Goal: Task Accomplishment & Management: Use online tool/utility

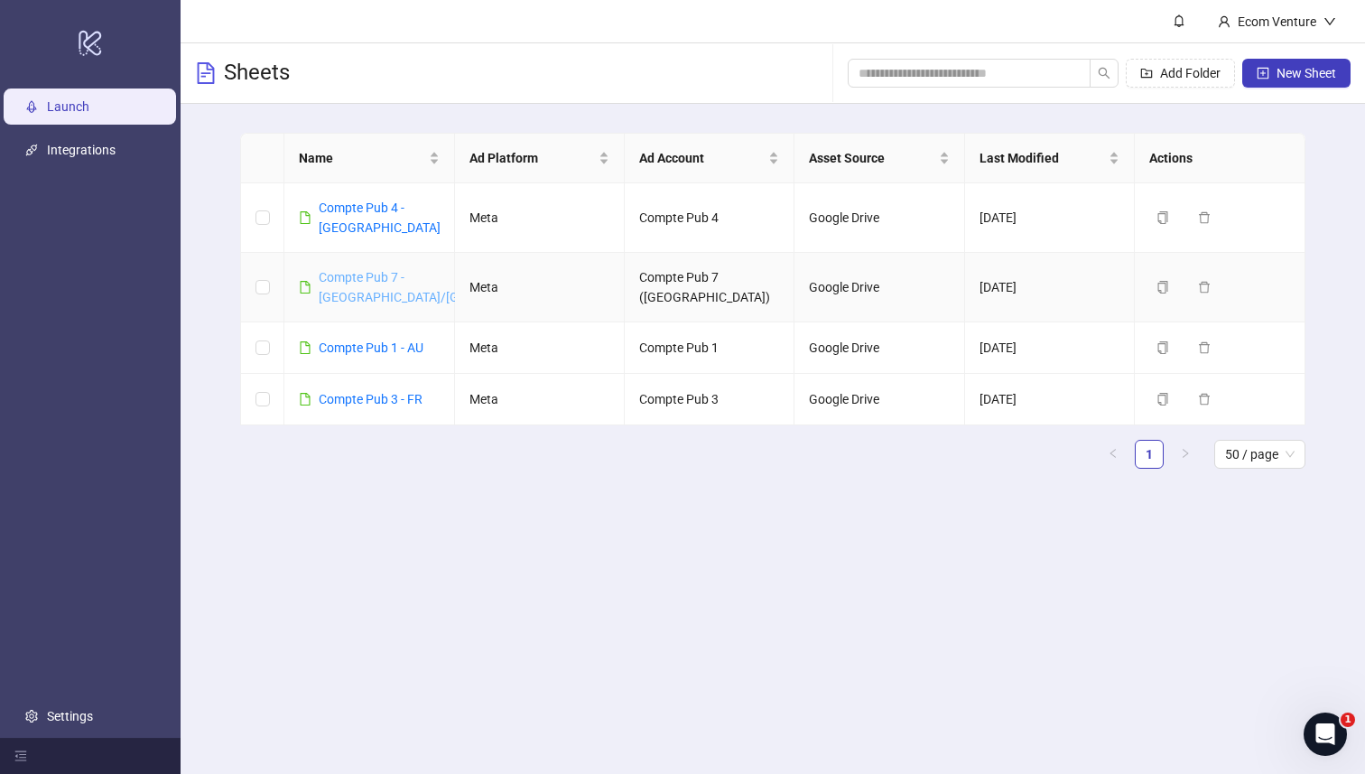
click at [359, 270] on link "Compte Pub 7 - [GEOGRAPHIC_DATA]/[GEOGRAPHIC_DATA]" at bounding box center [443, 287] width 249 height 34
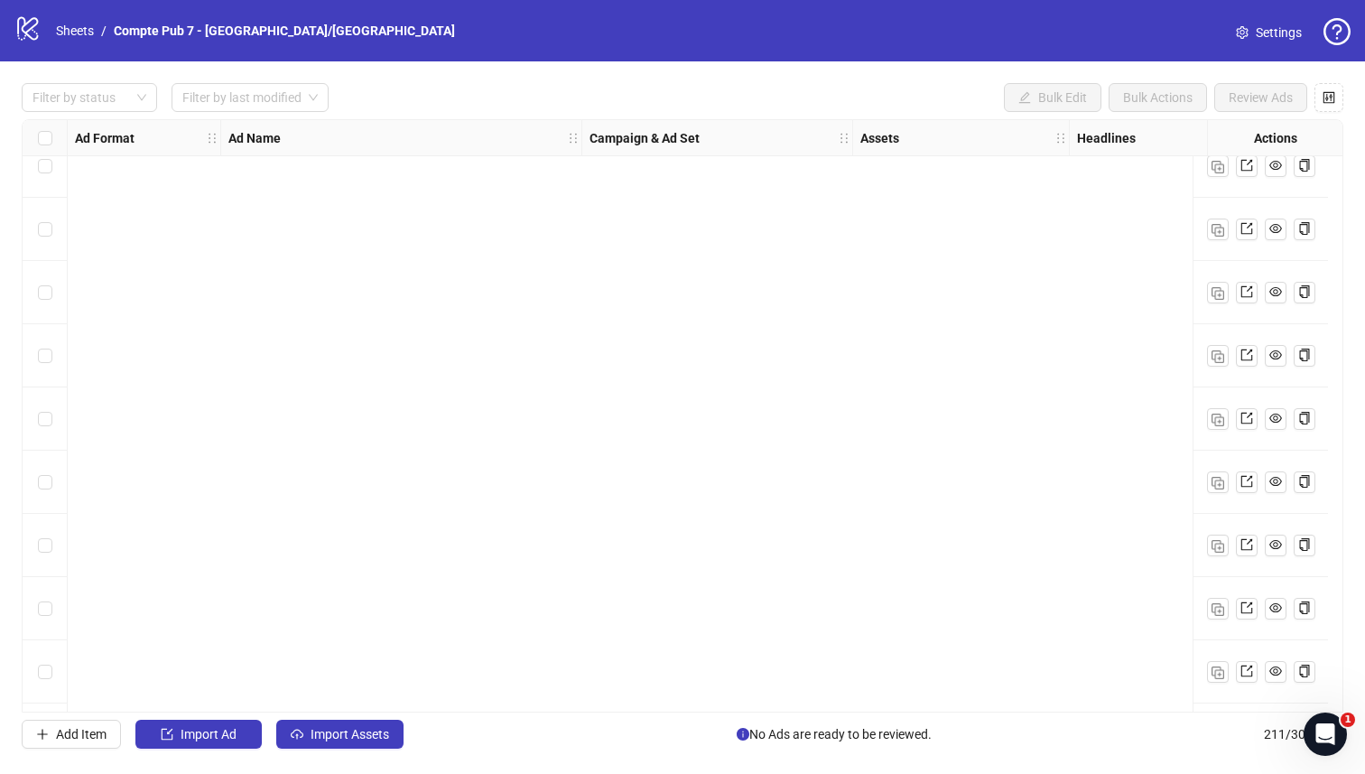
scroll to position [3969, 0]
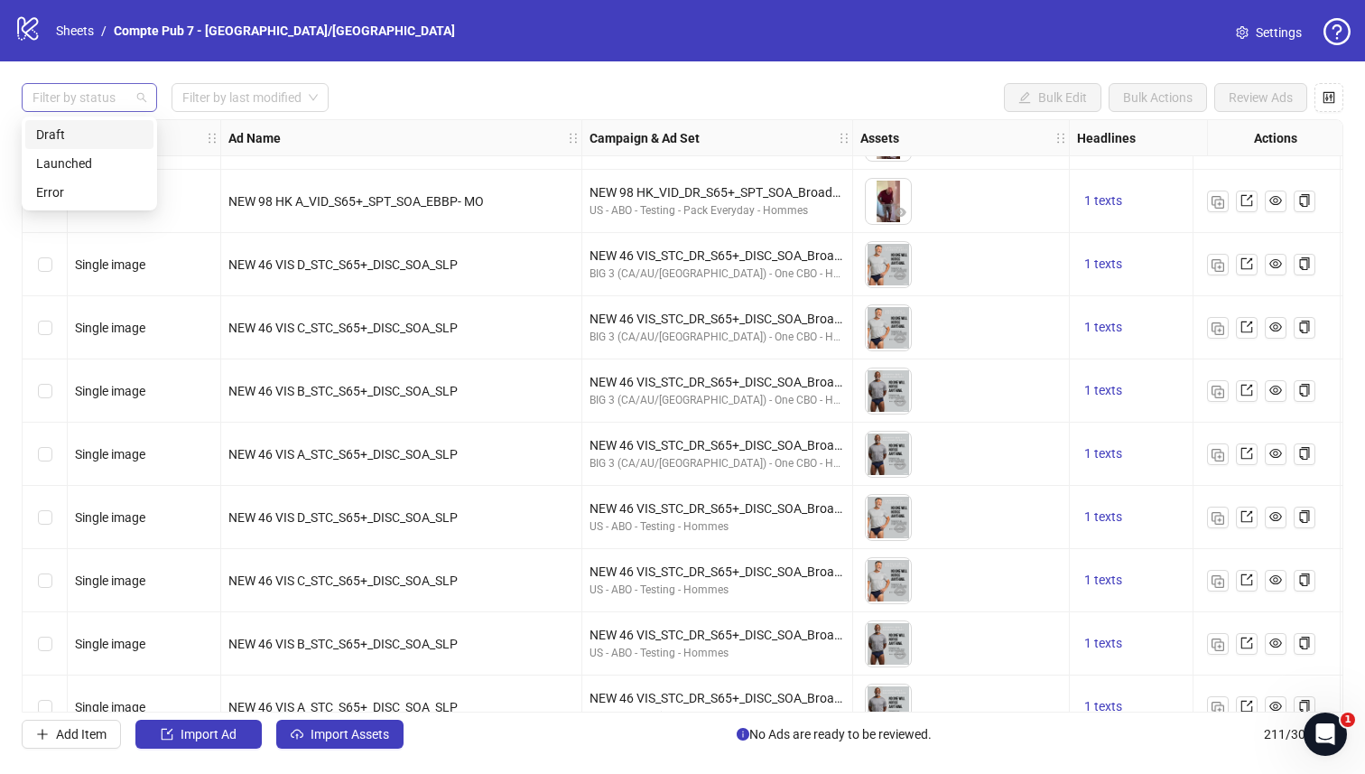
click at [114, 98] on div at bounding box center [79, 97] width 109 height 25
click at [218, 94] on input "search" at bounding box center [241, 97] width 119 height 27
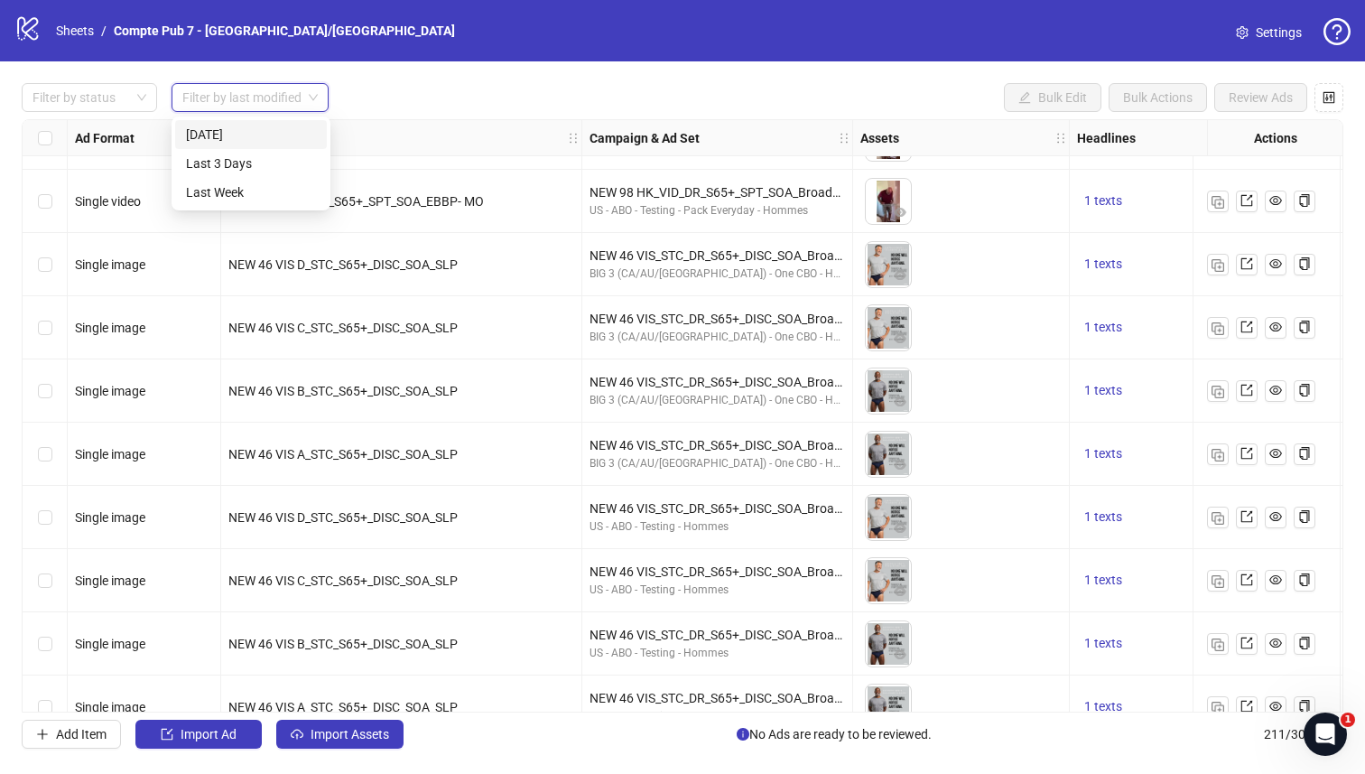
click at [211, 133] on div "[DATE]" at bounding box center [251, 135] width 130 height 20
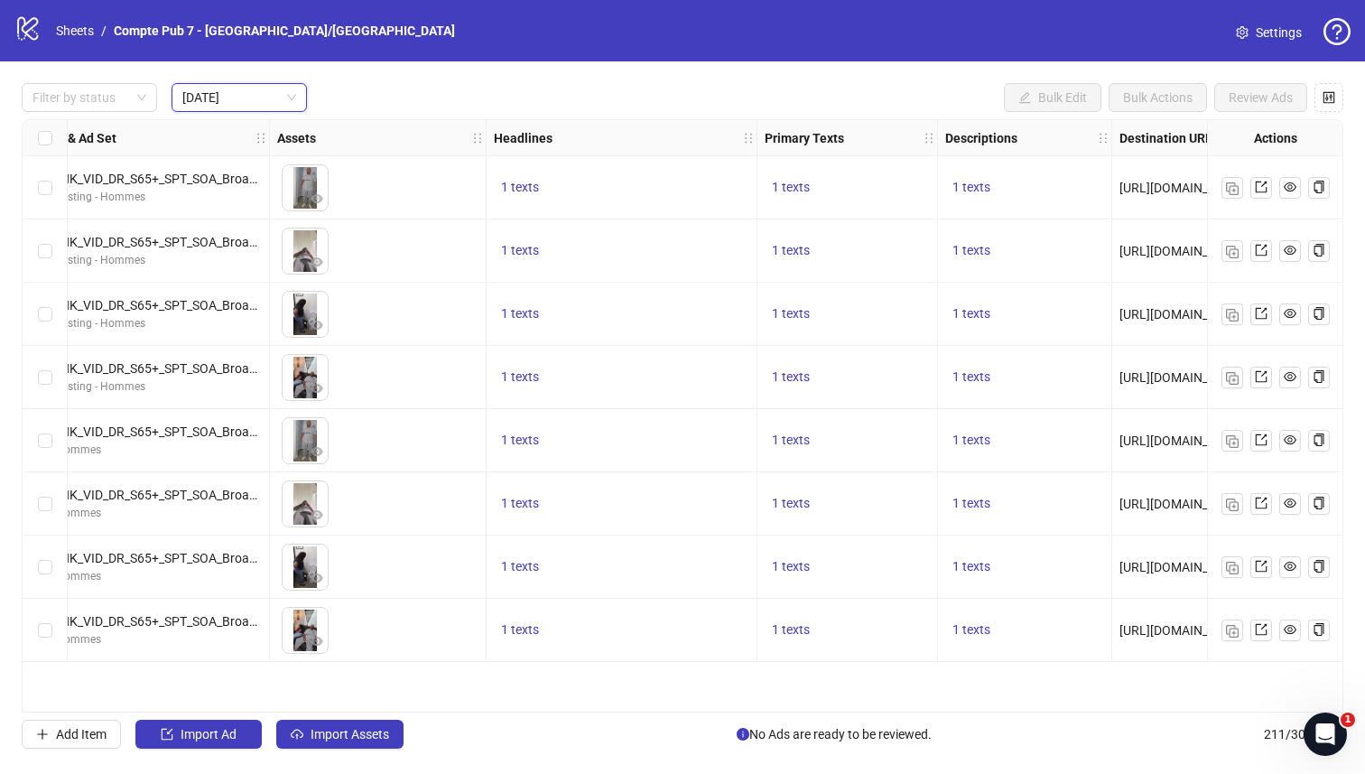
scroll to position [0, 814]
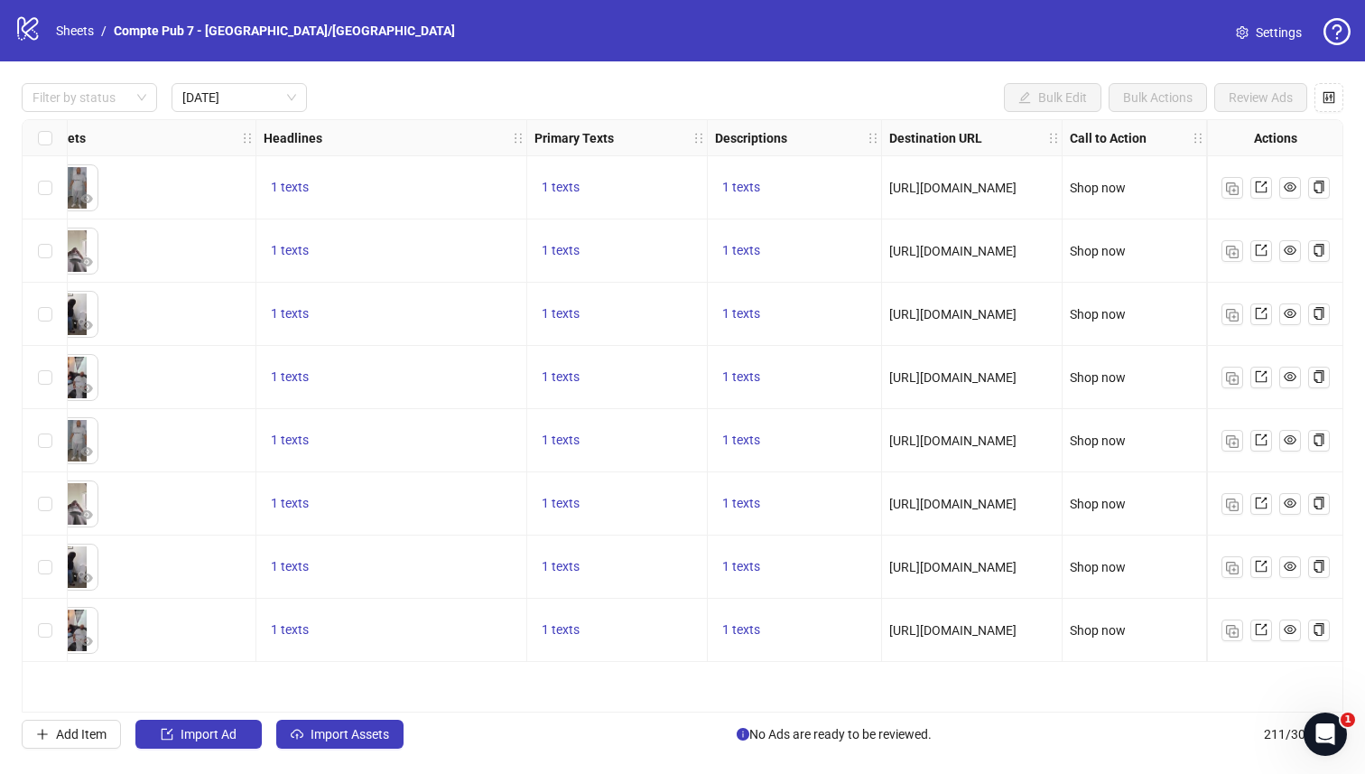
drag, startPoint x: 920, startPoint y: 571, endPoint x: 1047, endPoint y: 569, distance: 126.4
click at [1017, 569] on span "[URL][DOMAIN_NAME]" at bounding box center [952, 567] width 127 height 14
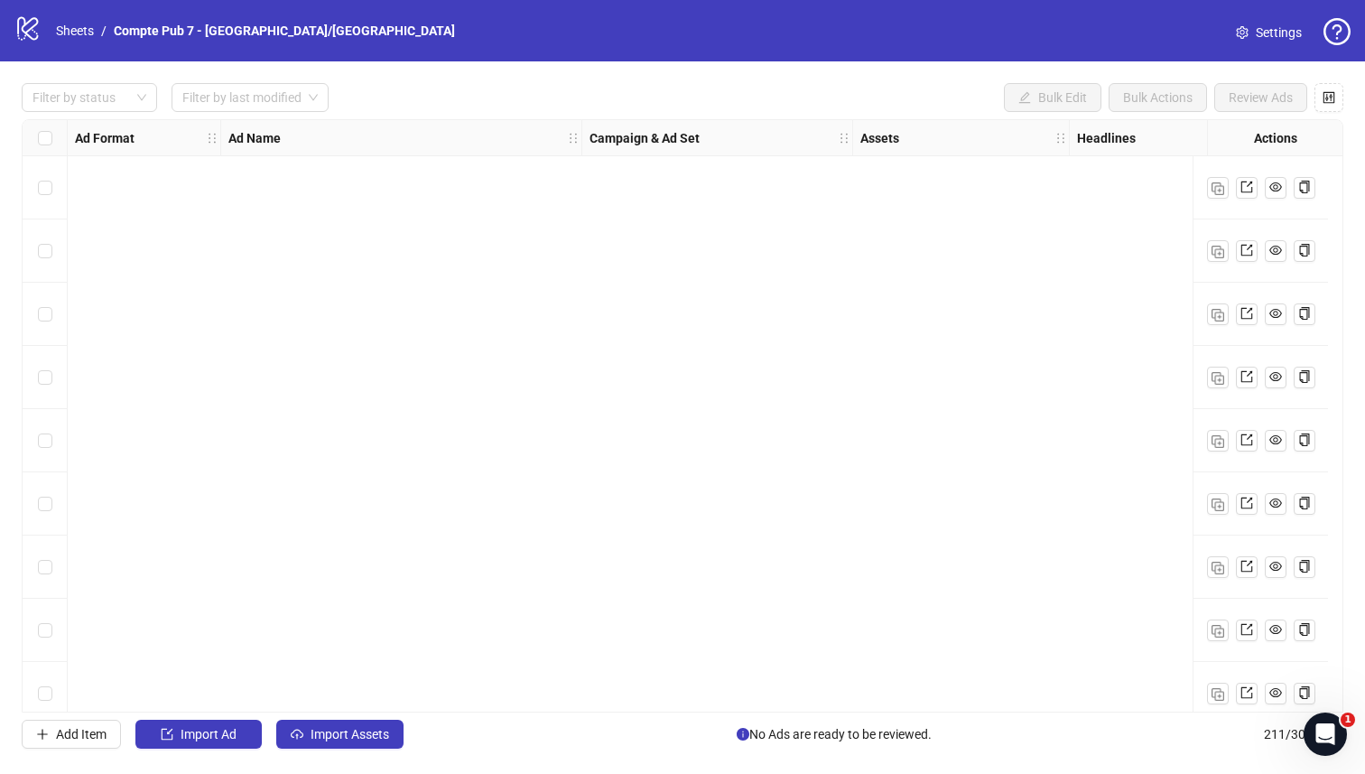
scroll to position [1296, 0]
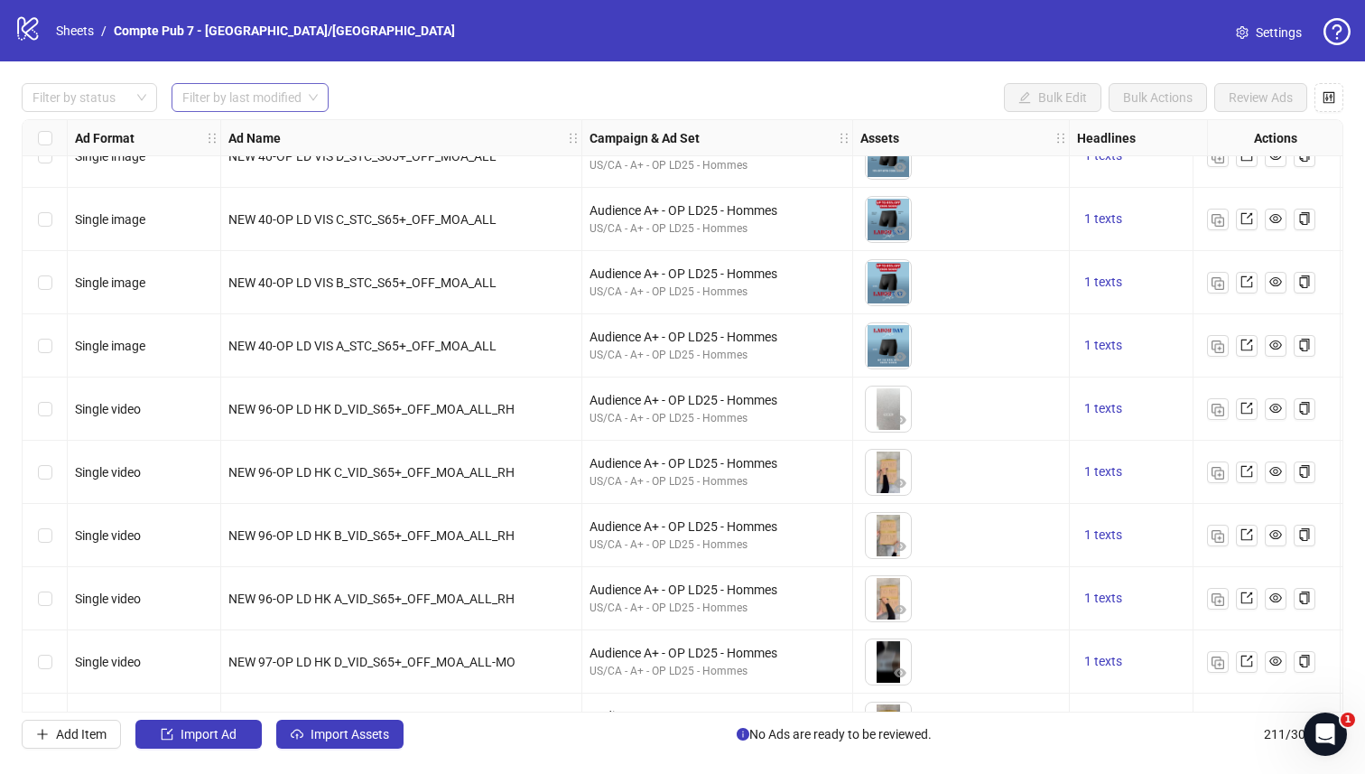
click at [236, 88] on input "search" at bounding box center [241, 97] width 119 height 27
click at [220, 130] on div "[DATE]" at bounding box center [251, 135] width 130 height 20
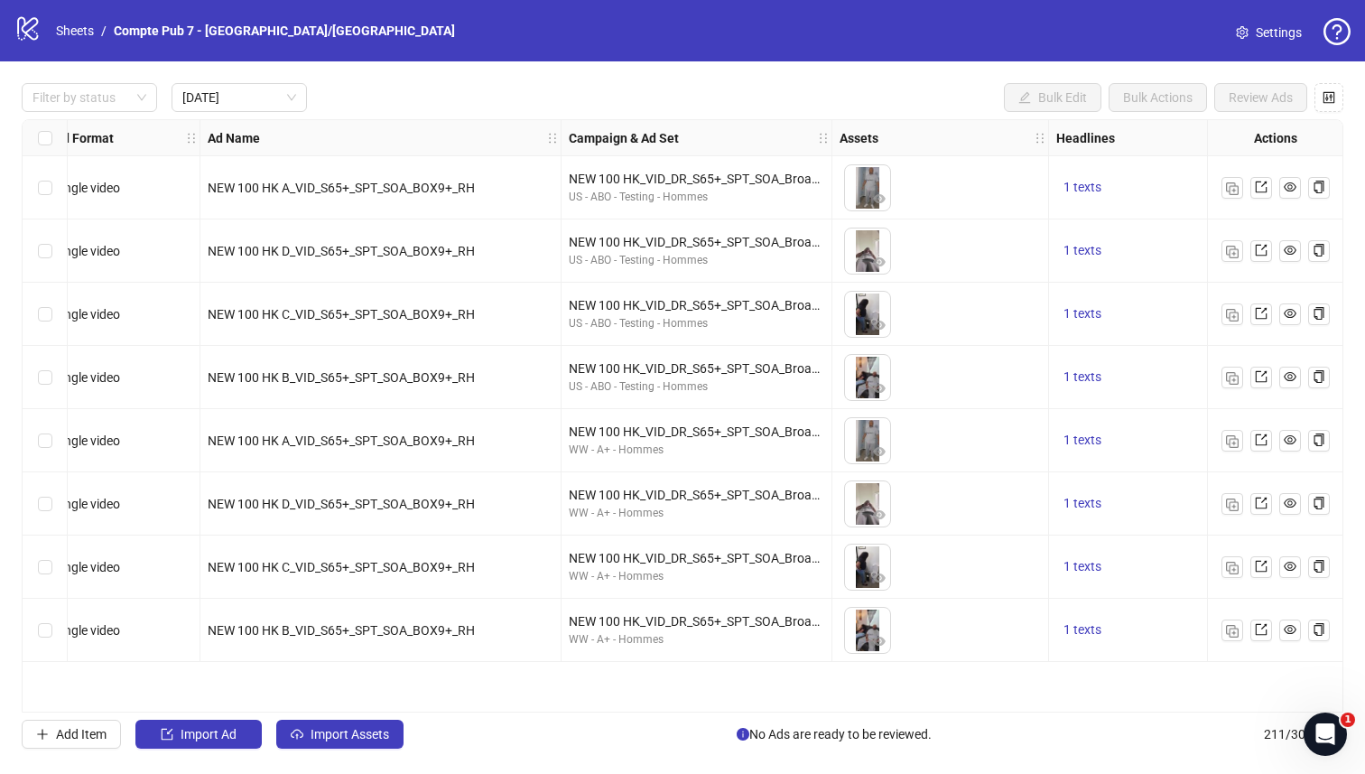
scroll to position [0, 0]
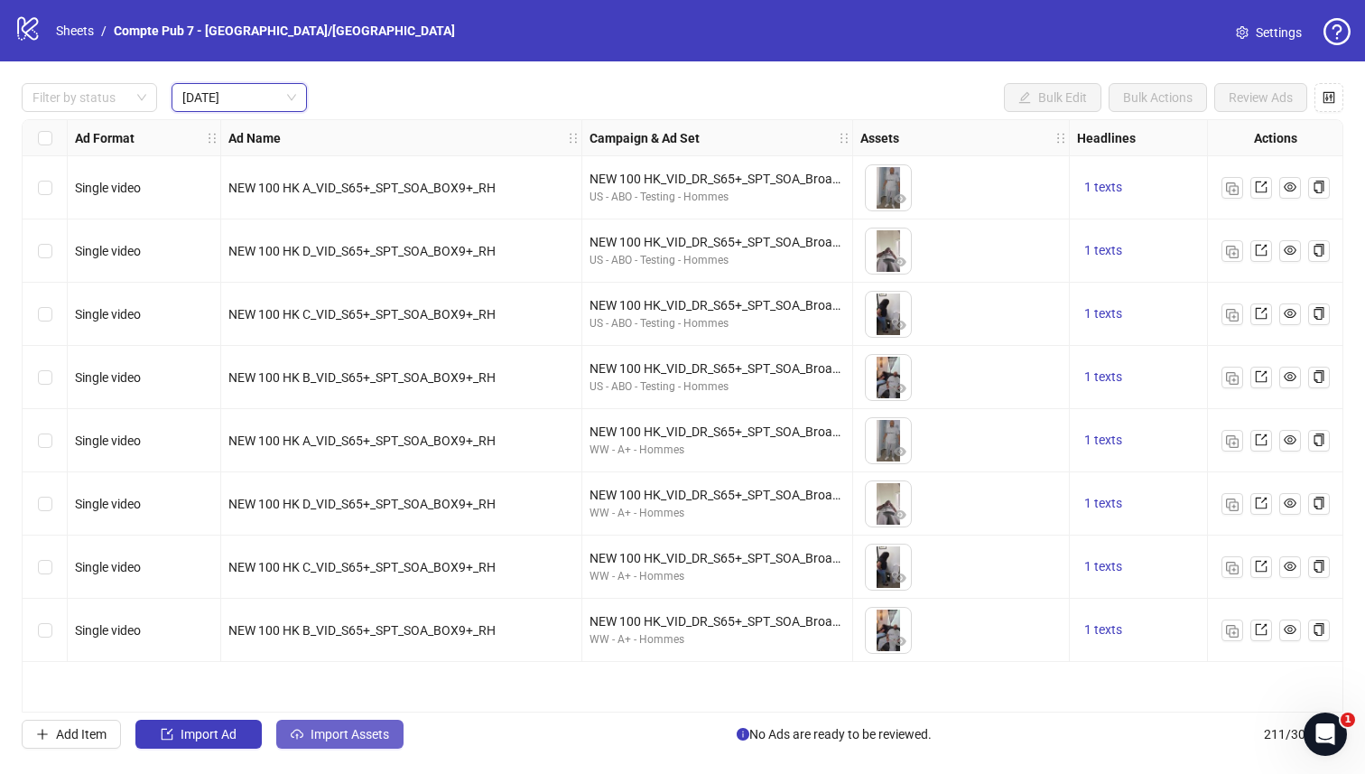
click at [328, 735] on span "Import Assets" at bounding box center [350, 734] width 79 height 14
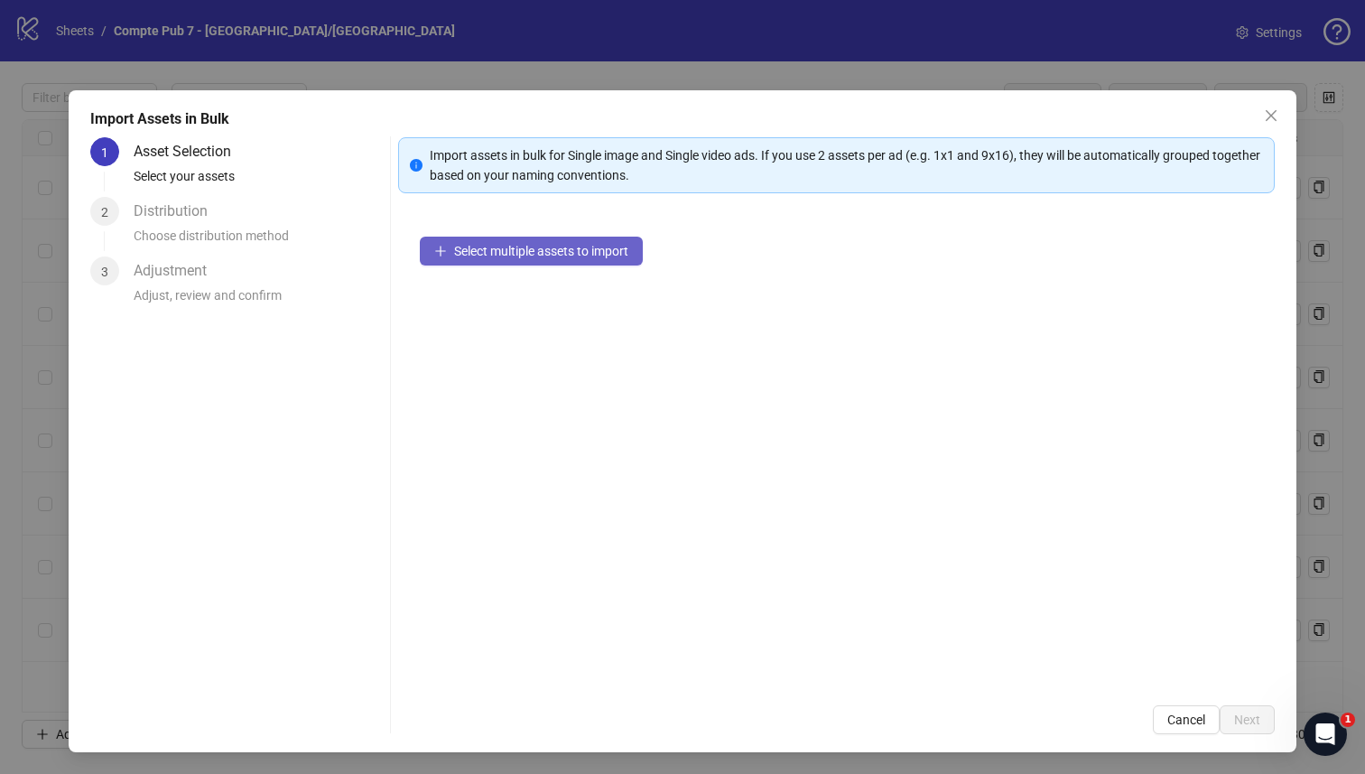
click at [479, 256] on span "Select multiple assets to import" at bounding box center [541, 251] width 174 height 14
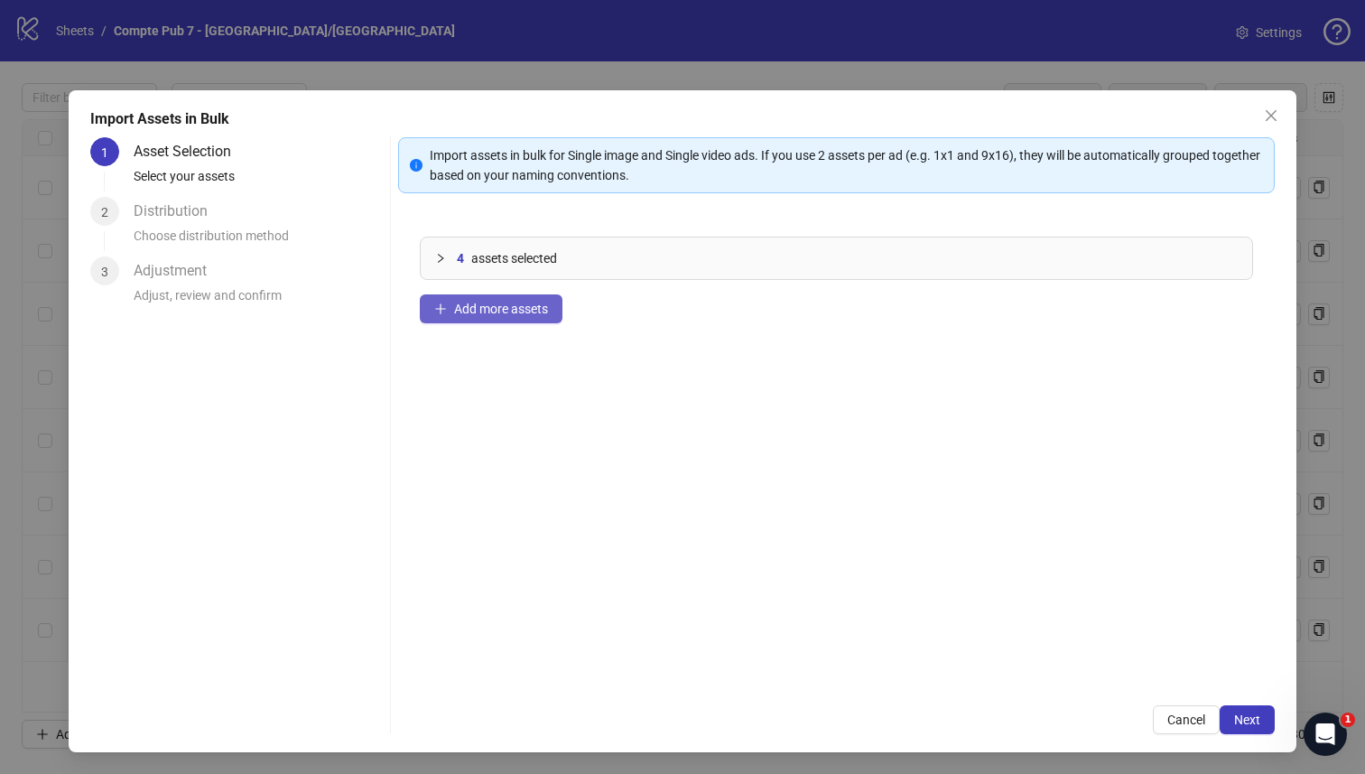
click at [484, 305] on span "Add more assets" at bounding box center [501, 309] width 94 height 14
click at [442, 258] on icon "collapsed" at bounding box center [440, 258] width 11 height 11
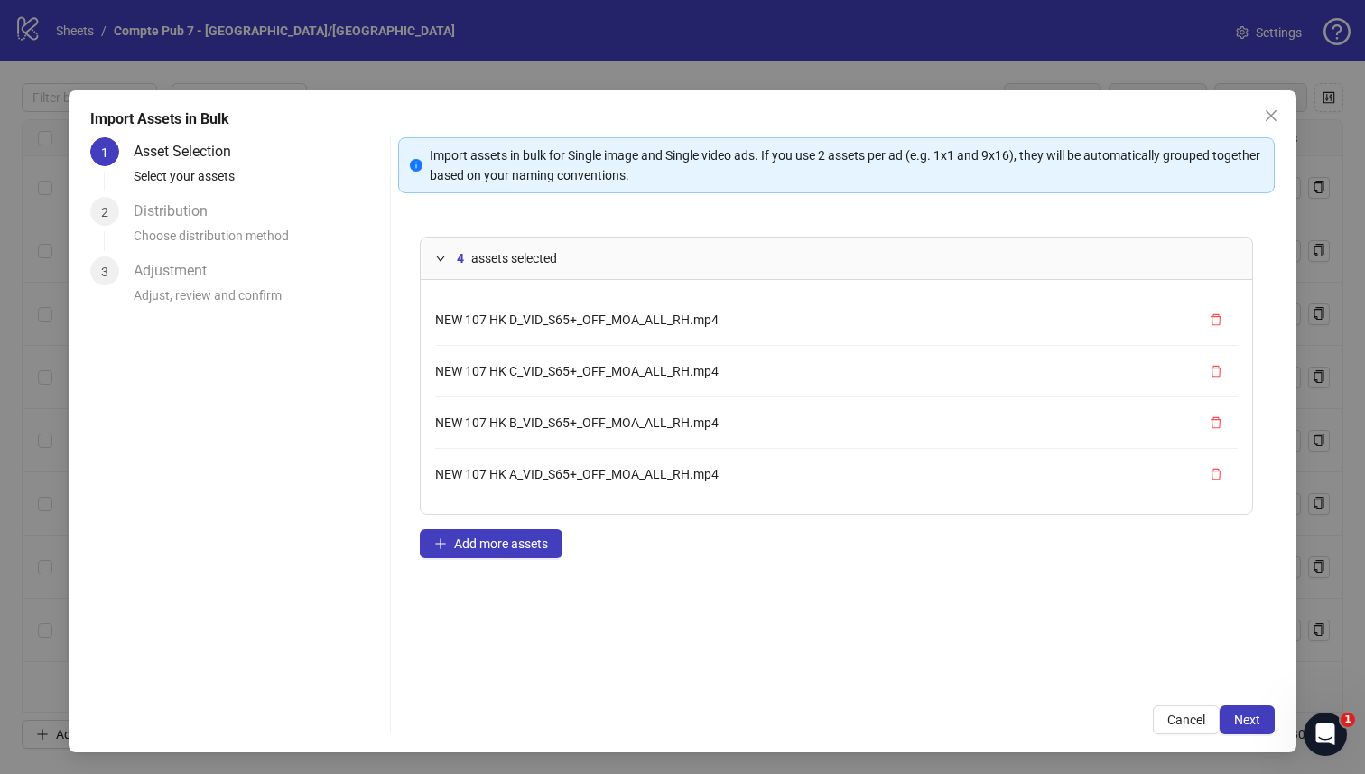
click at [442, 255] on icon "expanded" at bounding box center [440, 258] width 11 height 11
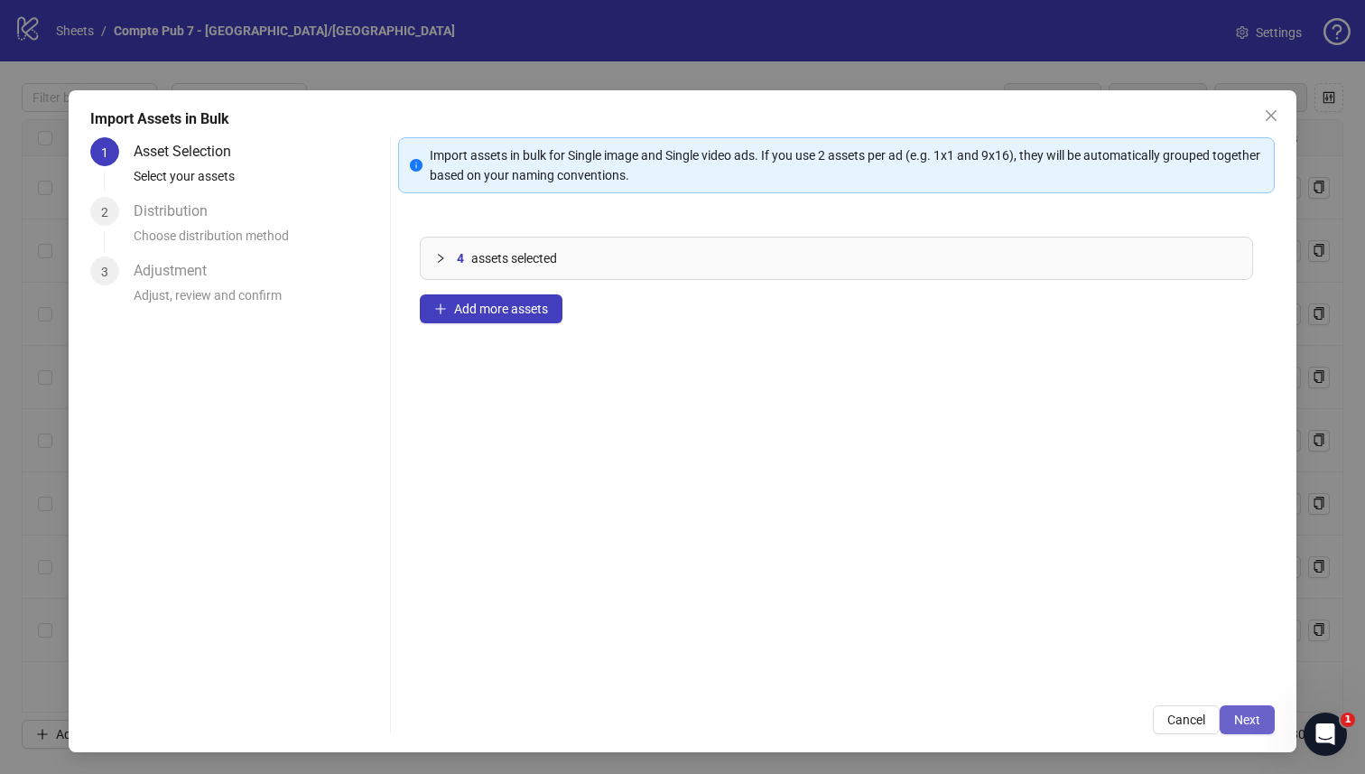
click at [1245, 714] on span "Next" at bounding box center [1247, 719] width 26 height 14
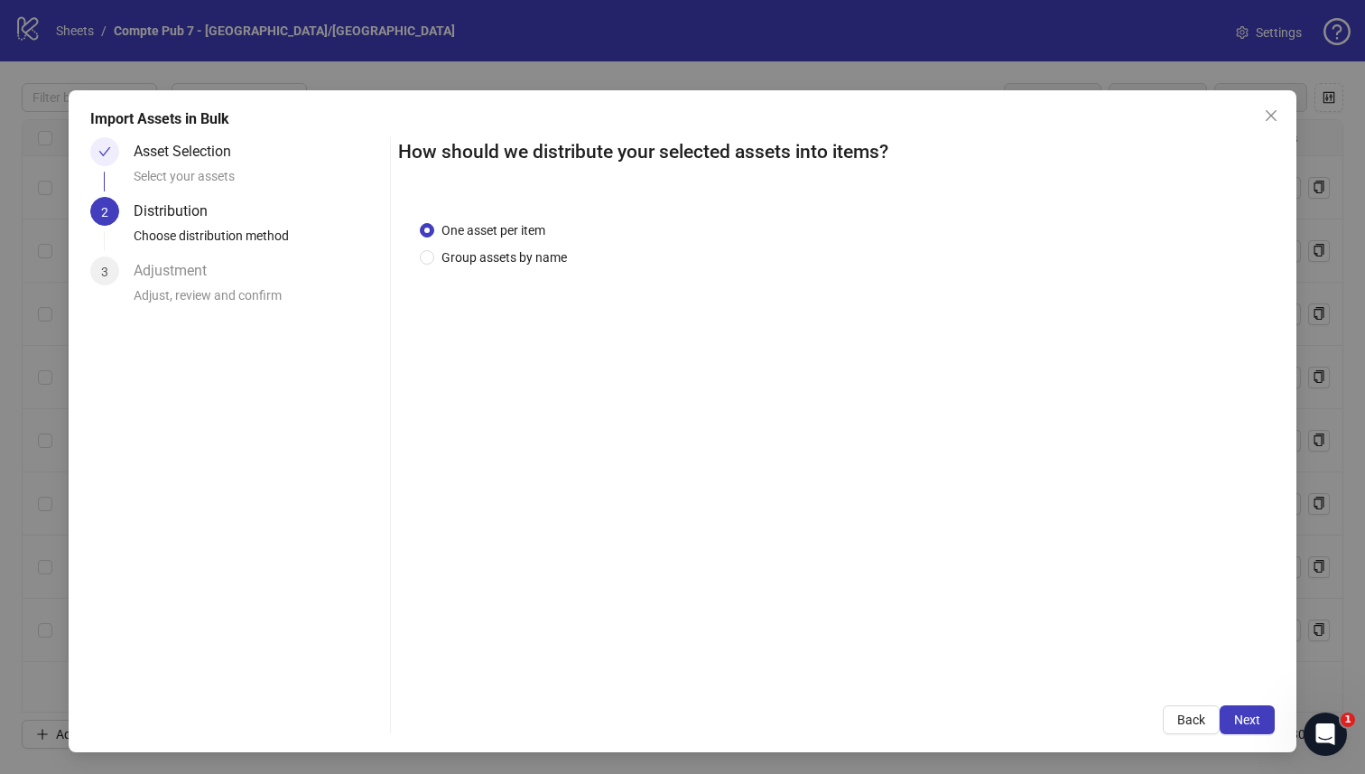
click at [209, 157] on div "Asset Selection" at bounding box center [190, 151] width 112 height 29
click at [1194, 728] on button "Back" at bounding box center [1191, 719] width 57 height 29
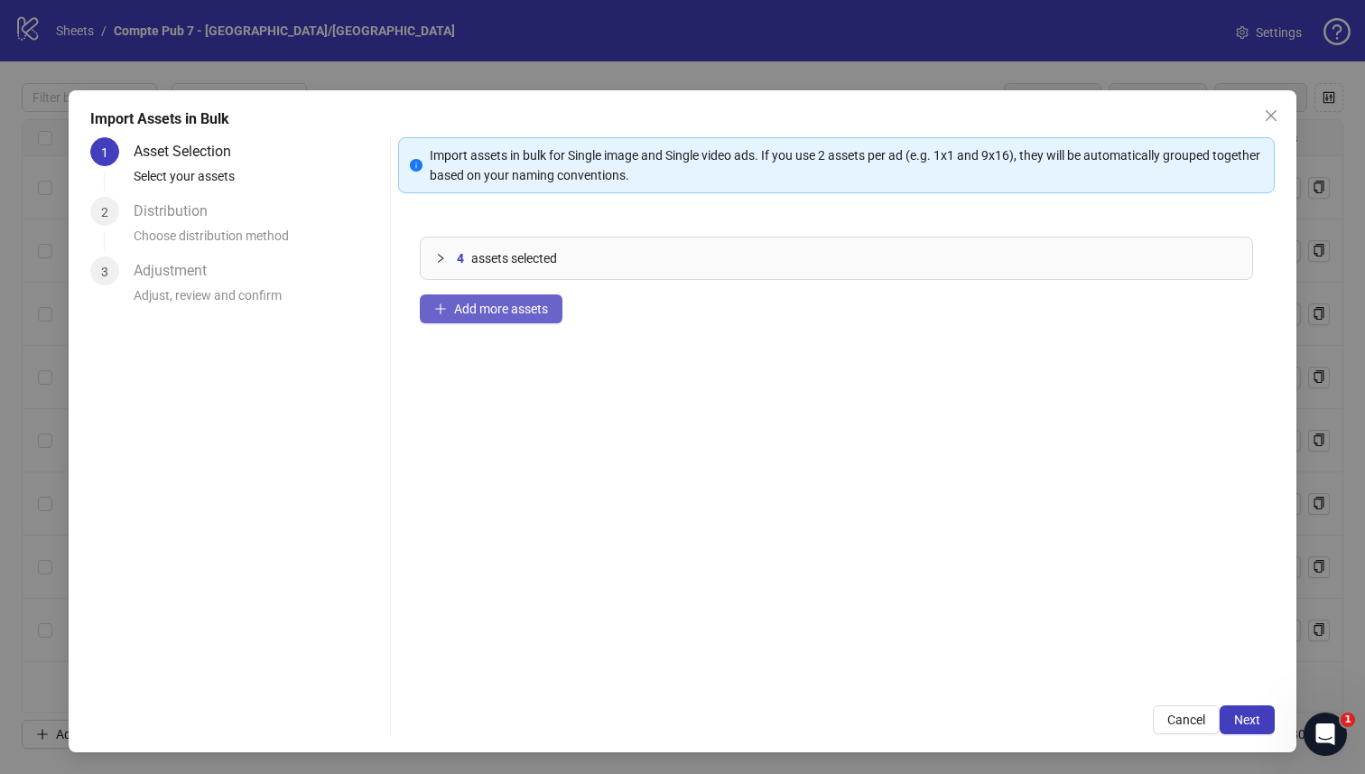
click at [504, 310] on span "Add more assets" at bounding box center [501, 309] width 94 height 14
click at [442, 256] on icon "collapsed" at bounding box center [440, 258] width 11 height 11
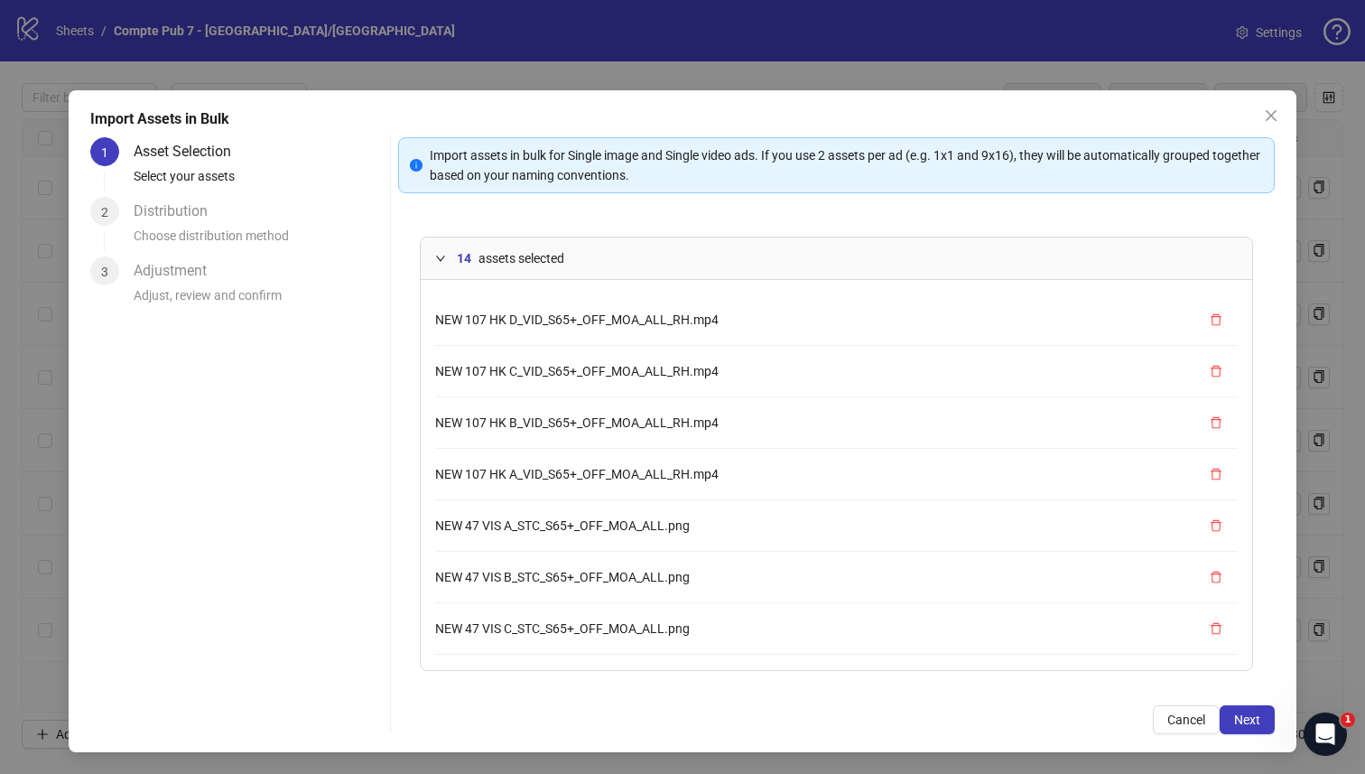
click at [442, 256] on icon "expanded" at bounding box center [440, 258] width 11 height 11
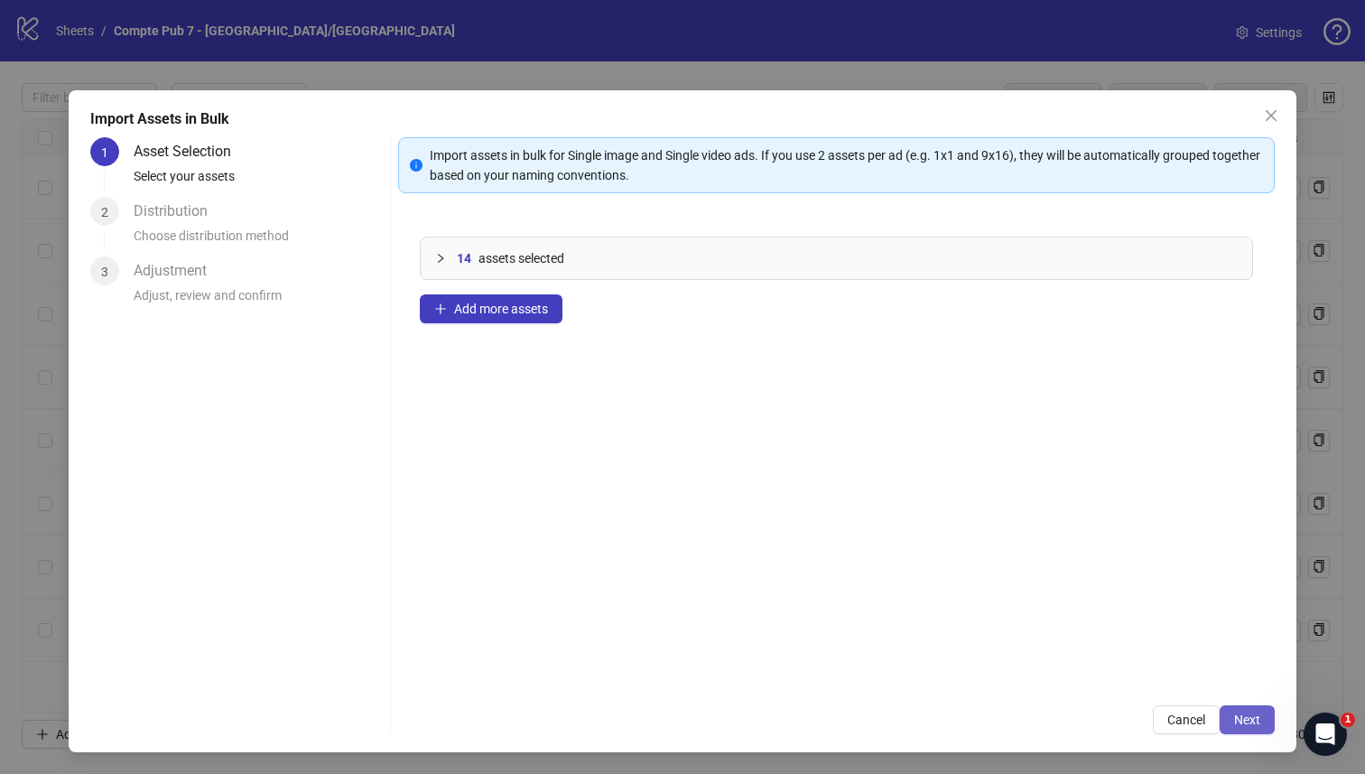
click at [1251, 727] on span "Next" at bounding box center [1247, 719] width 26 height 14
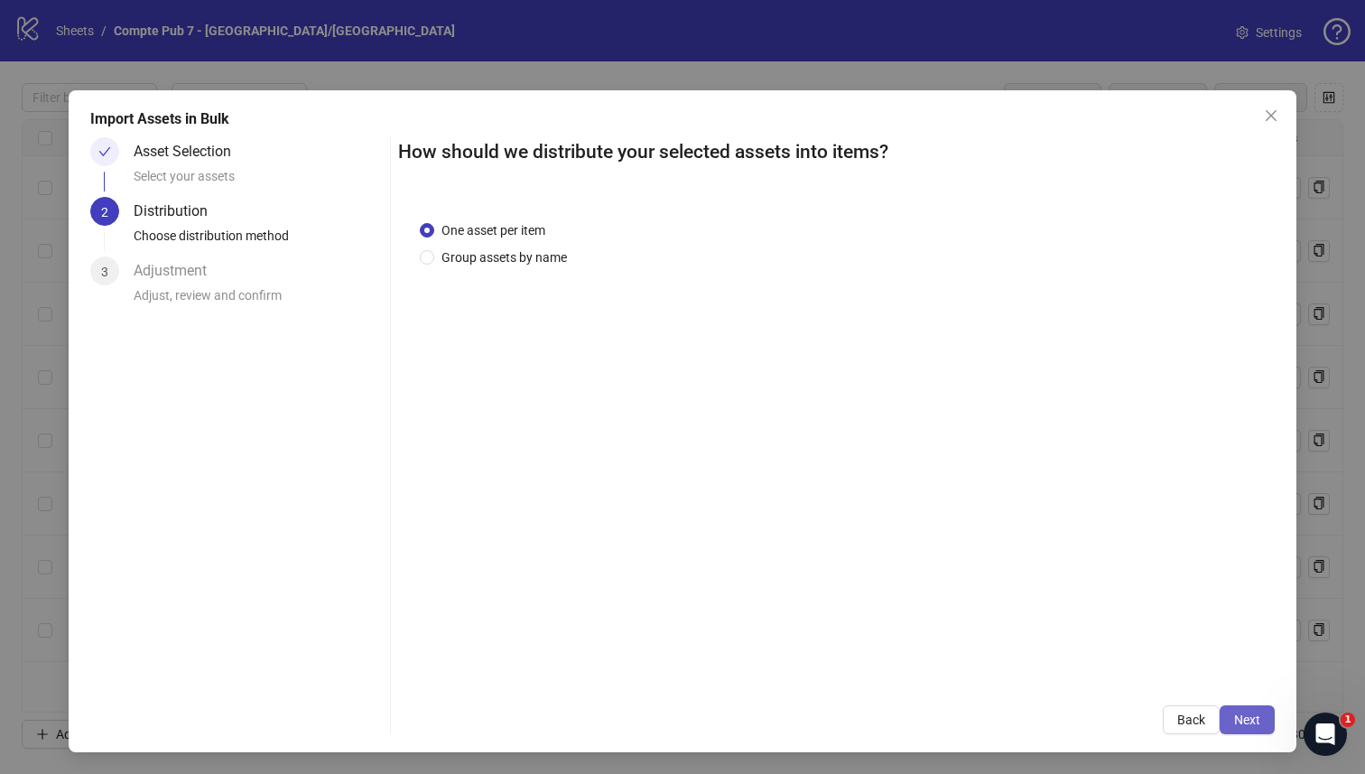
click at [1249, 733] on button "Next" at bounding box center [1247, 719] width 55 height 29
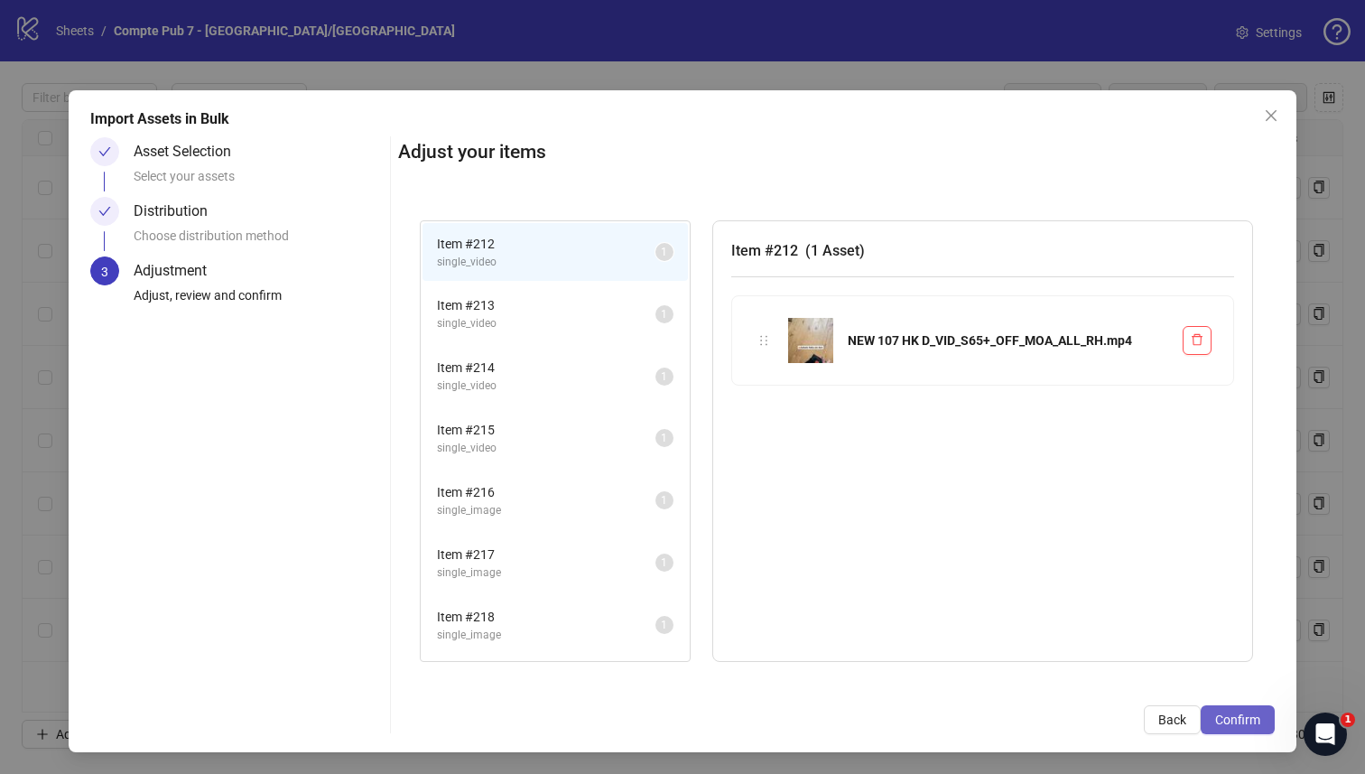
click at [1251, 718] on span "Confirm" at bounding box center [1237, 719] width 45 height 14
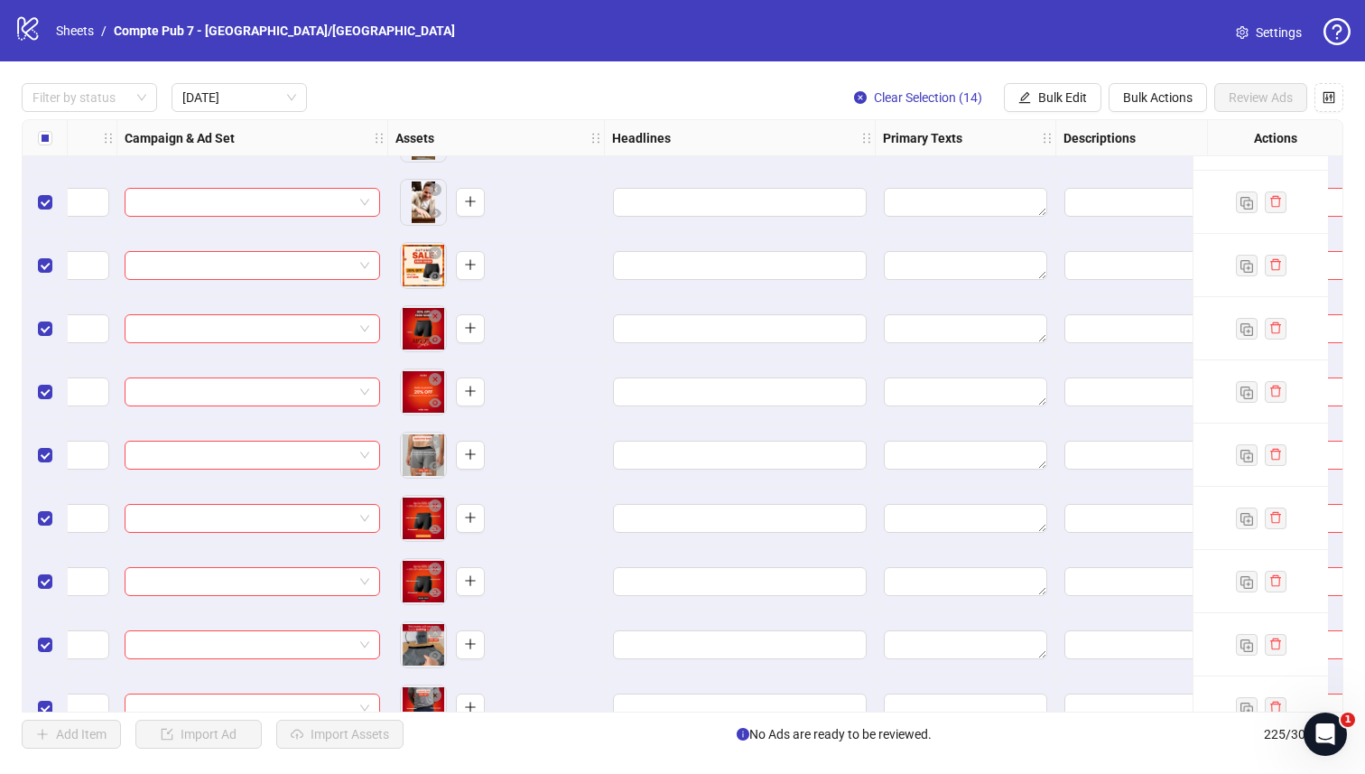
scroll to position [681, 499]
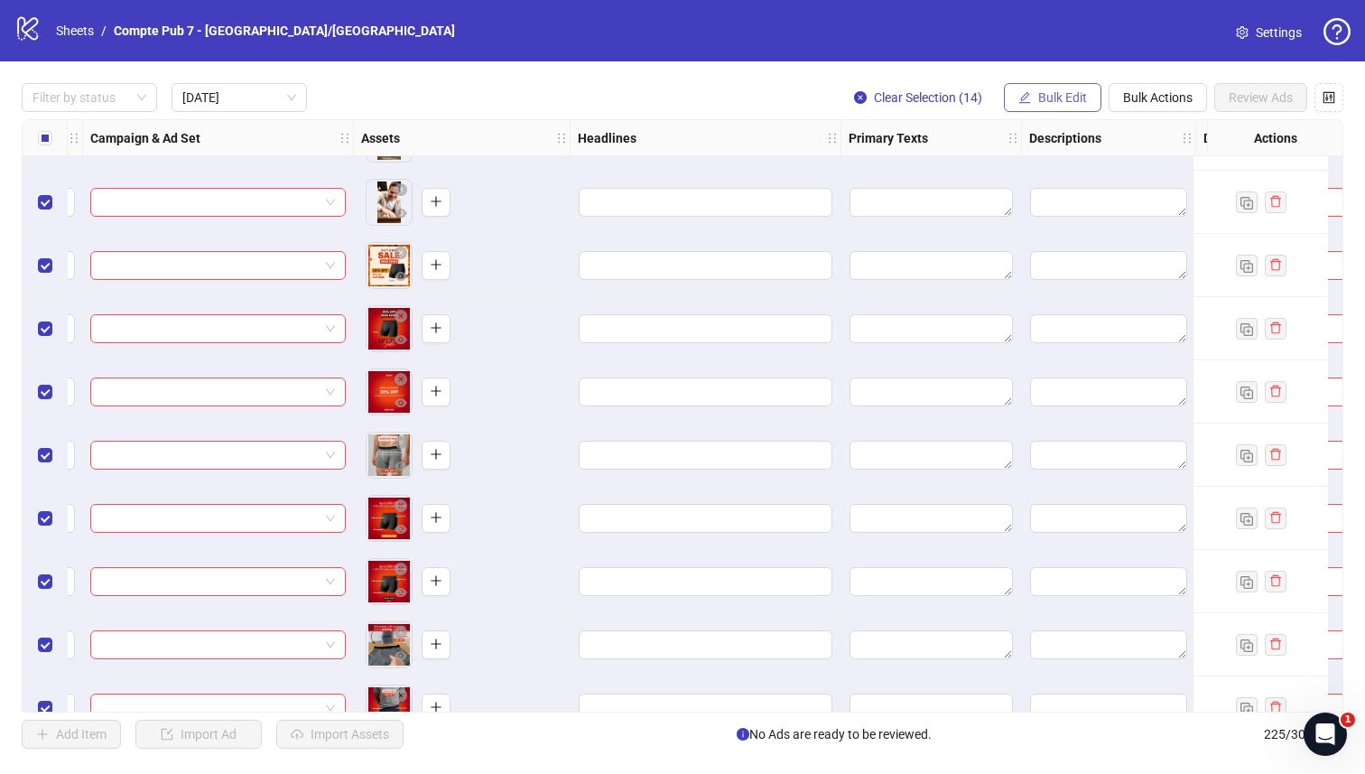
click at [1064, 93] on span "Bulk Edit" at bounding box center [1062, 97] width 49 height 14
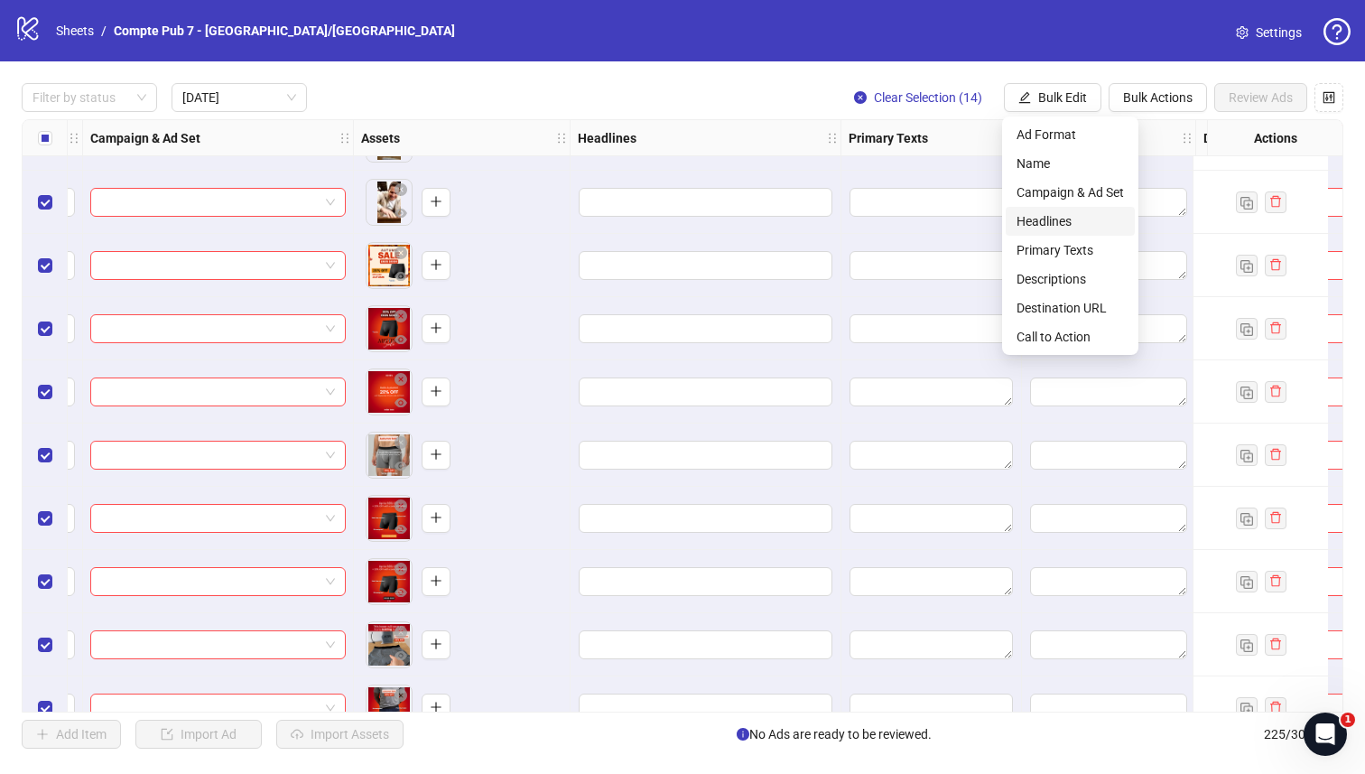
click at [1049, 219] on span "Headlines" at bounding box center [1070, 221] width 107 height 20
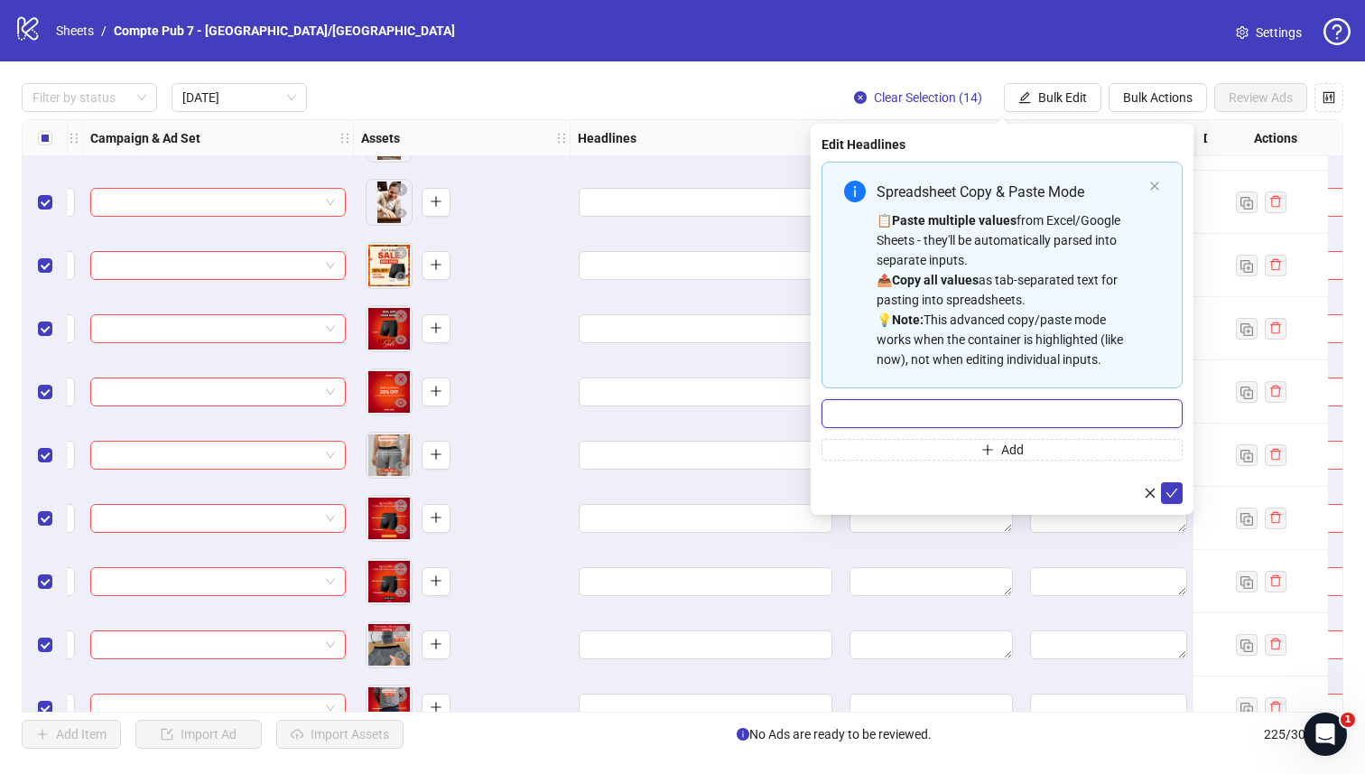
click at [899, 411] on input "Multi-input container - paste or copy values" at bounding box center [1002, 413] width 361 height 29
paste input "**********"
type input "**********"
click at [1170, 490] on icon "check" at bounding box center [1172, 493] width 13 height 13
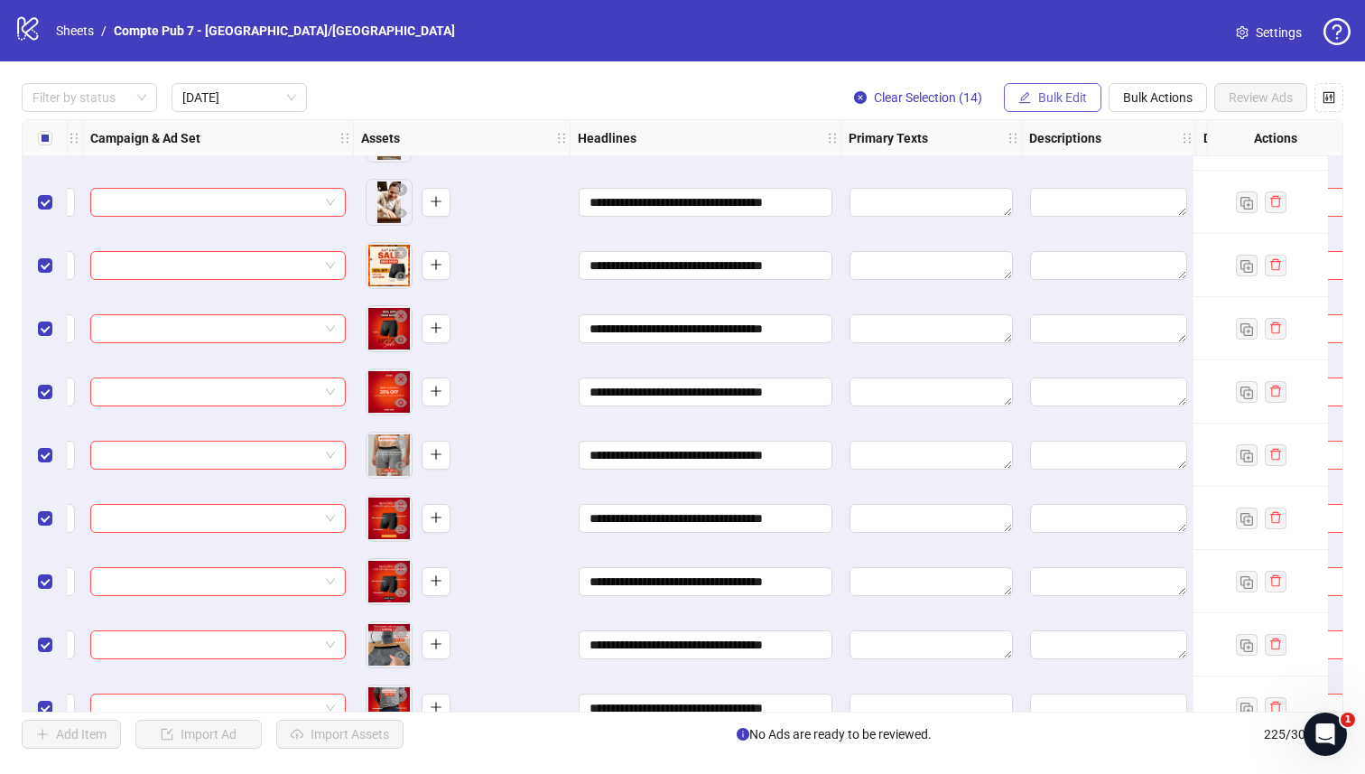
click at [1051, 89] on button "Bulk Edit" at bounding box center [1053, 97] width 98 height 29
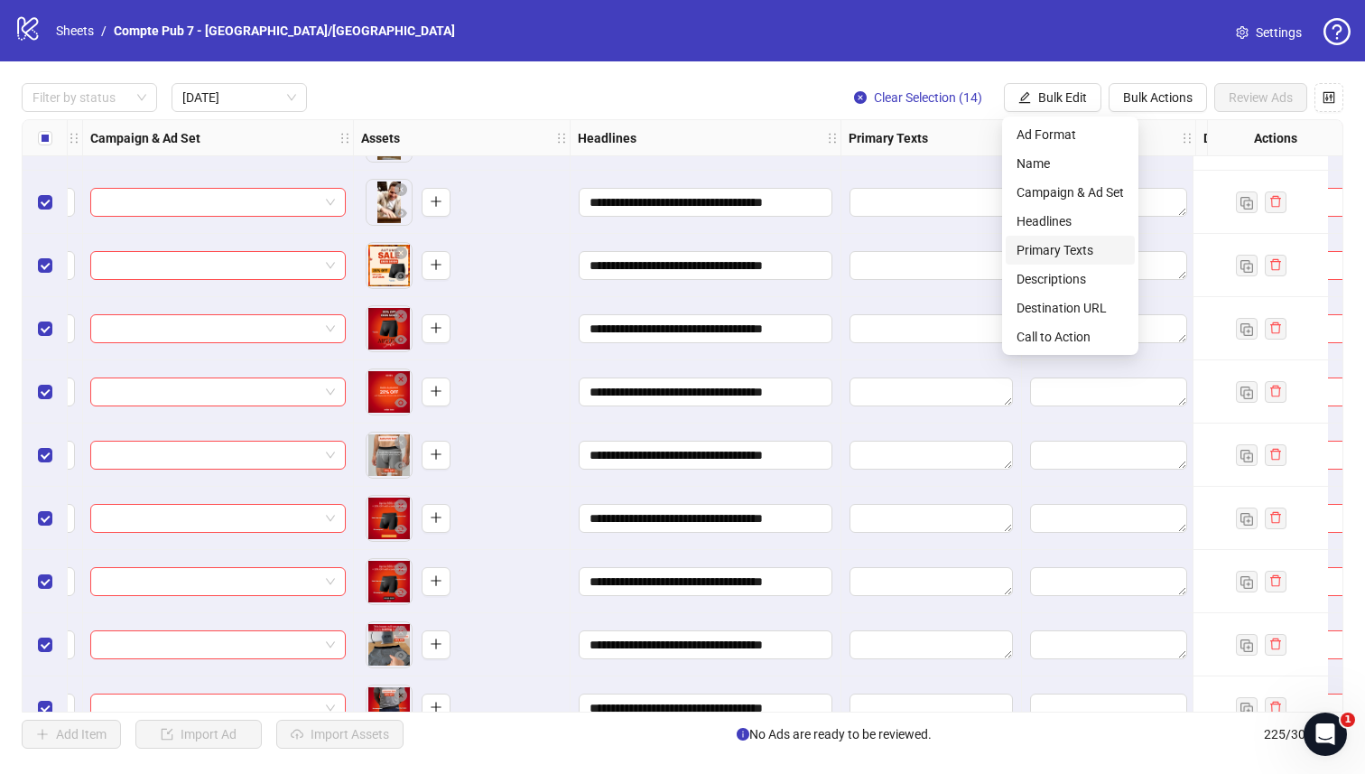
click at [1051, 256] on span "Primary Texts" at bounding box center [1070, 250] width 107 height 20
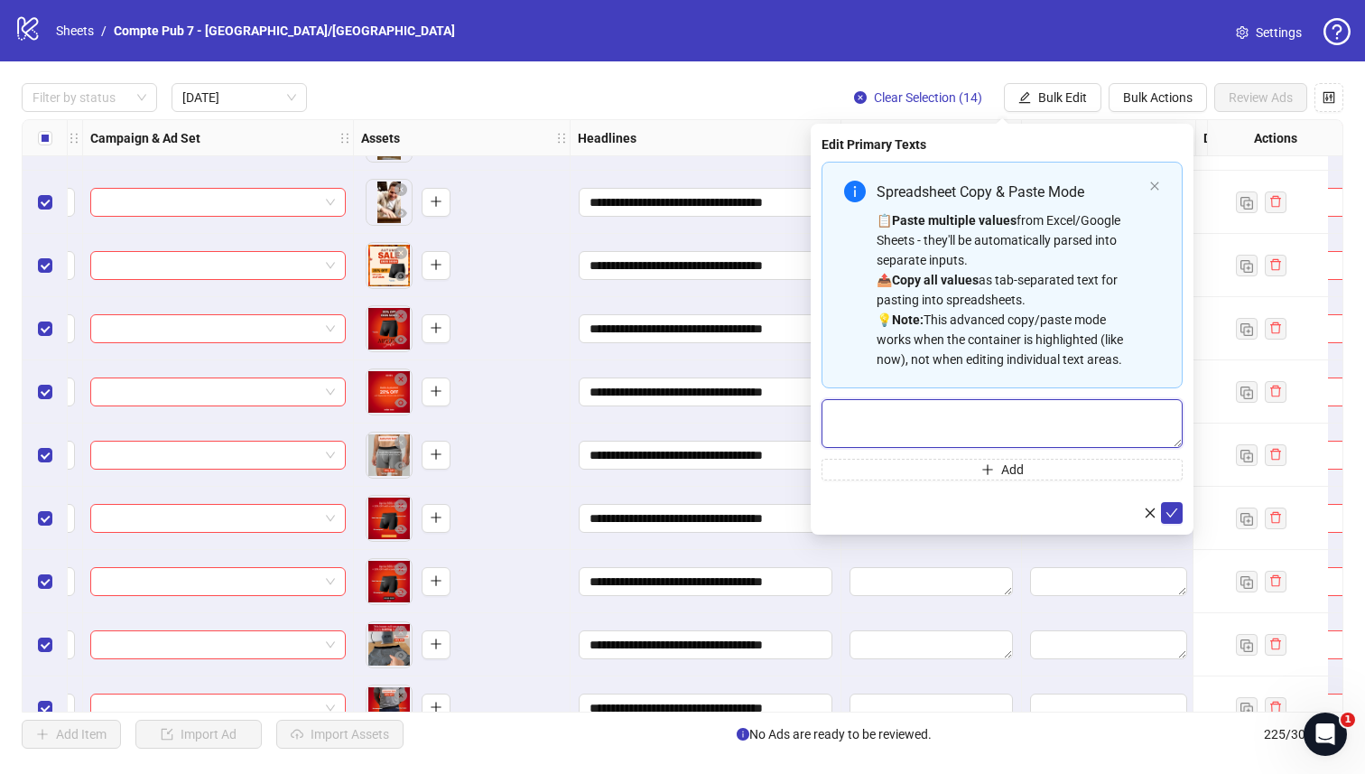
click at [926, 410] on textarea "Multi-text input container - paste or copy values" at bounding box center [1002, 423] width 361 height 49
paste textarea "**********"
type textarea "**********"
click at [1171, 509] on icon "check" at bounding box center [1172, 513] width 13 height 13
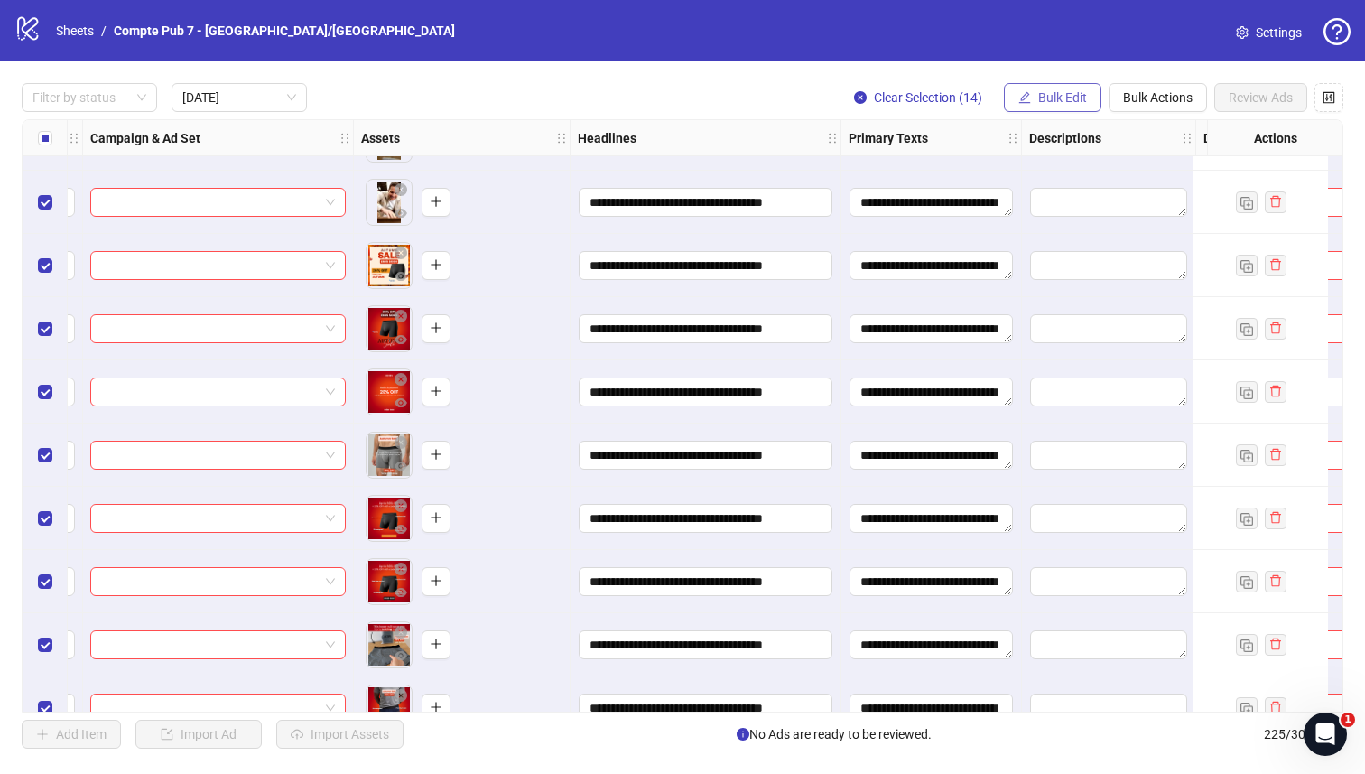
click at [1034, 105] on button "Bulk Edit" at bounding box center [1053, 97] width 98 height 29
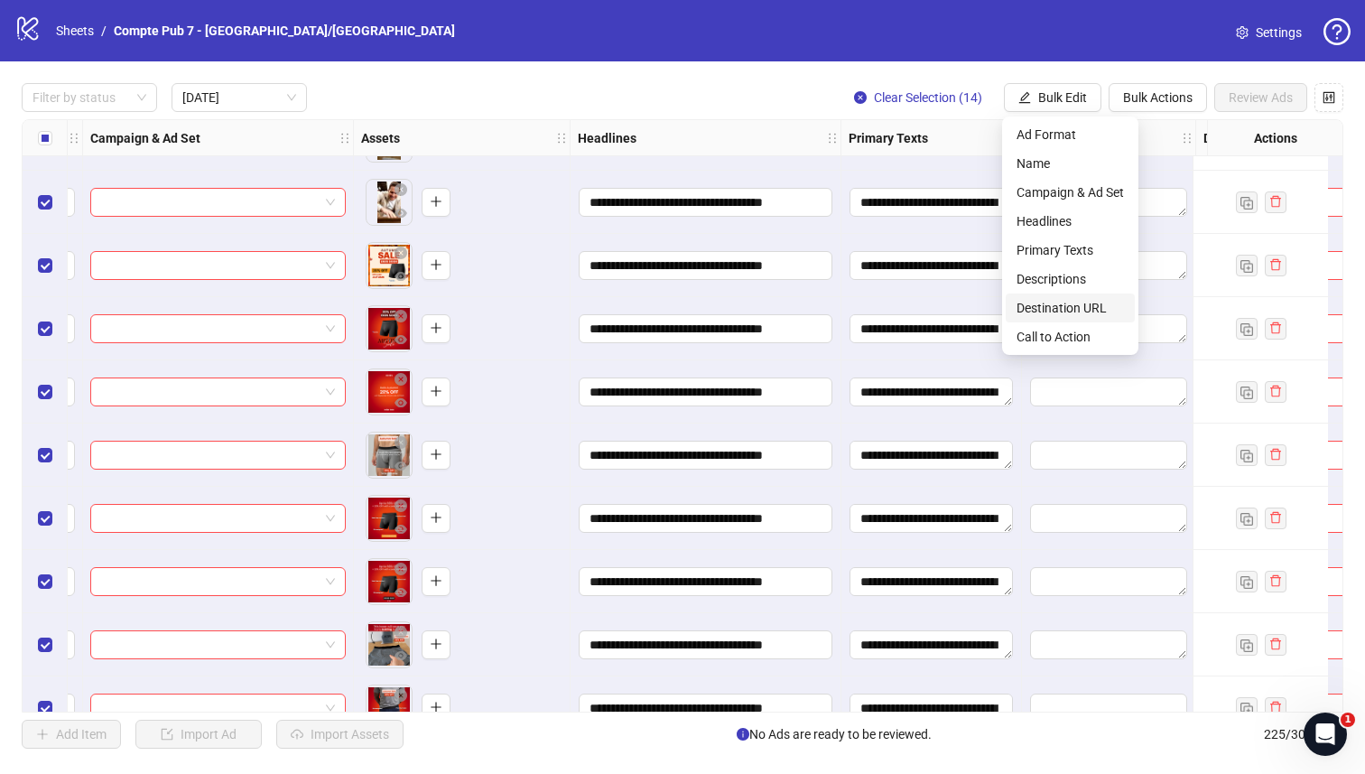
click at [1035, 307] on span "Destination URL" at bounding box center [1070, 308] width 107 height 20
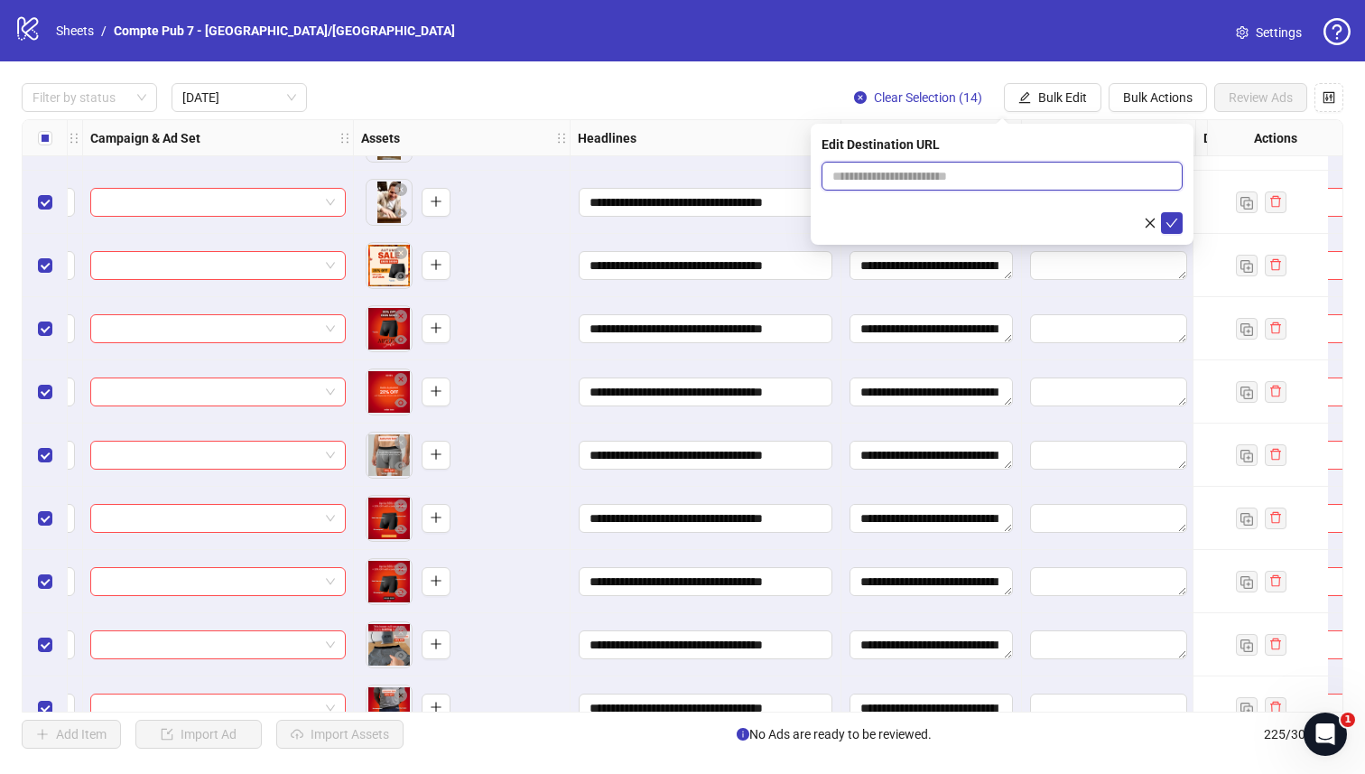
click at [913, 184] on input "text" at bounding box center [995, 176] width 325 height 20
paste input "**********"
type input "**********"
click at [1175, 227] on icon "check" at bounding box center [1172, 223] width 13 height 13
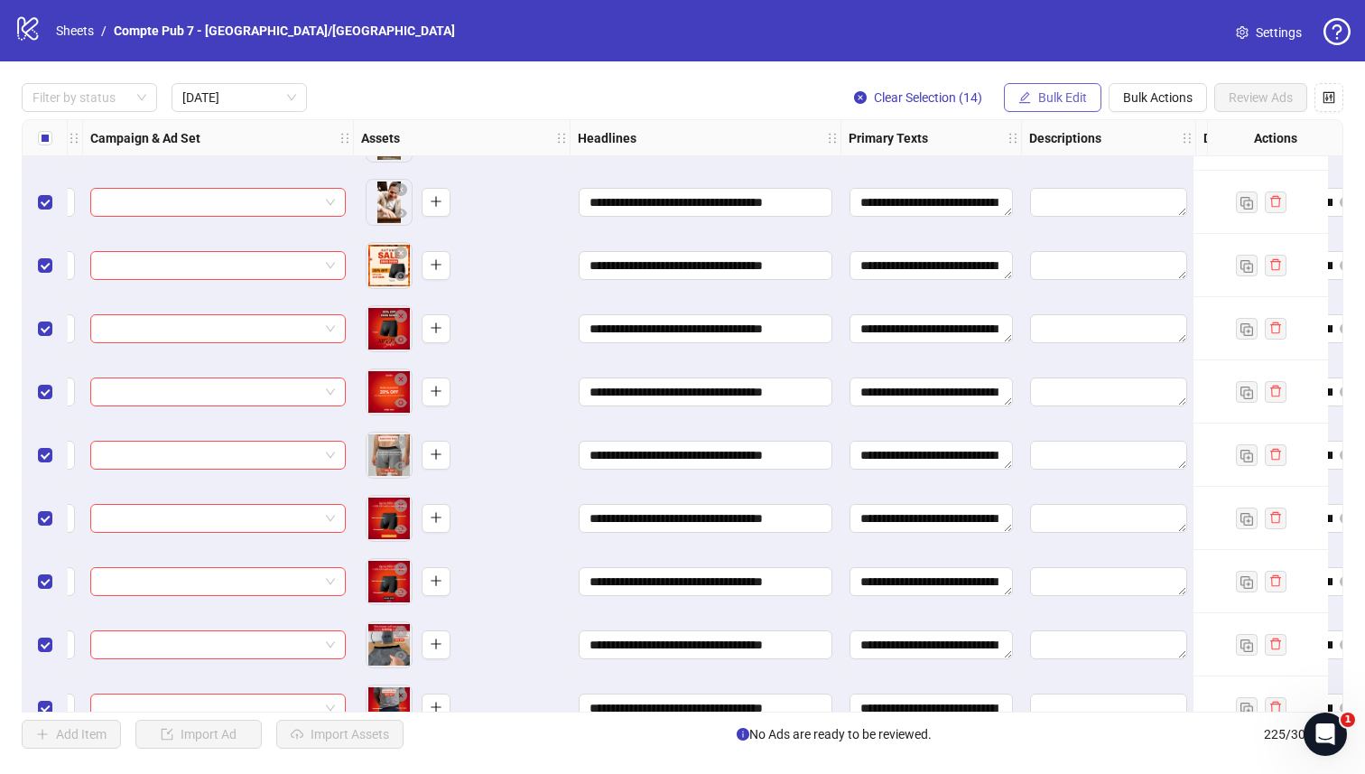
click at [1052, 102] on span "Bulk Edit" at bounding box center [1062, 97] width 49 height 14
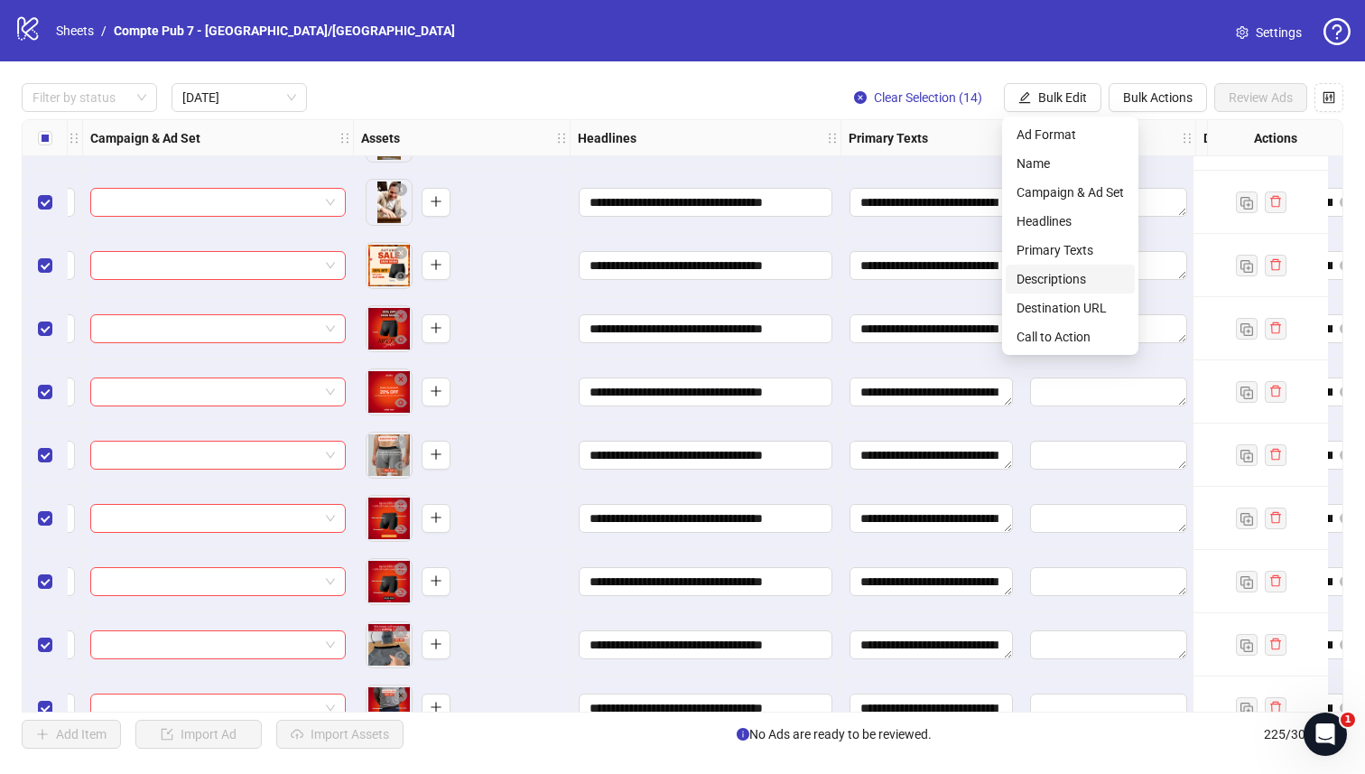
click at [1047, 273] on span "Descriptions" at bounding box center [1070, 279] width 107 height 20
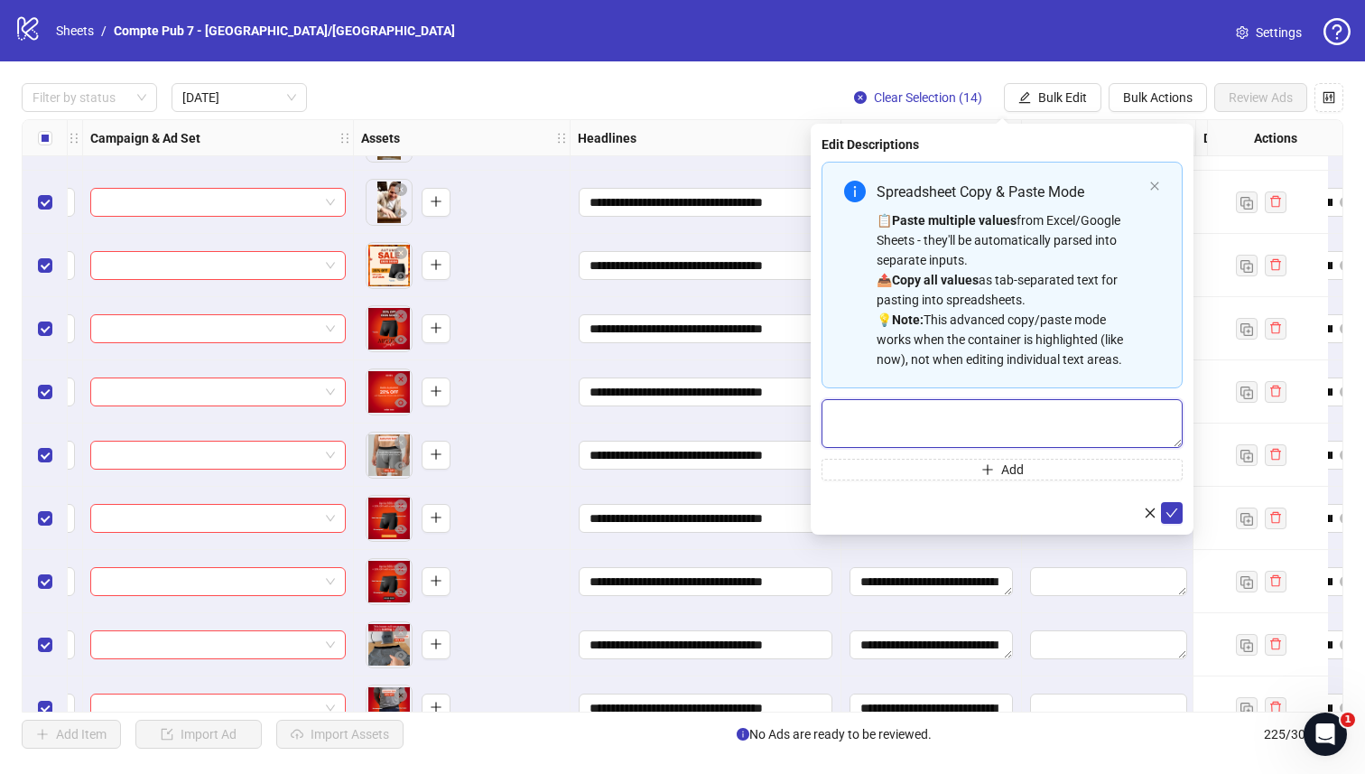
click at [940, 412] on textarea "Multi-text input container - paste or copy values" at bounding box center [1002, 423] width 361 height 49
paste textarea "**********"
type textarea "**********"
click at [1176, 511] on icon "check" at bounding box center [1172, 513] width 13 height 13
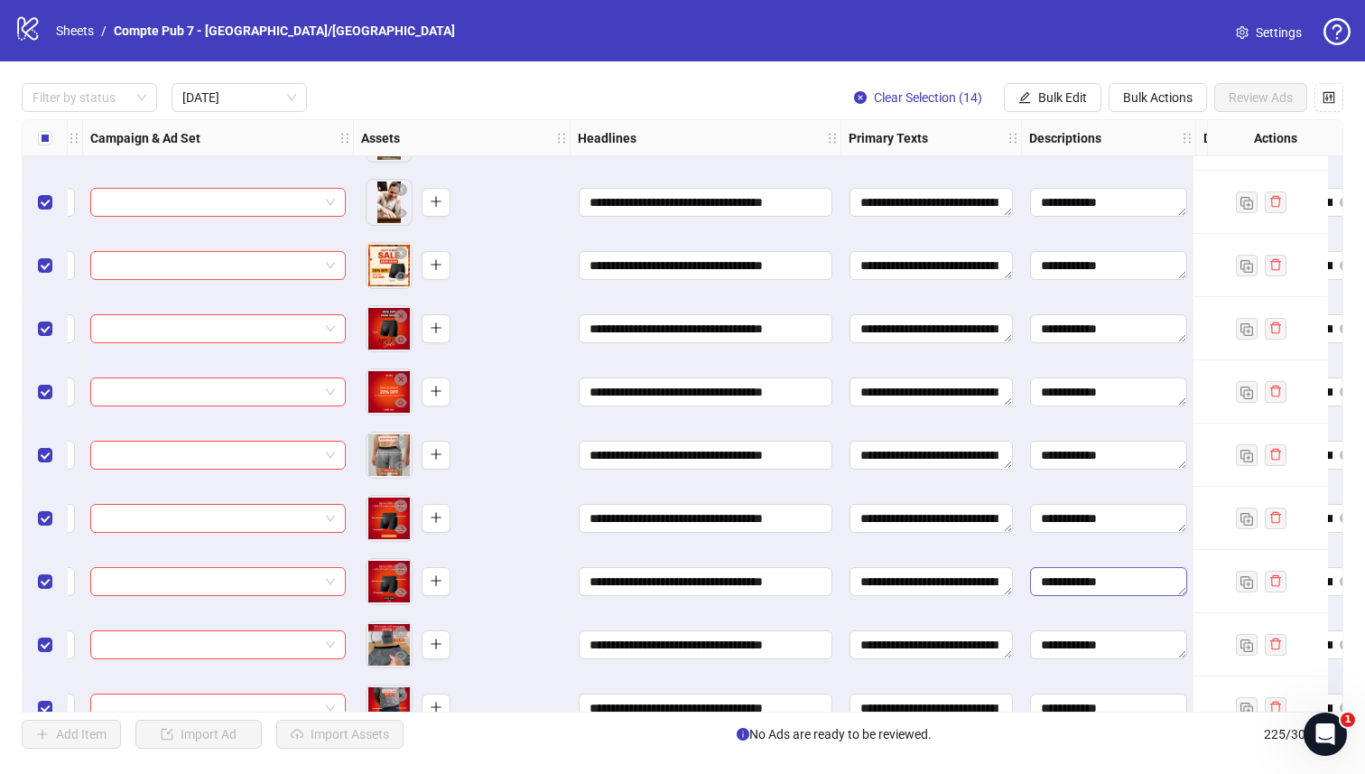
scroll to position [681, 828]
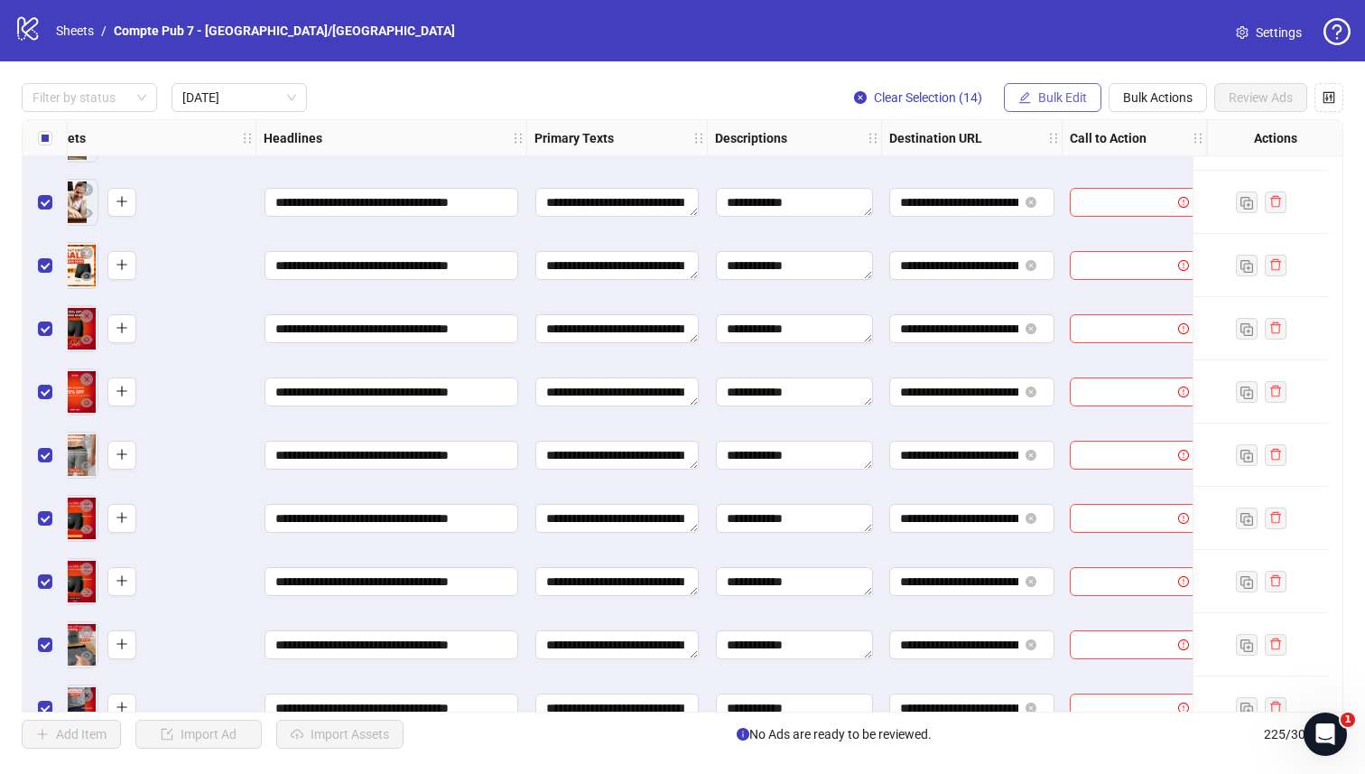
click at [1032, 104] on button "Bulk Edit" at bounding box center [1053, 97] width 98 height 29
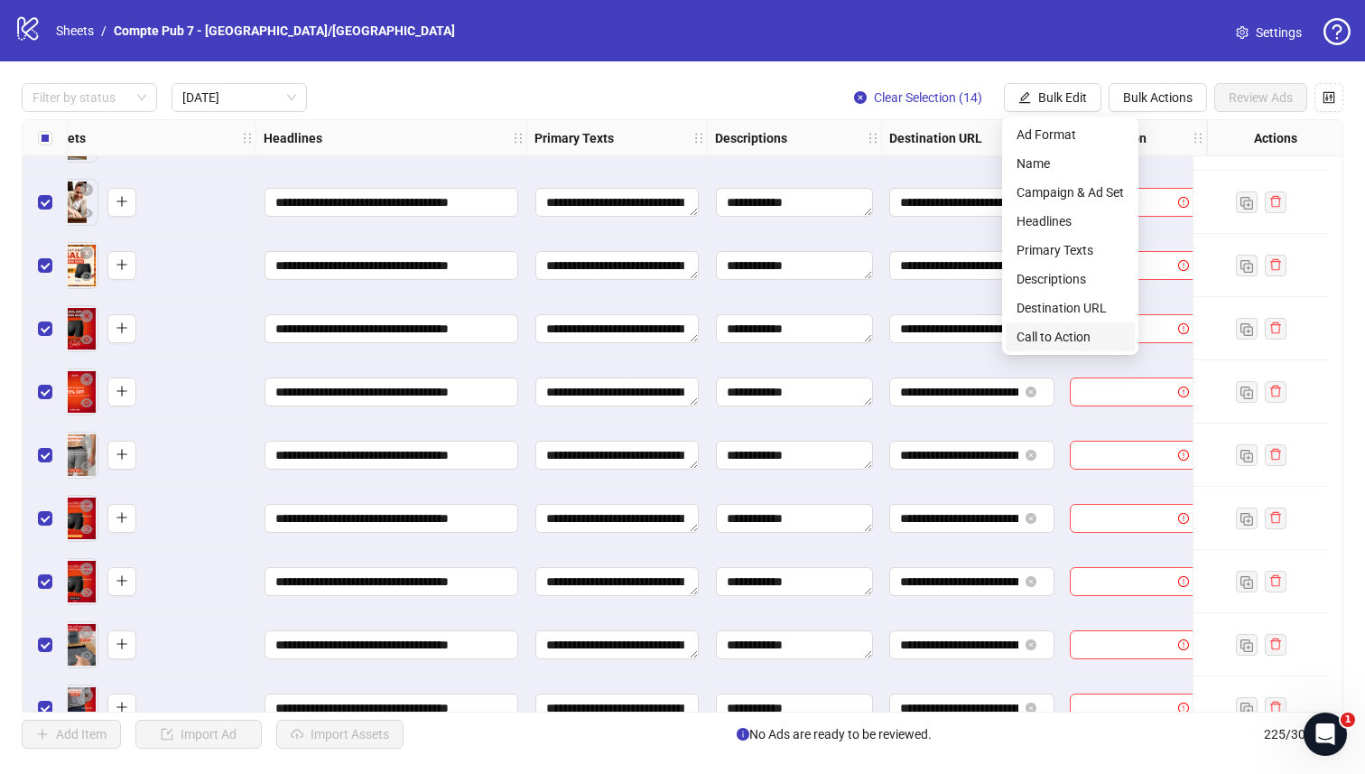
click at [1048, 330] on span "Call to Action" at bounding box center [1070, 337] width 107 height 20
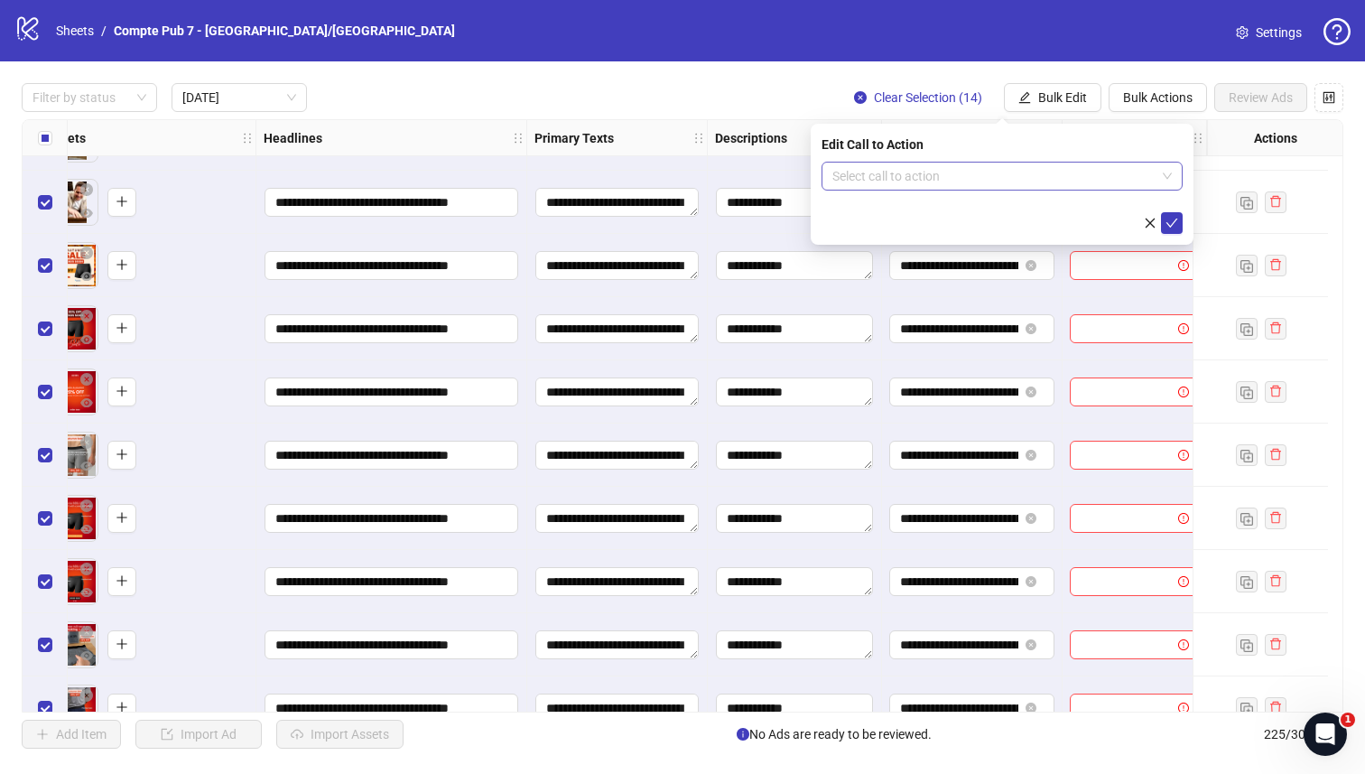
click at [956, 183] on input "search" at bounding box center [994, 176] width 323 height 27
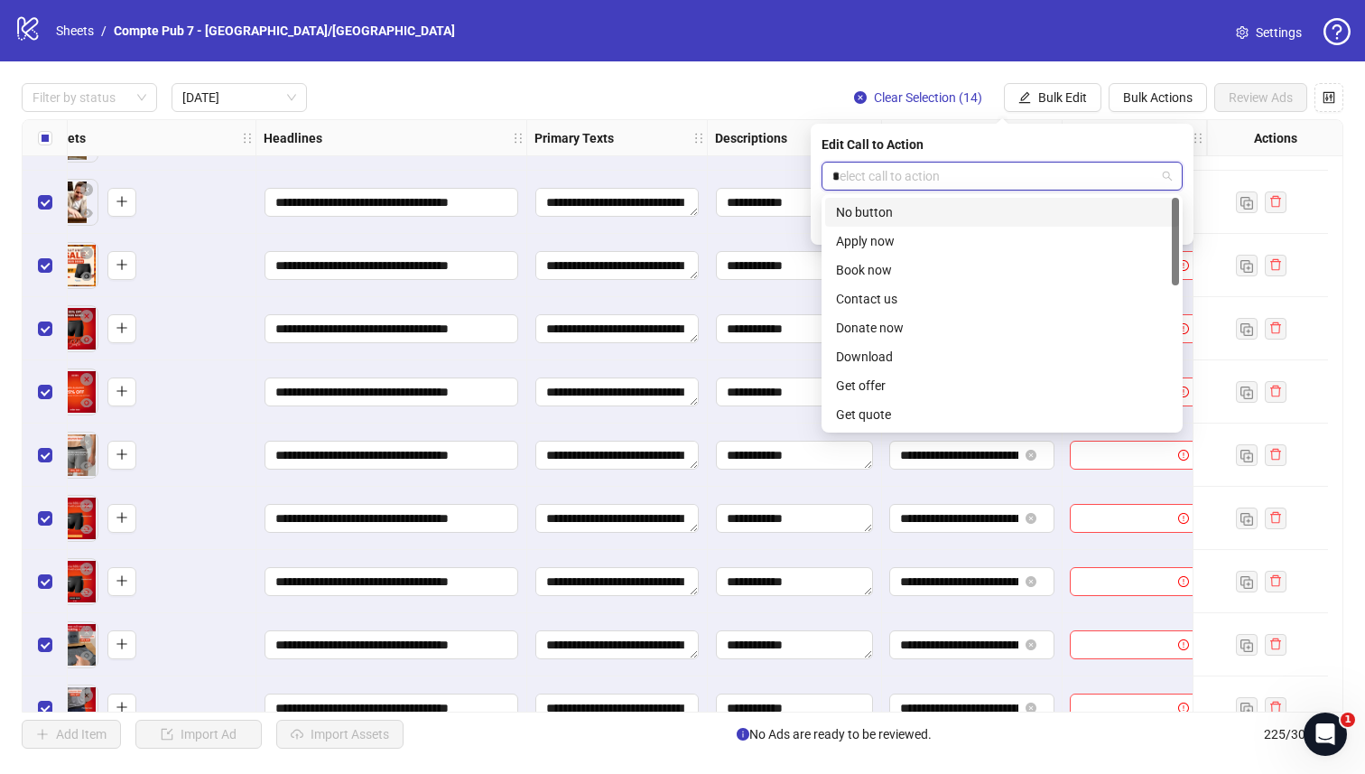
type input "**"
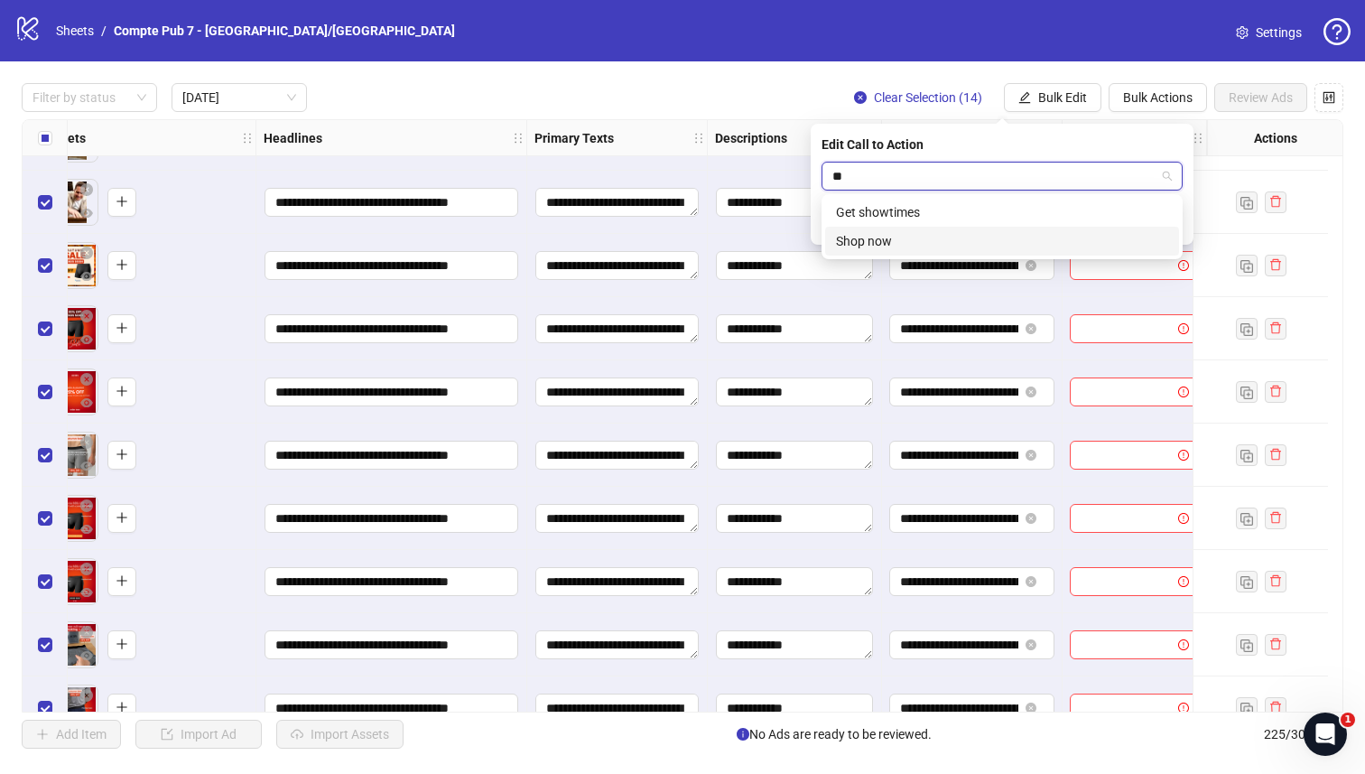
click at [924, 244] on div "Shop now" at bounding box center [1002, 241] width 332 height 20
click at [1171, 220] on icon "check" at bounding box center [1172, 223] width 13 height 13
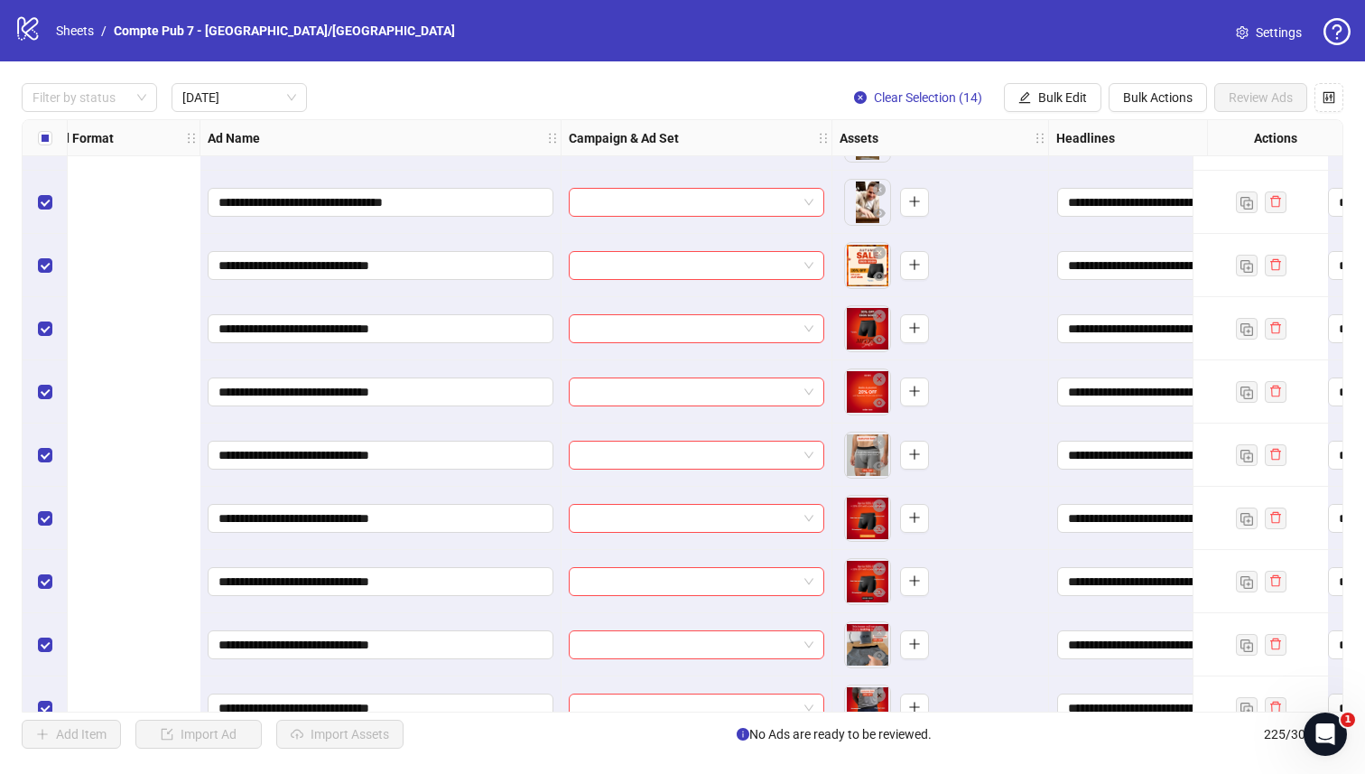
scroll to position [681, 0]
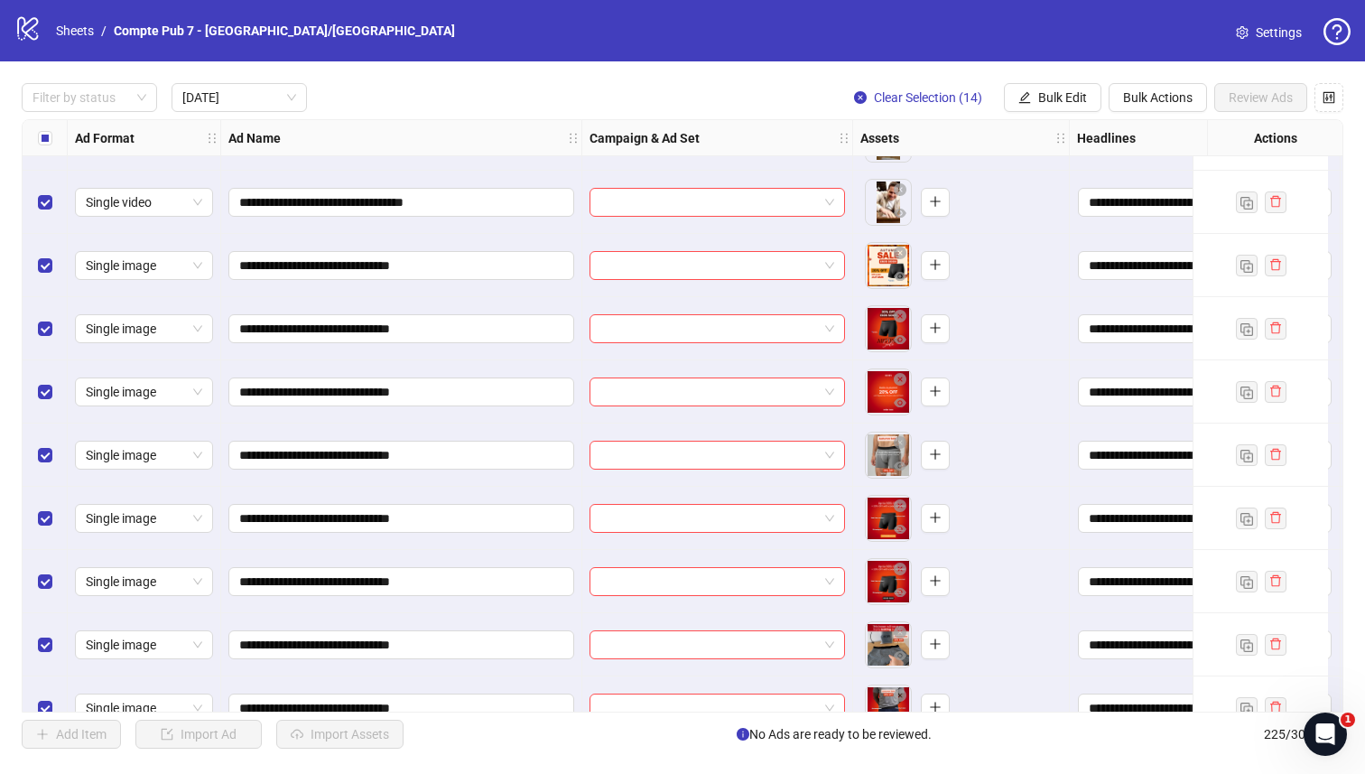
click at [35, 142] on div "Select all rows" at bounding box center [45, 138] width 45 height 36
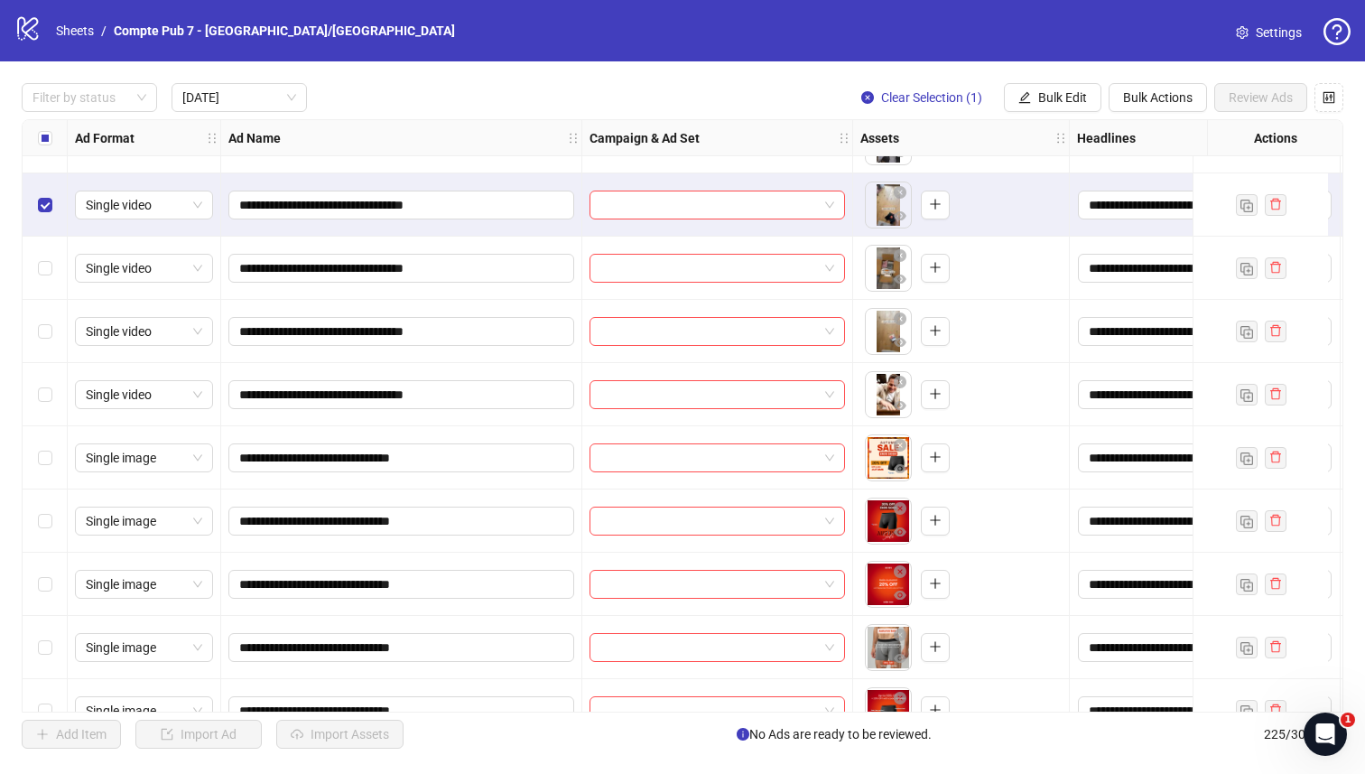
scroll to position [507, 0]
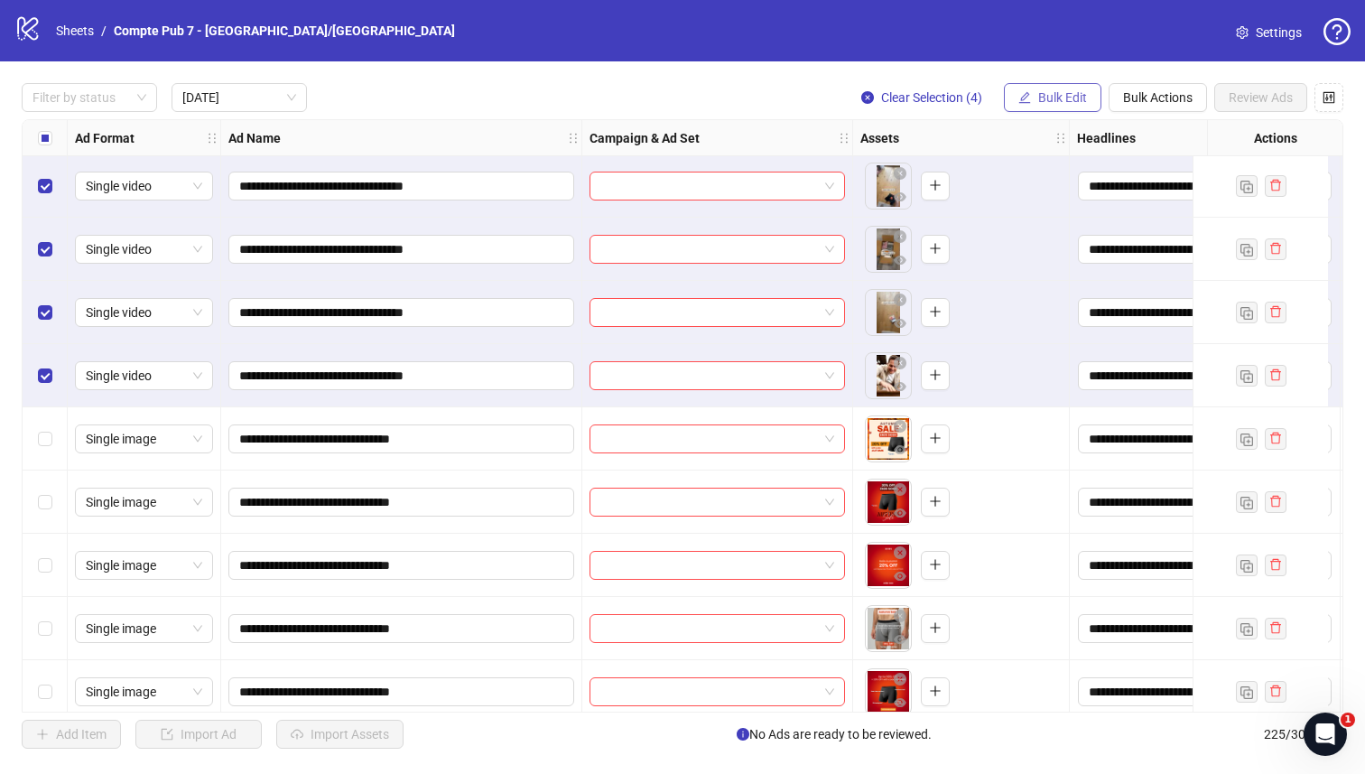
click at [1061, 104] on span "Bulk Edit" at bounding box center [1062, 97] width 49 height 14
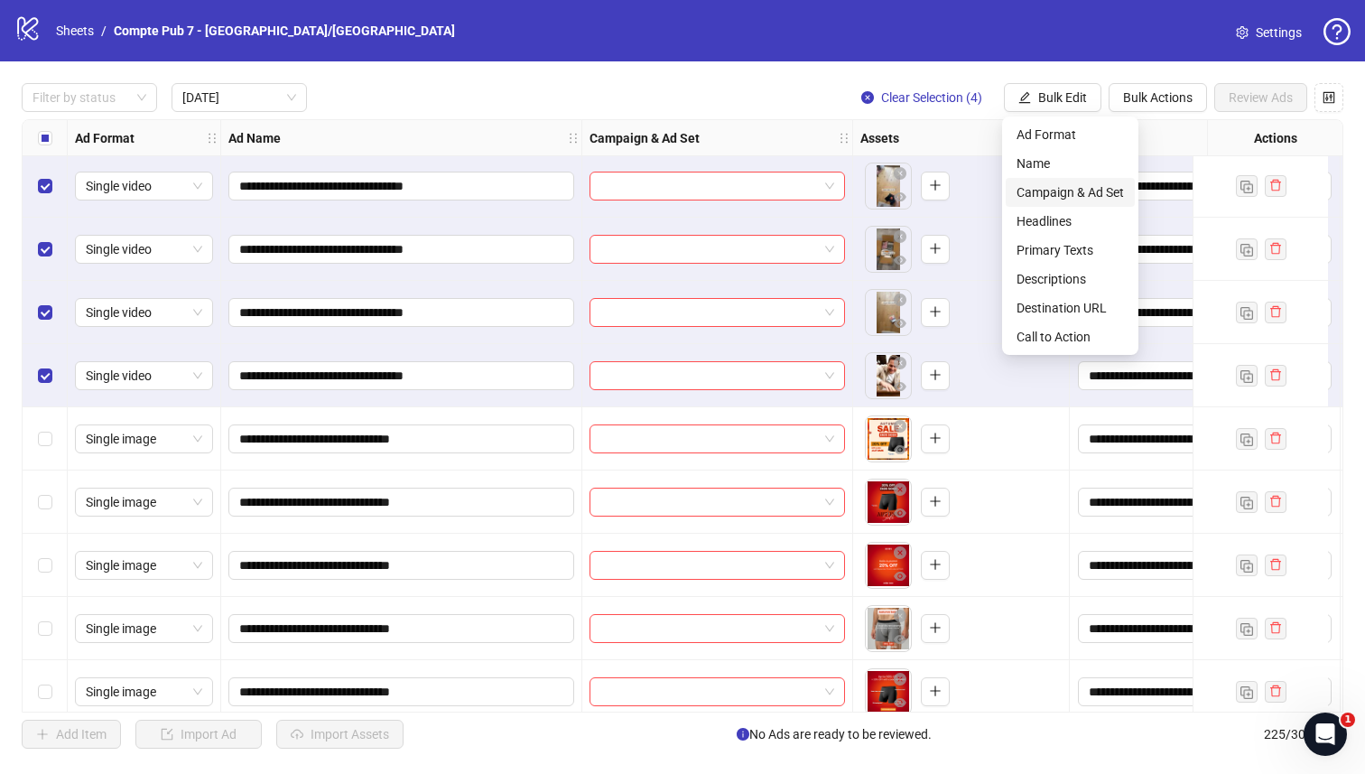
click at [1083, 197] on span "Campaign & Ad Set" at bounding box center [1070, 192] width 107 height 20
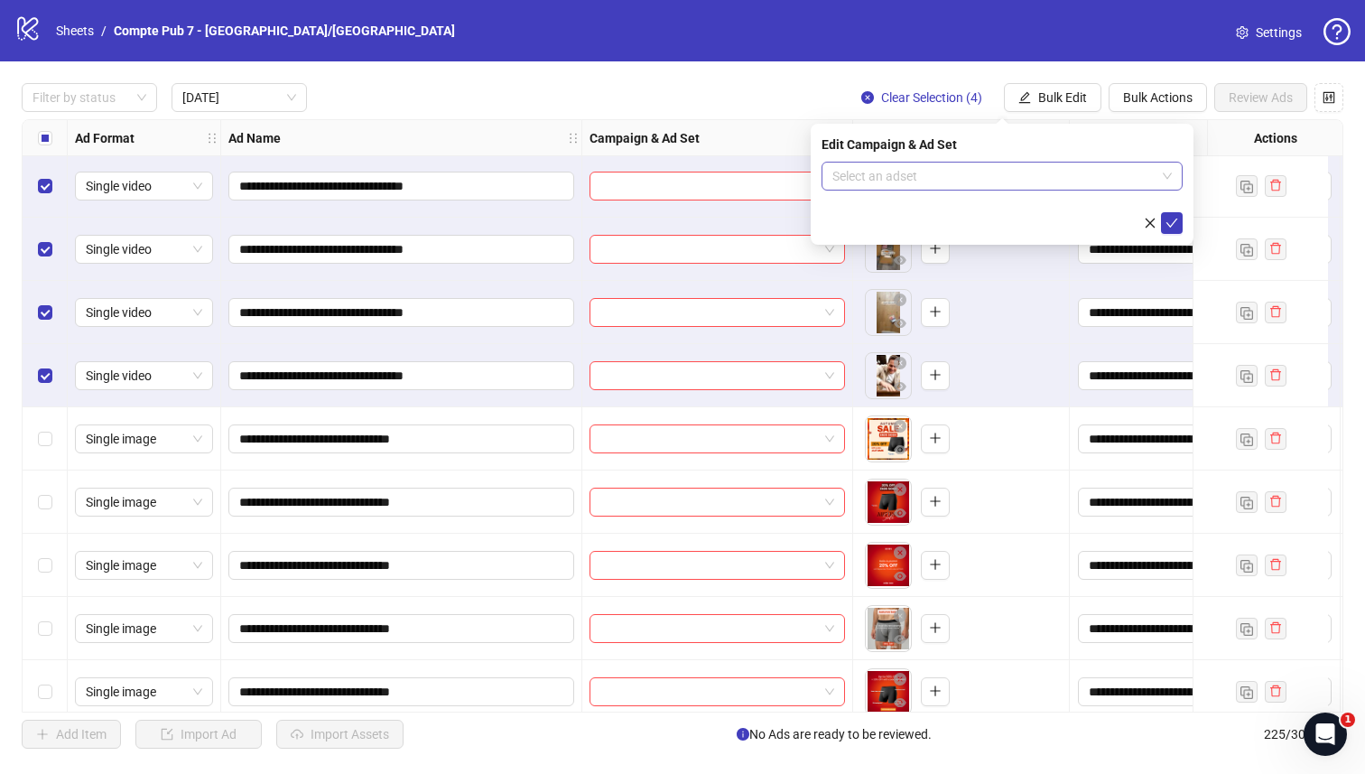
click at [957, 173] on input "search" at bounding box center [994, 176] width 323 height 27
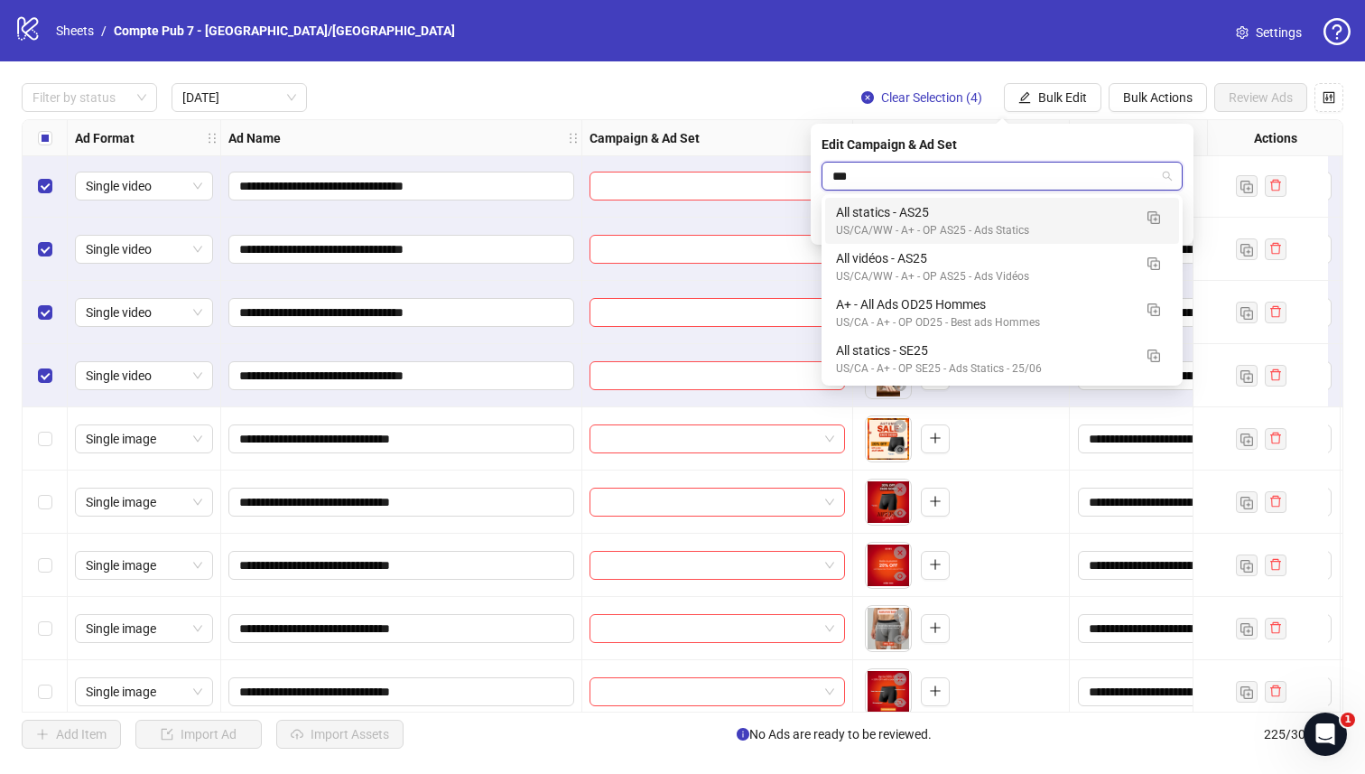
type input "***"
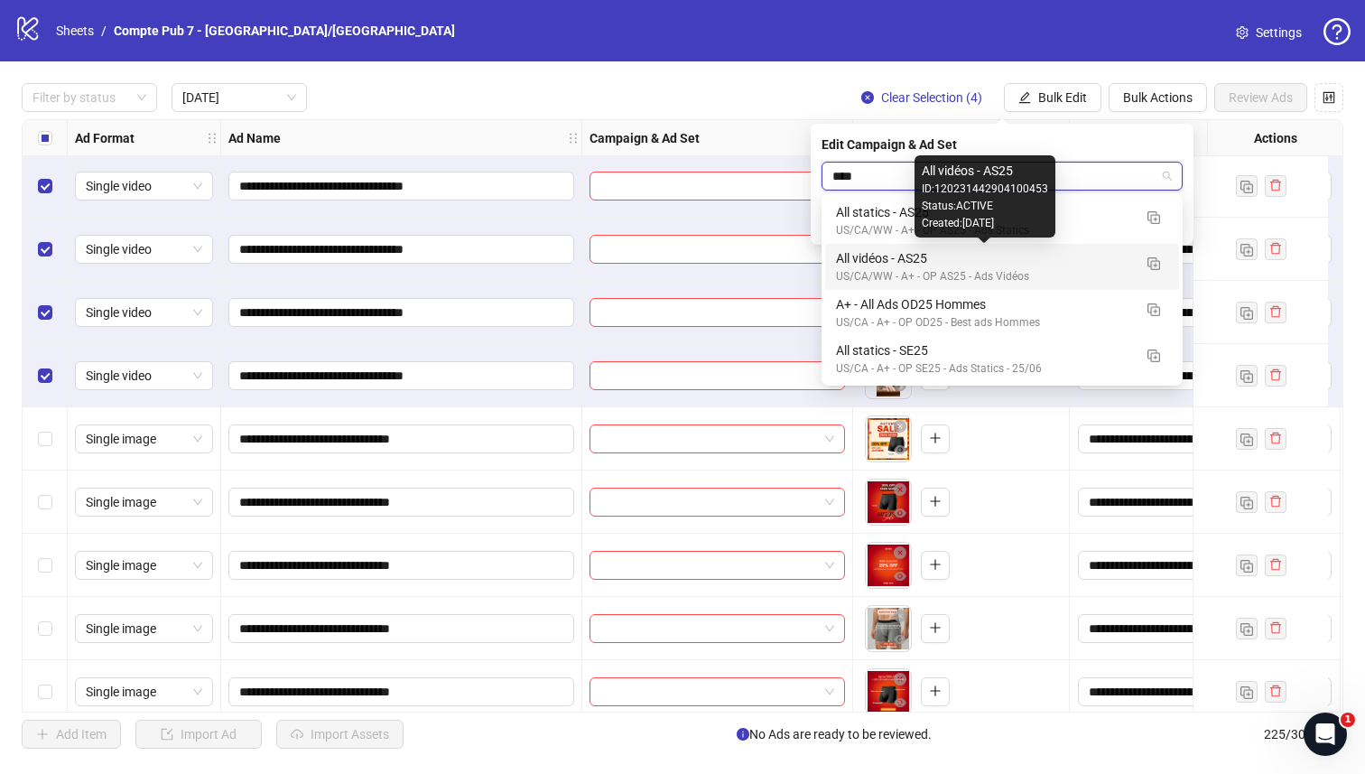
click at [908, 263] on div "All vidéos - AS25" at bounding box center [984, 258] width 296 height 20
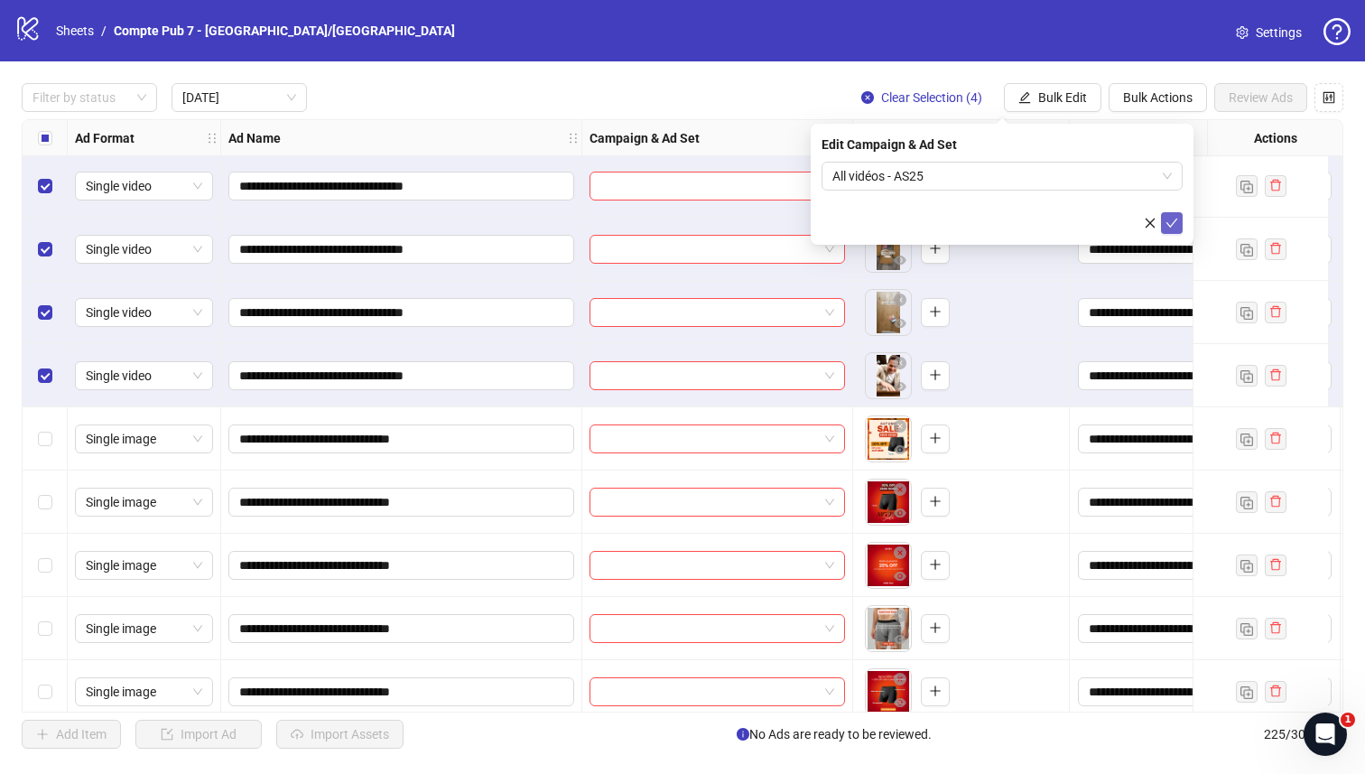
click at [1175, 218] on icon "check" at bounding box center [1172, 223] width 13 height 13
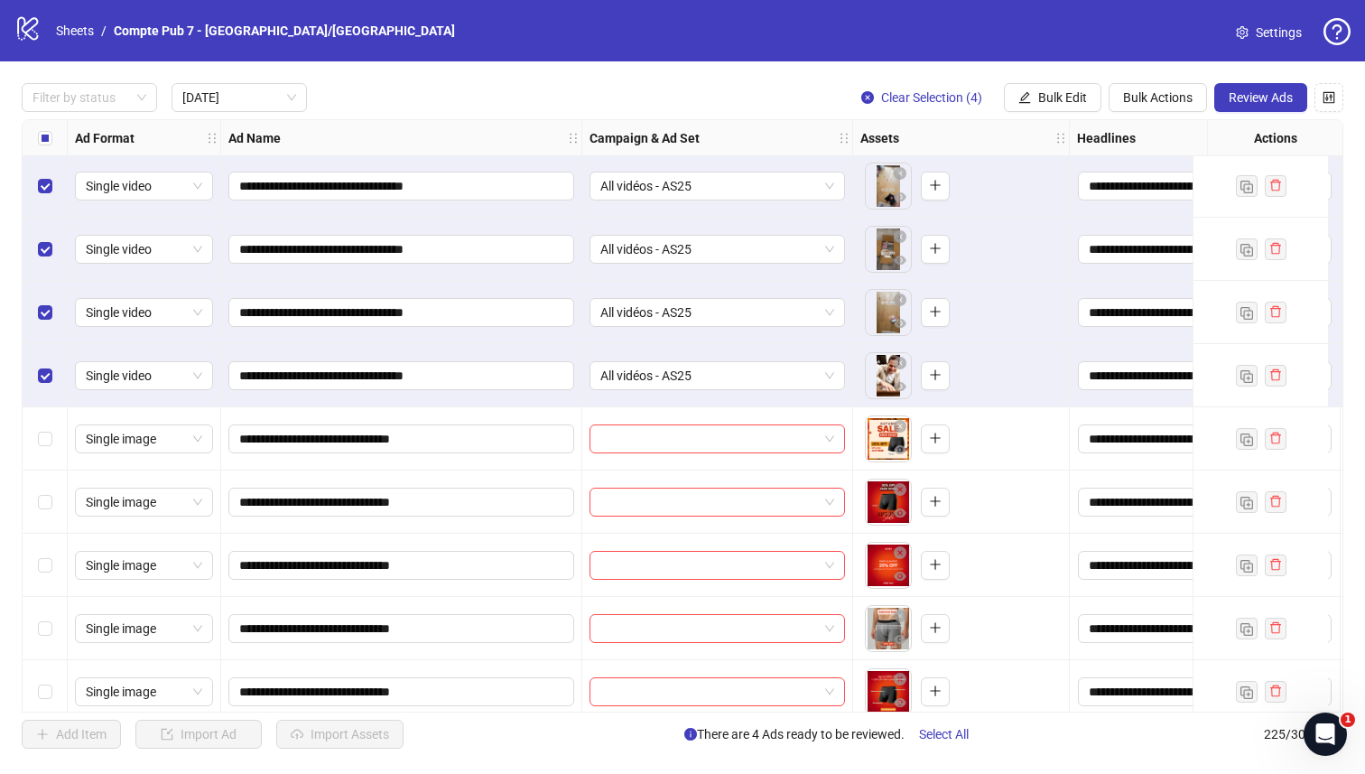
click at [50, 127] on div "Select all rows" at bounding box center [45, 138] width 45 height 36
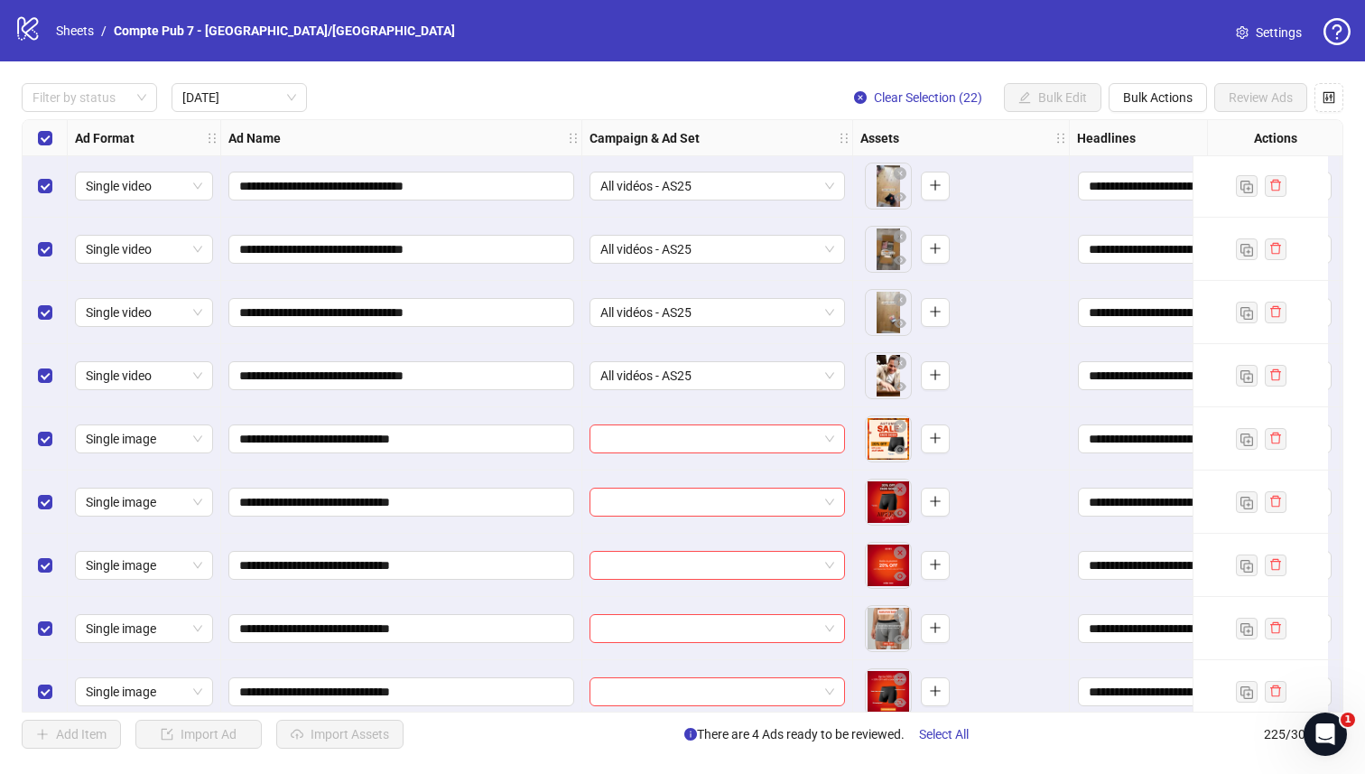
click at [50, 127] on div "Select all rows" at bounding box center [45, 138] width 45 height 36
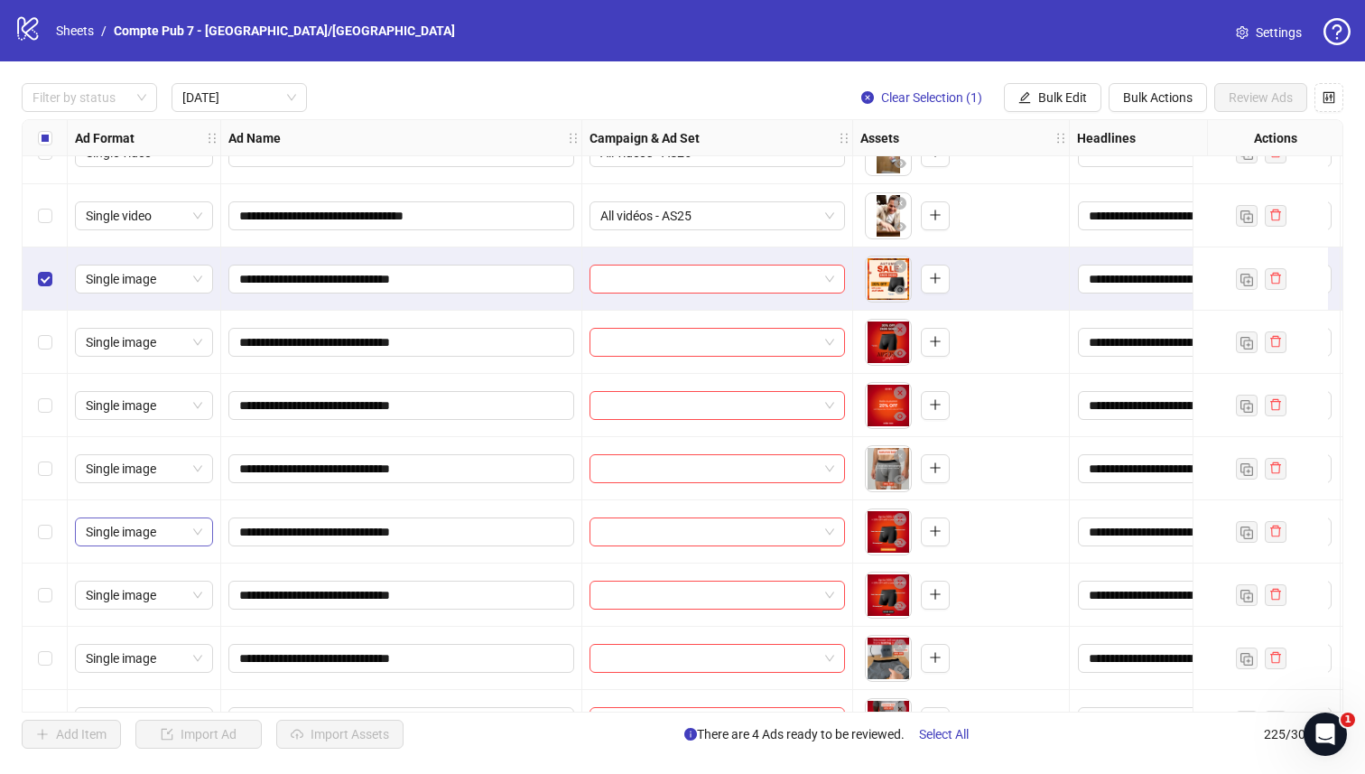
scroll to position [843, 0]
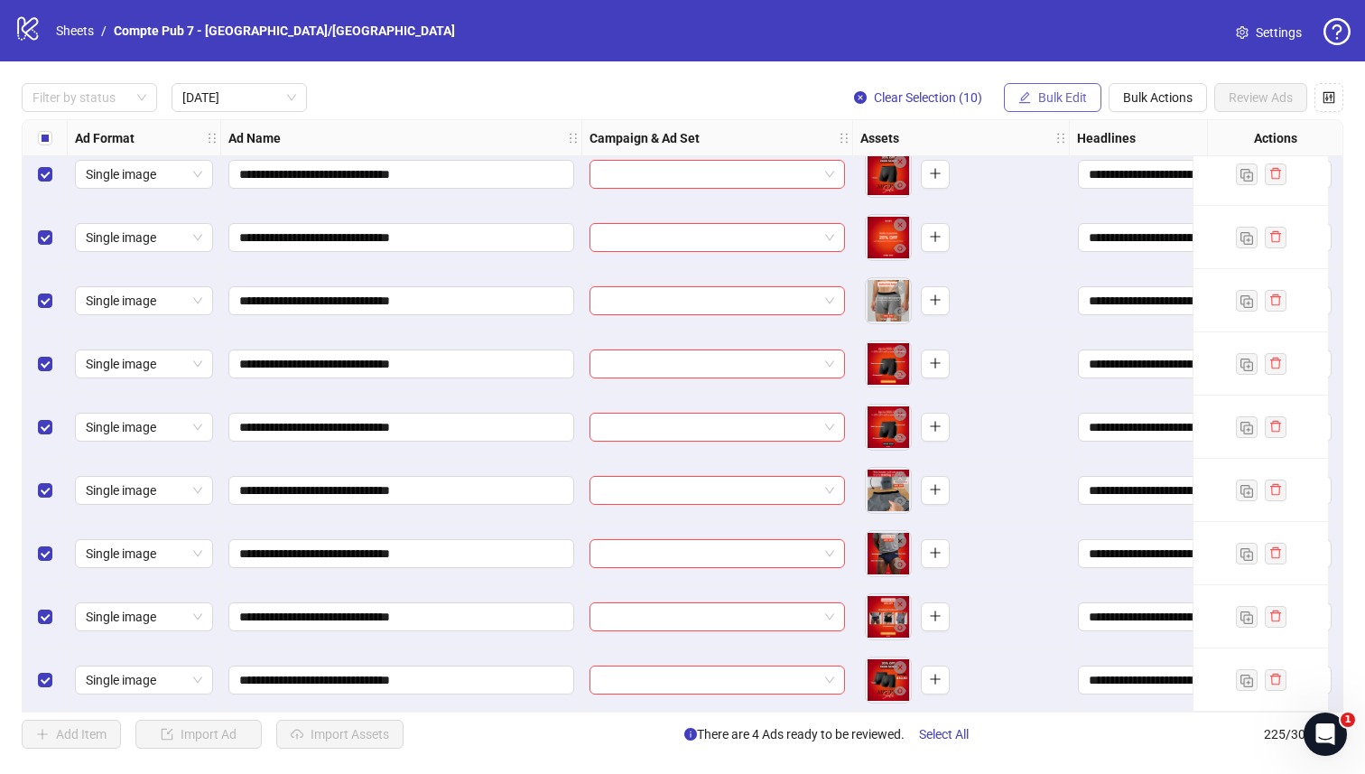
click at [1043, 86] on button "Bulk Edit" at bounding box center [1053, 97] width 98 height 29
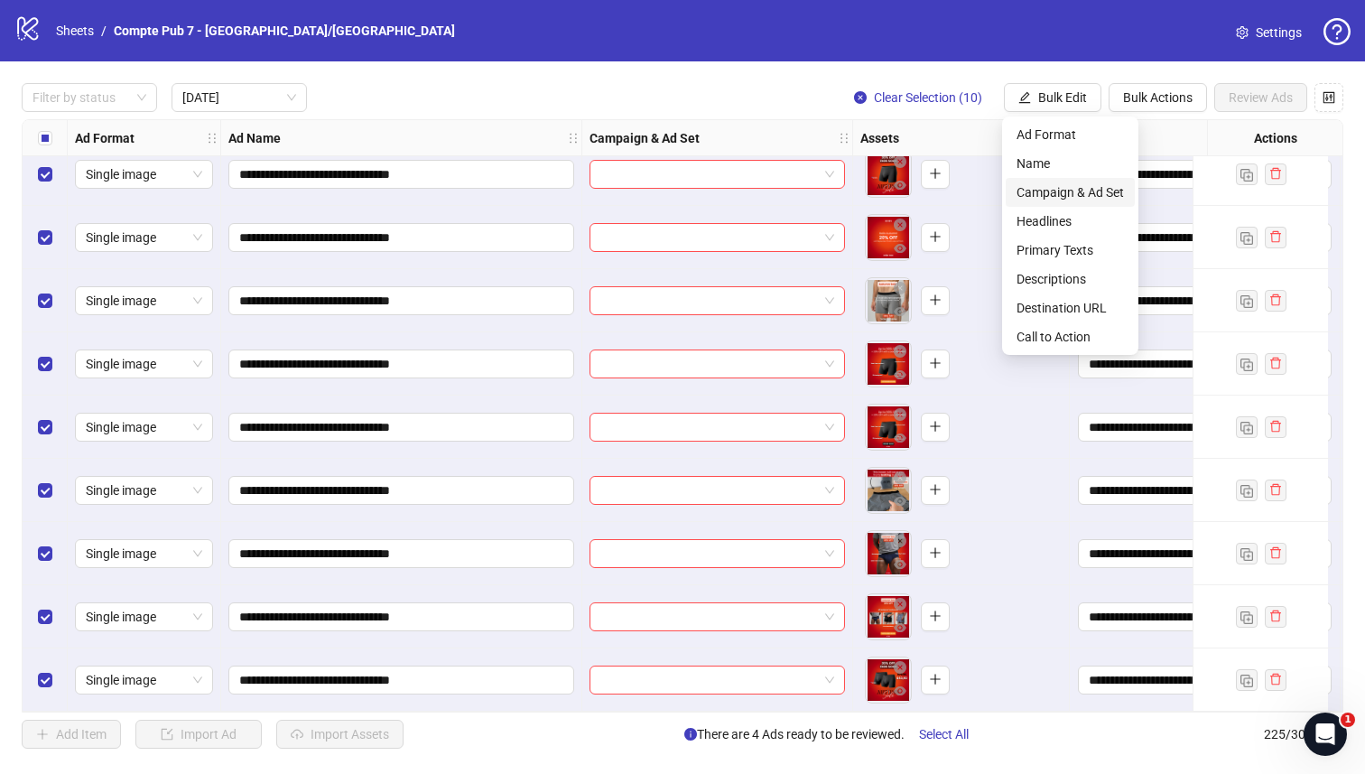
click at [1047, 197] on span "Campaign & Ad Set" at bounding box center [1070, 192] width 107 height 20
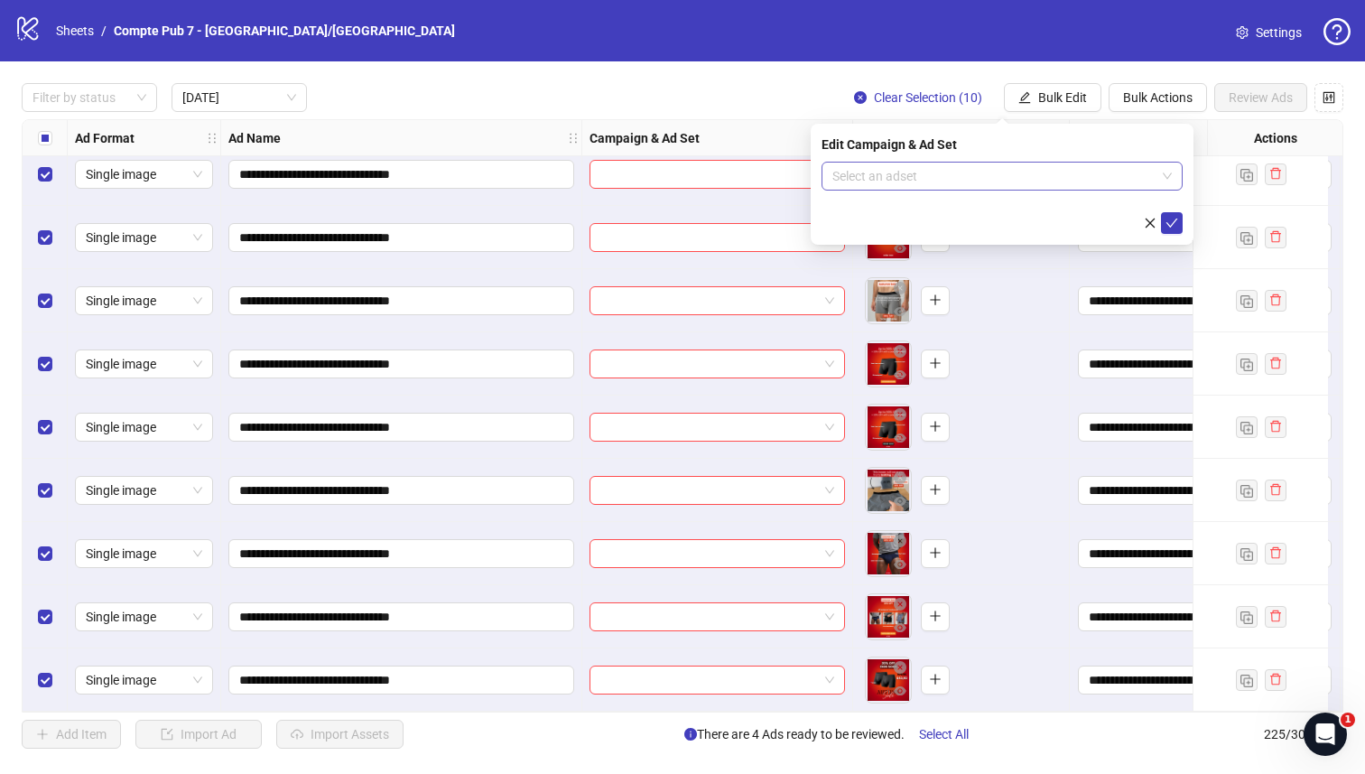
click at [953, 172] on input "search" at bounding box center [994, 176] width 323 height 27
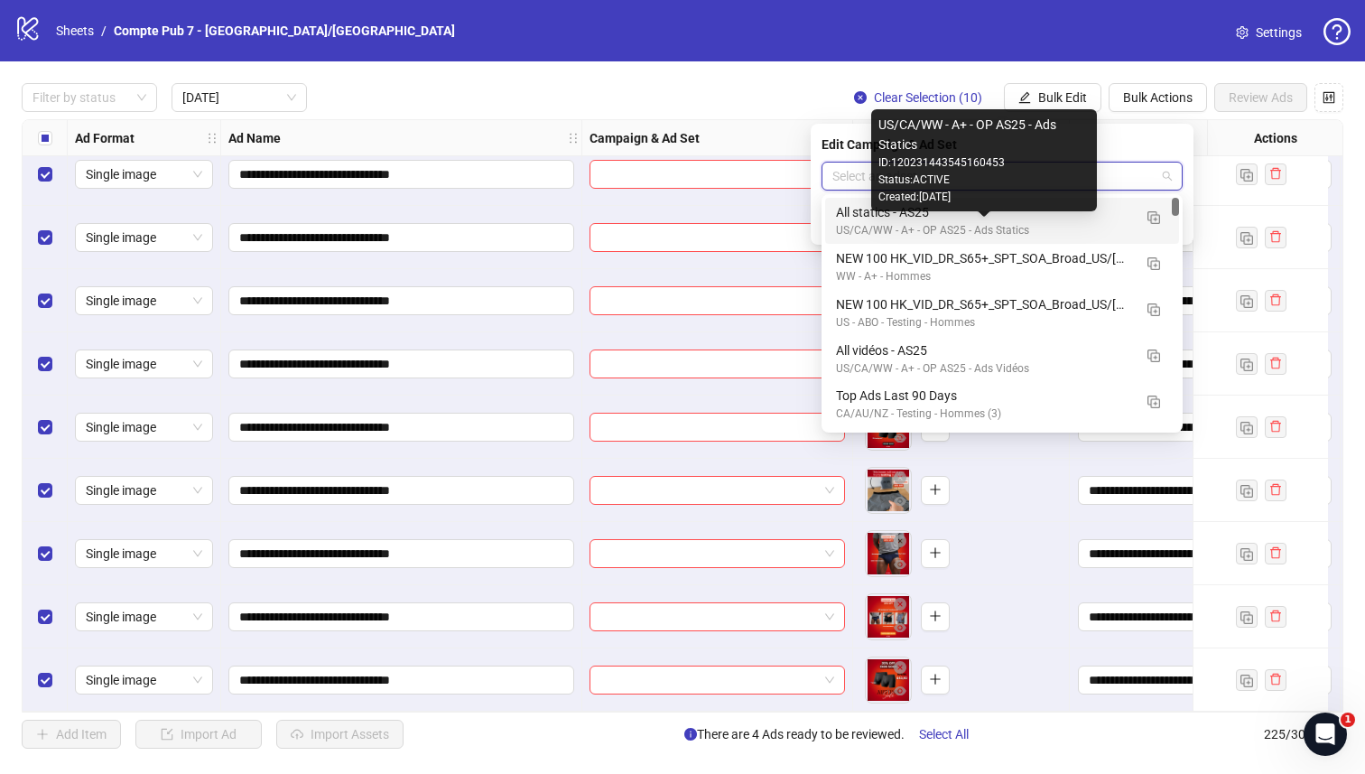
click at [897, 216] on div "All statics - AS25" at bounding box center [984, 212] width 296 height 20
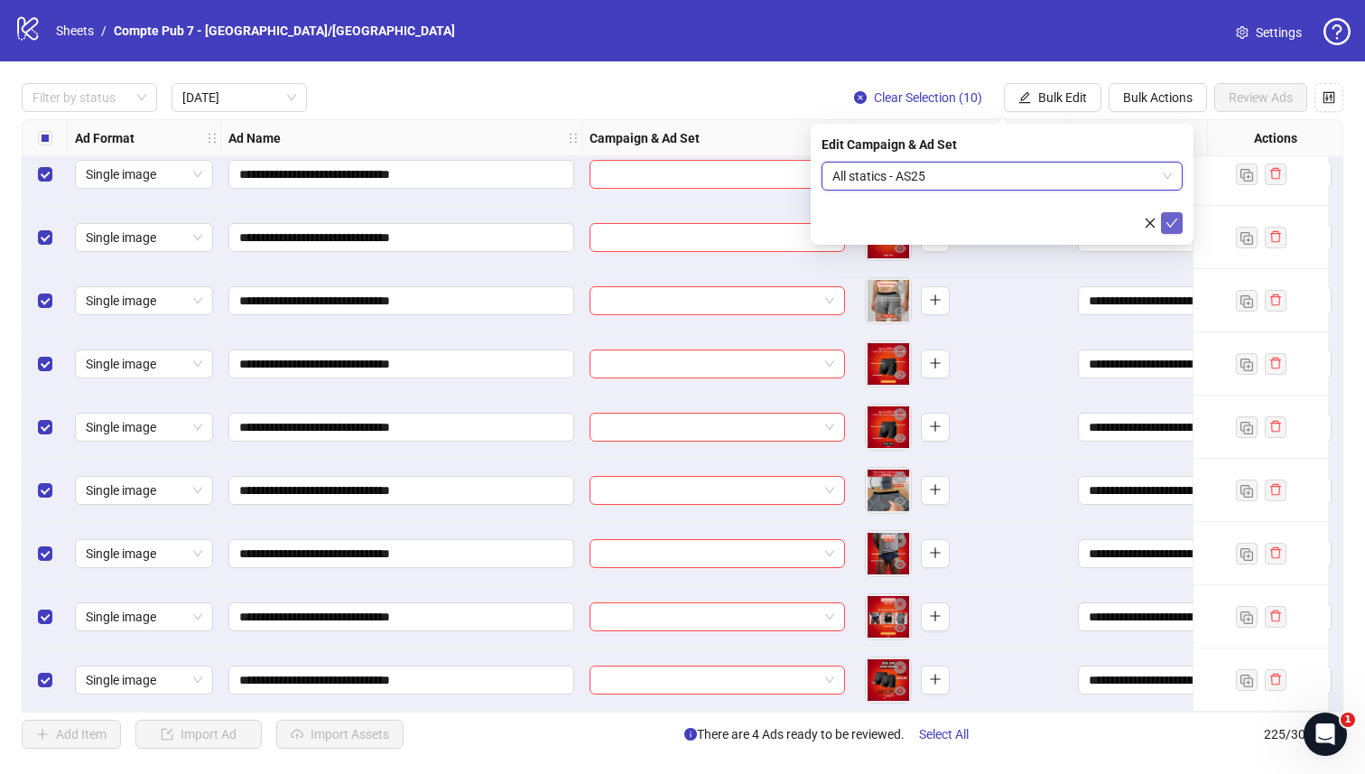
click at [1173, 221] on icon "check" at bounding box center [1173, 223] width 12 height 9
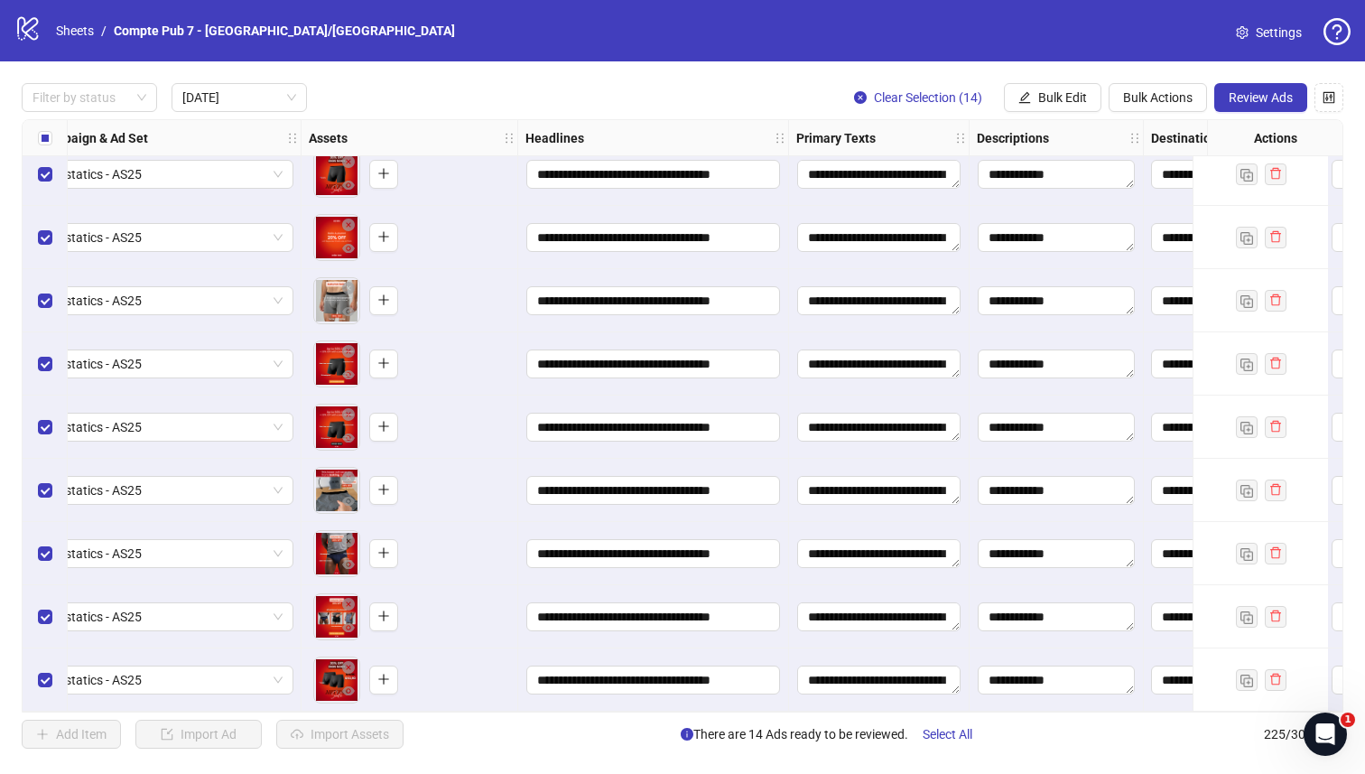
scroll to position [841, 828]
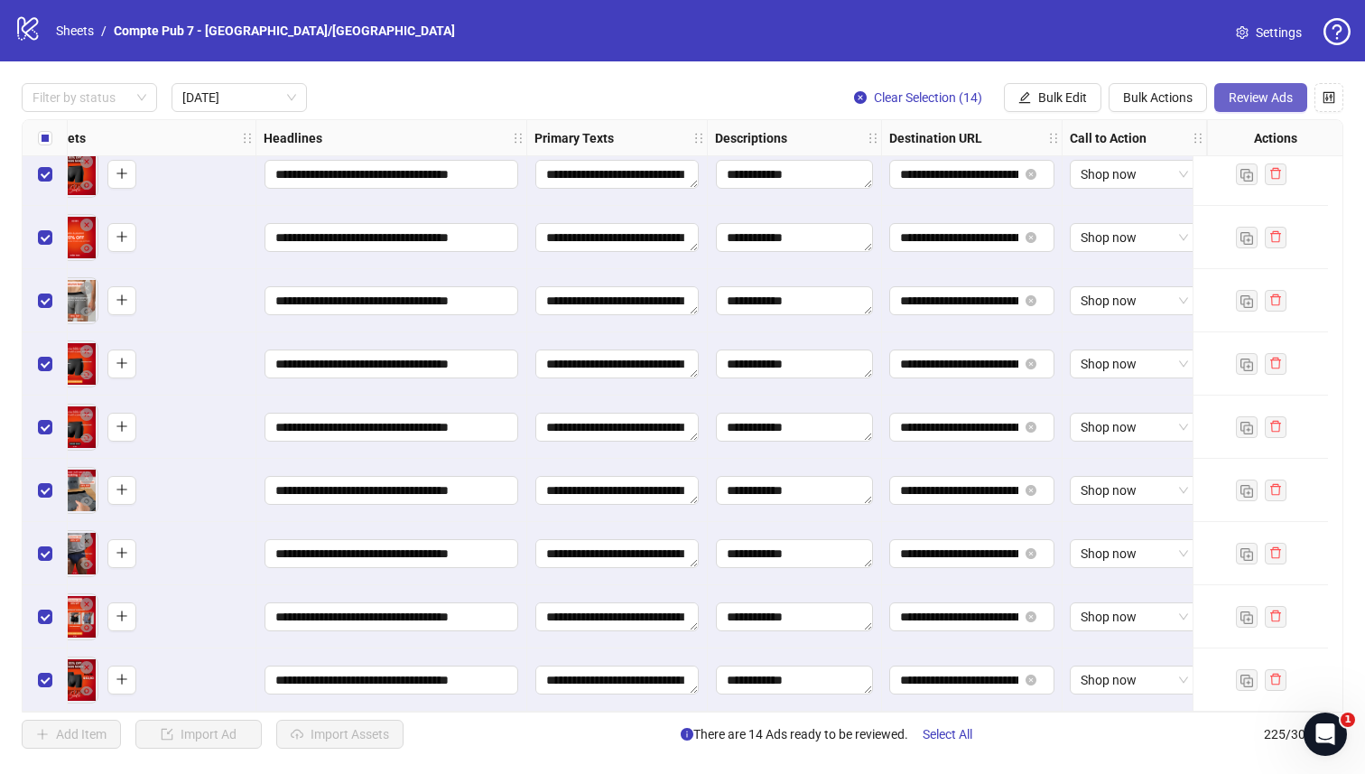
click at [1270, 98] on span "Review Ads" at bounding box center [1261, 97] width 64 height 14
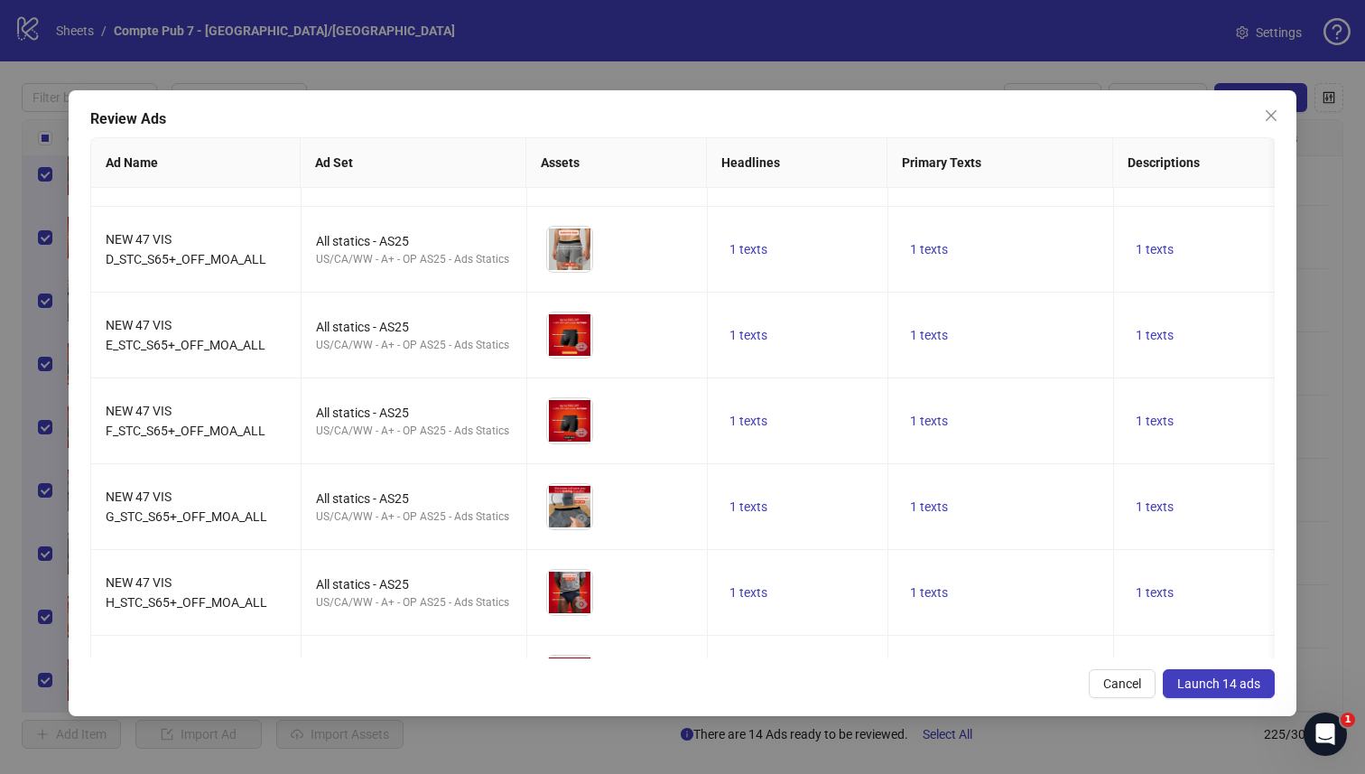
scroll to position [730, 0]
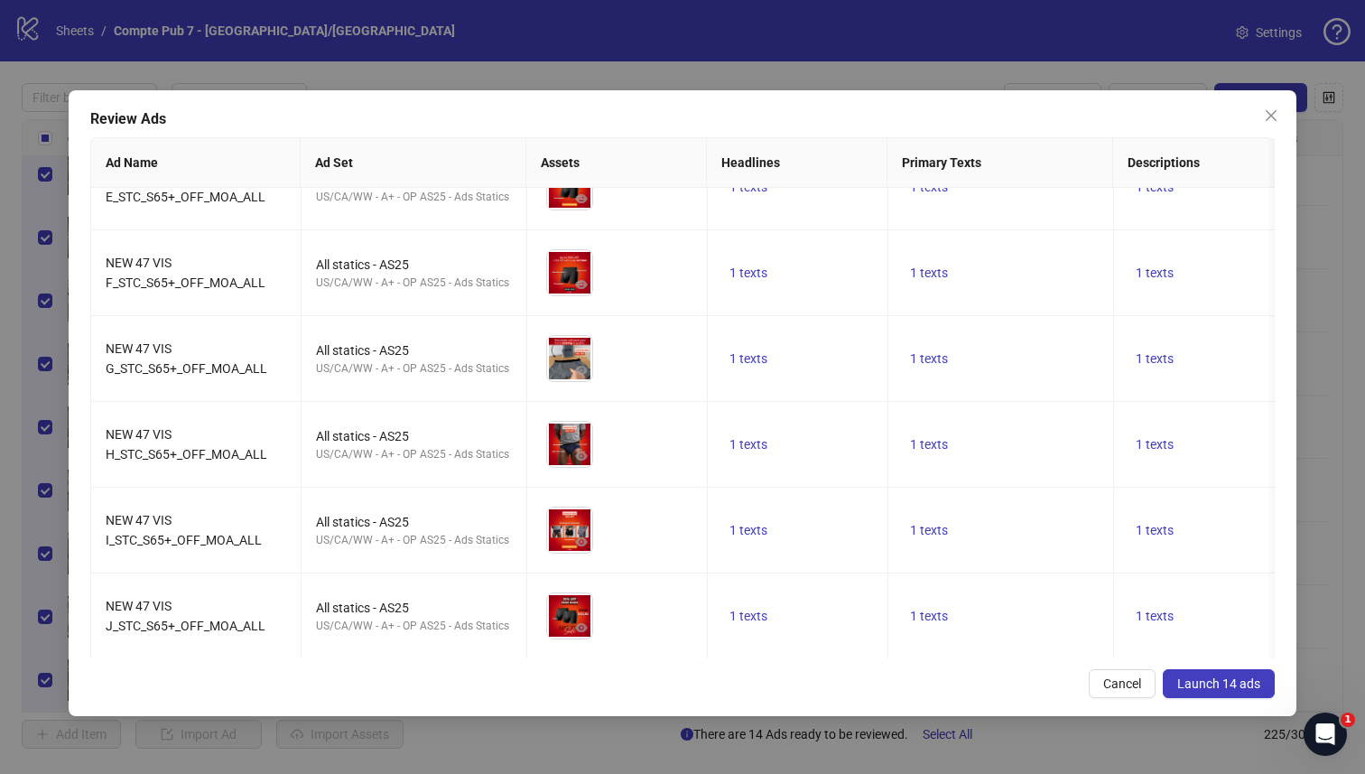
click at [1245, 682] on span "Launch 14 ads" at bounding box center [1219, 683] width 83 height 14
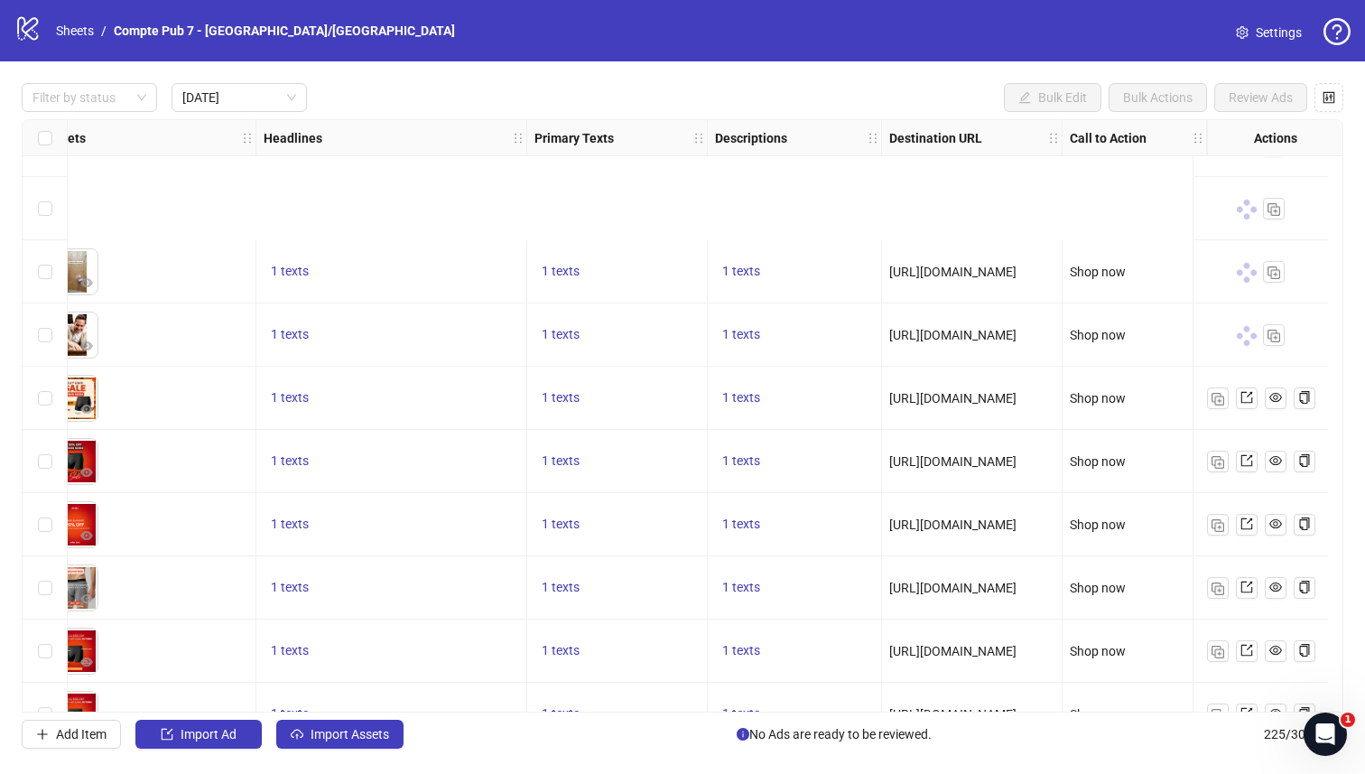
scroll to position [843, 828]
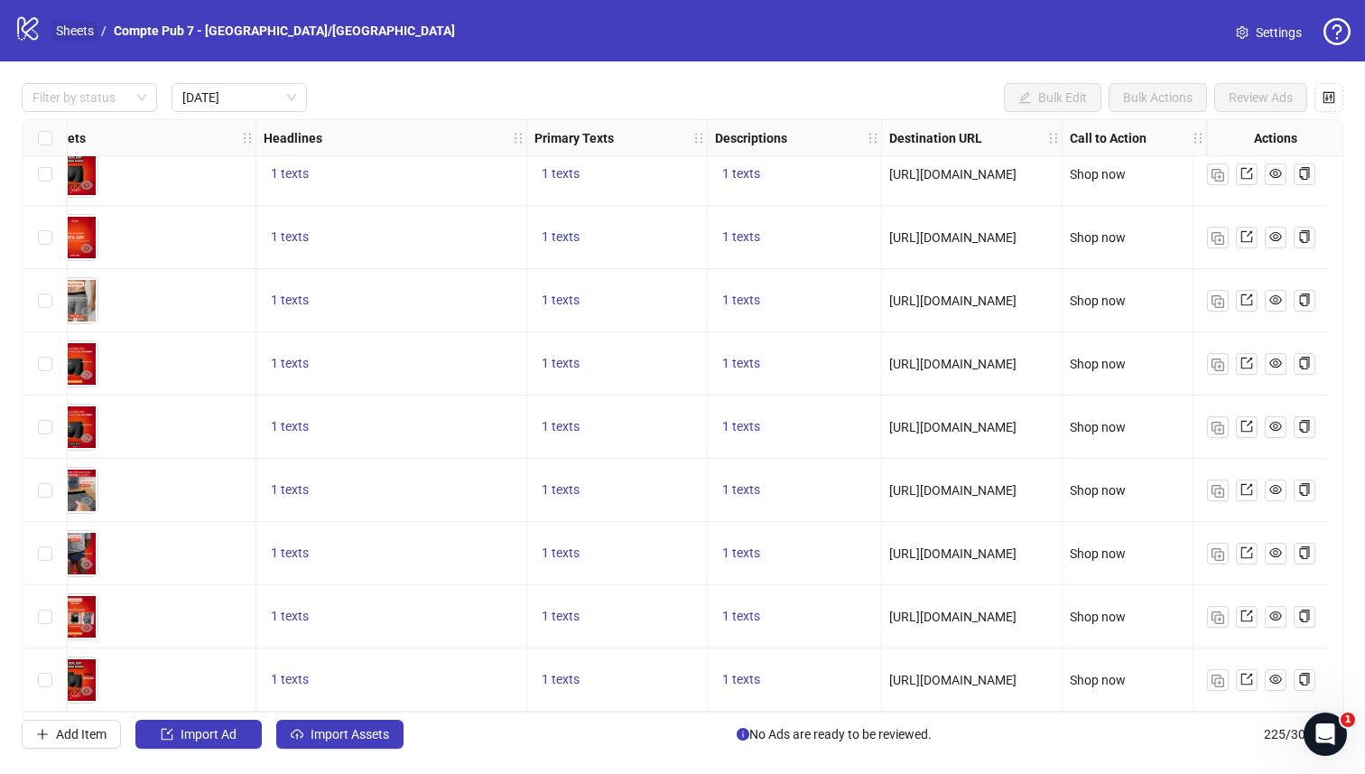
click at [61, 29] on link "Sheets" at bounding box center [74, 31] width 45 height 20
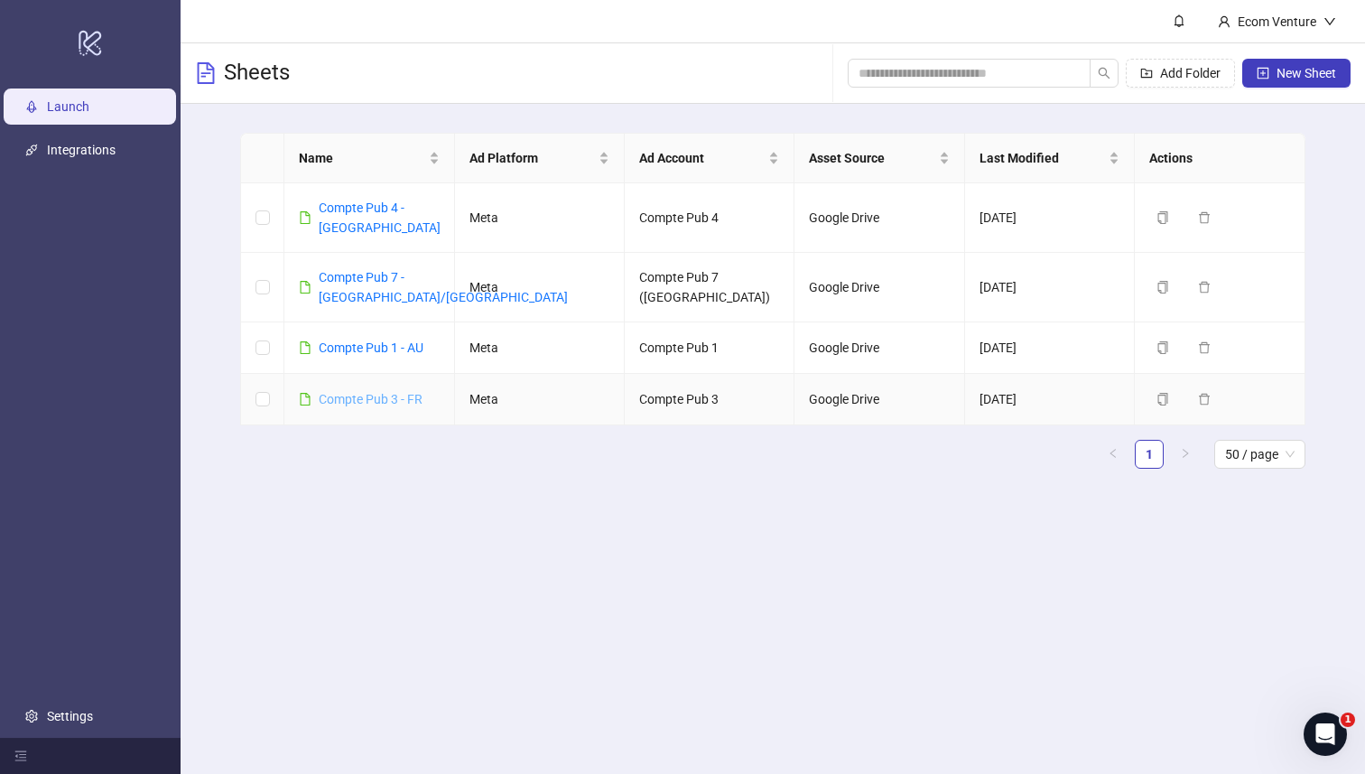
click at [365, 392] on link "Compte Pub 3 - FR" at bounding box center [371, 399] width 104 height 14
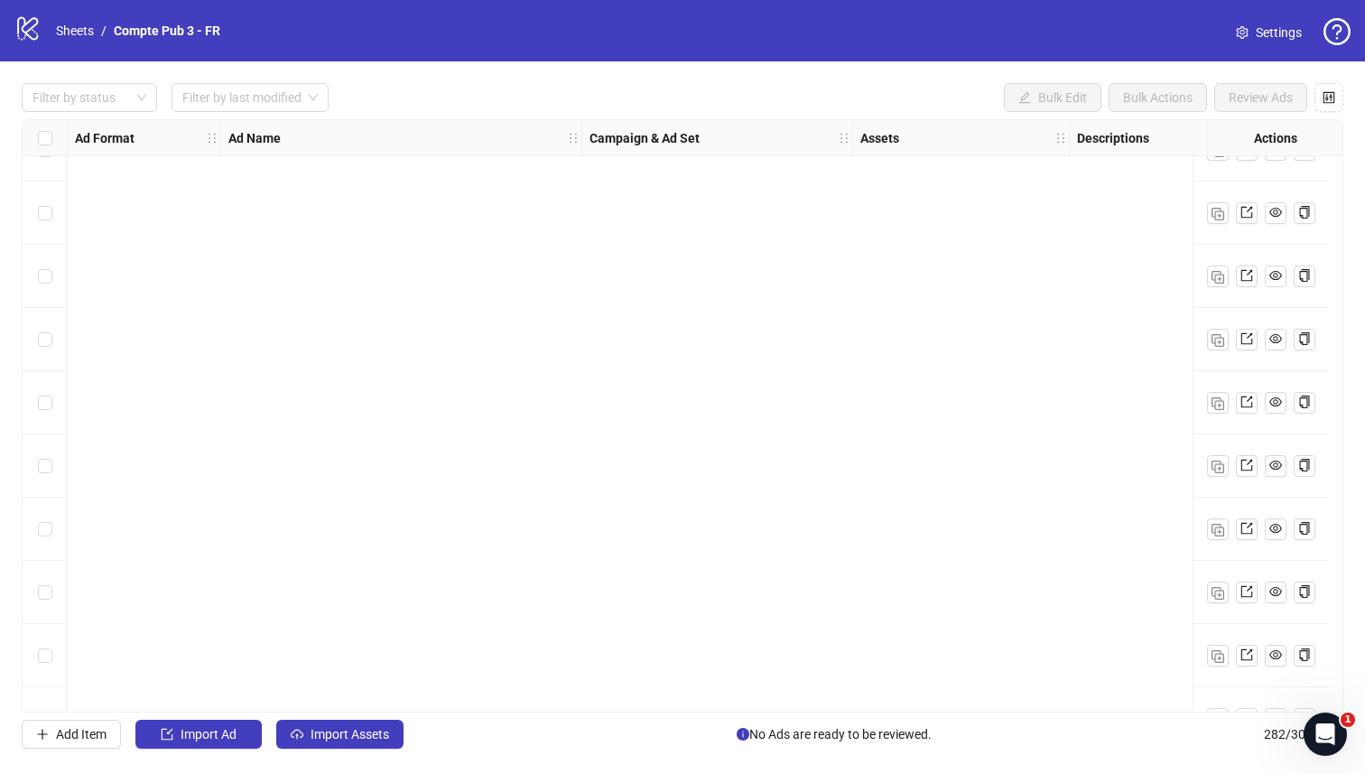
scroll to position [9647, 0]
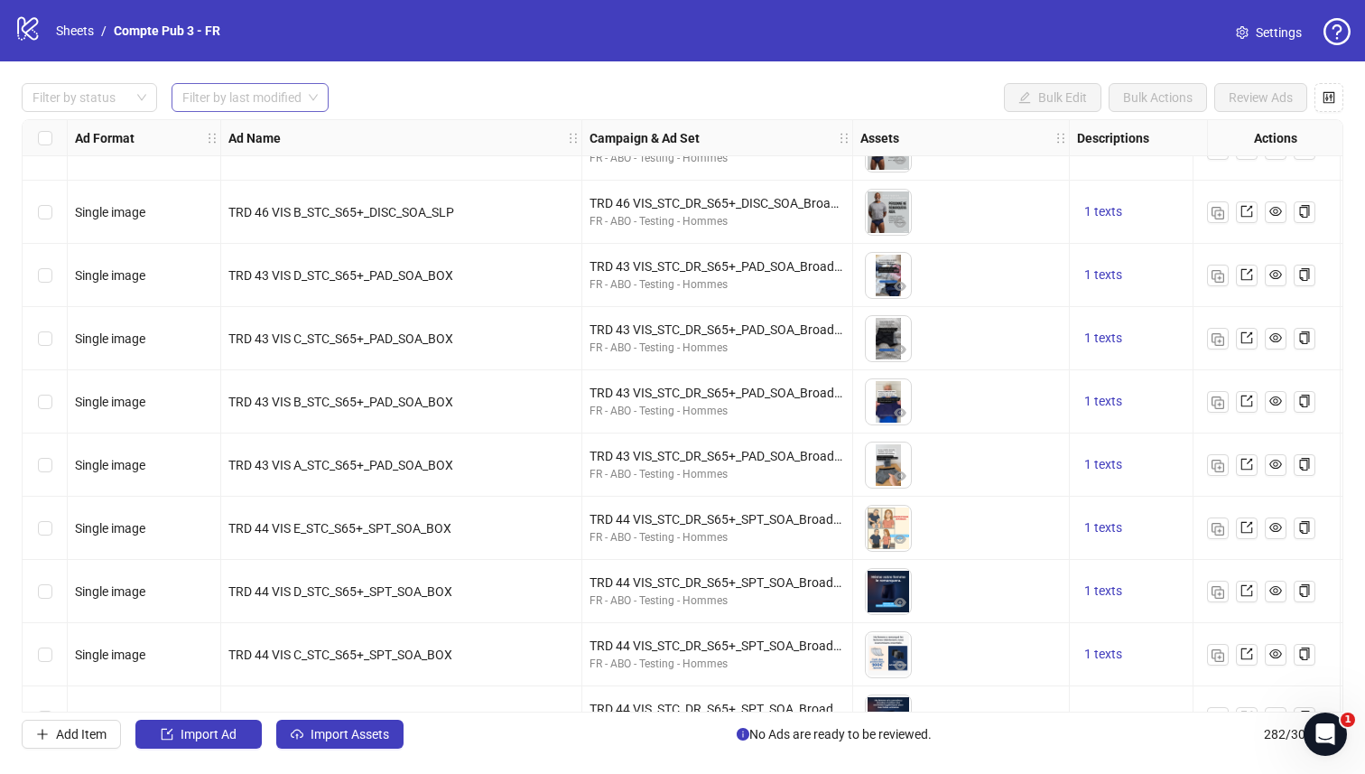
click at [219, 95] on input "search" at bounding box center [241, 97] width 119 height 27
click at [232, 129] on div "[DATE]" at bounding box center [251, 135] width 130 height 20
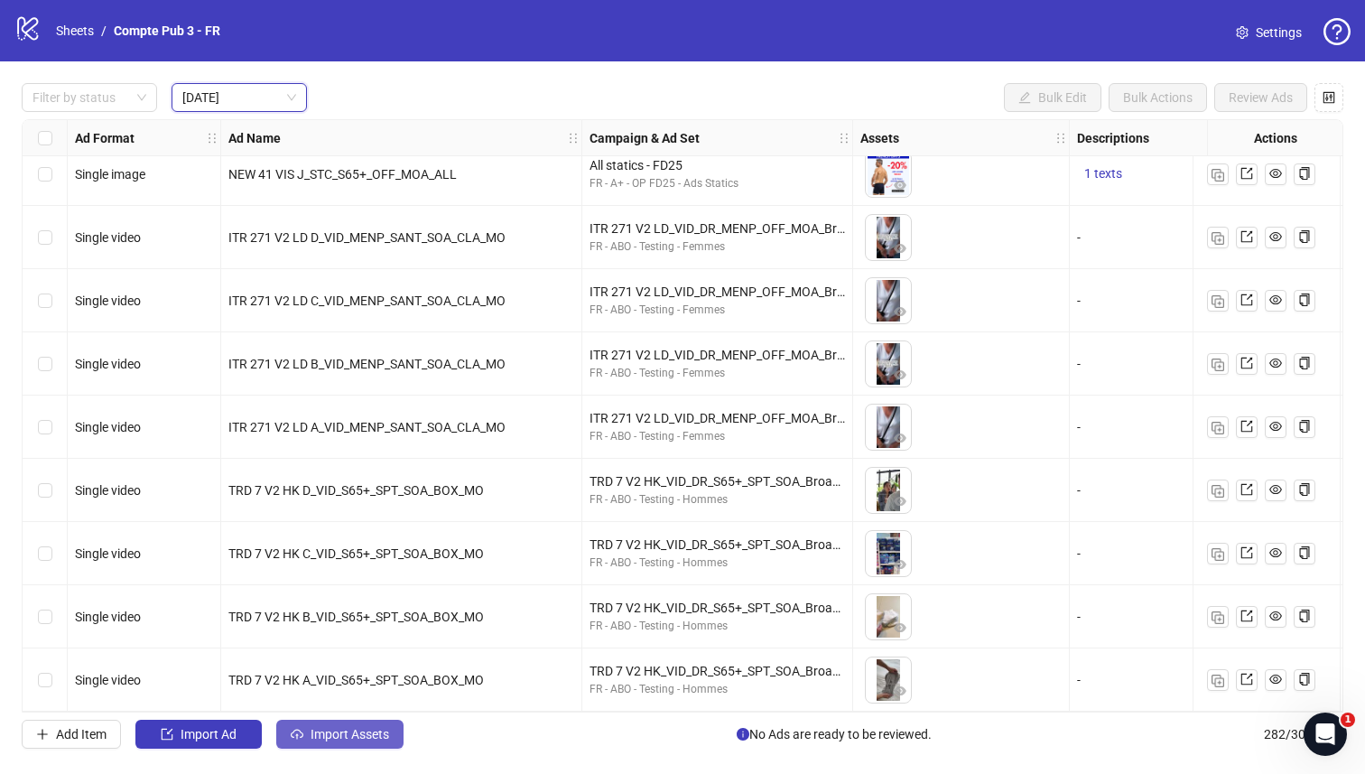
click at [335, 734] on span "Import Assets" at bounding box center [350, 734] width 79 height 14
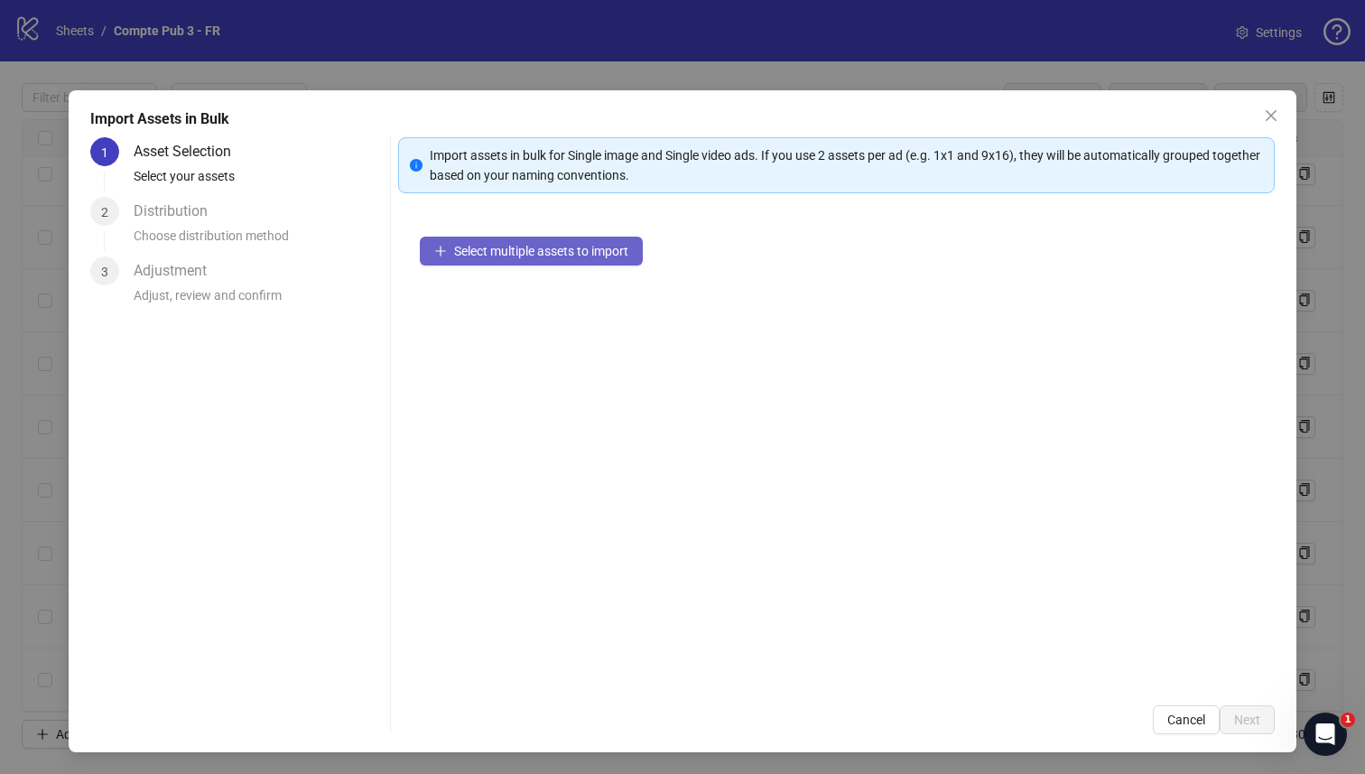
click at [573, 253] on span "Select multiple assets to import" at bounding box center [541, 251] width 174 height 14
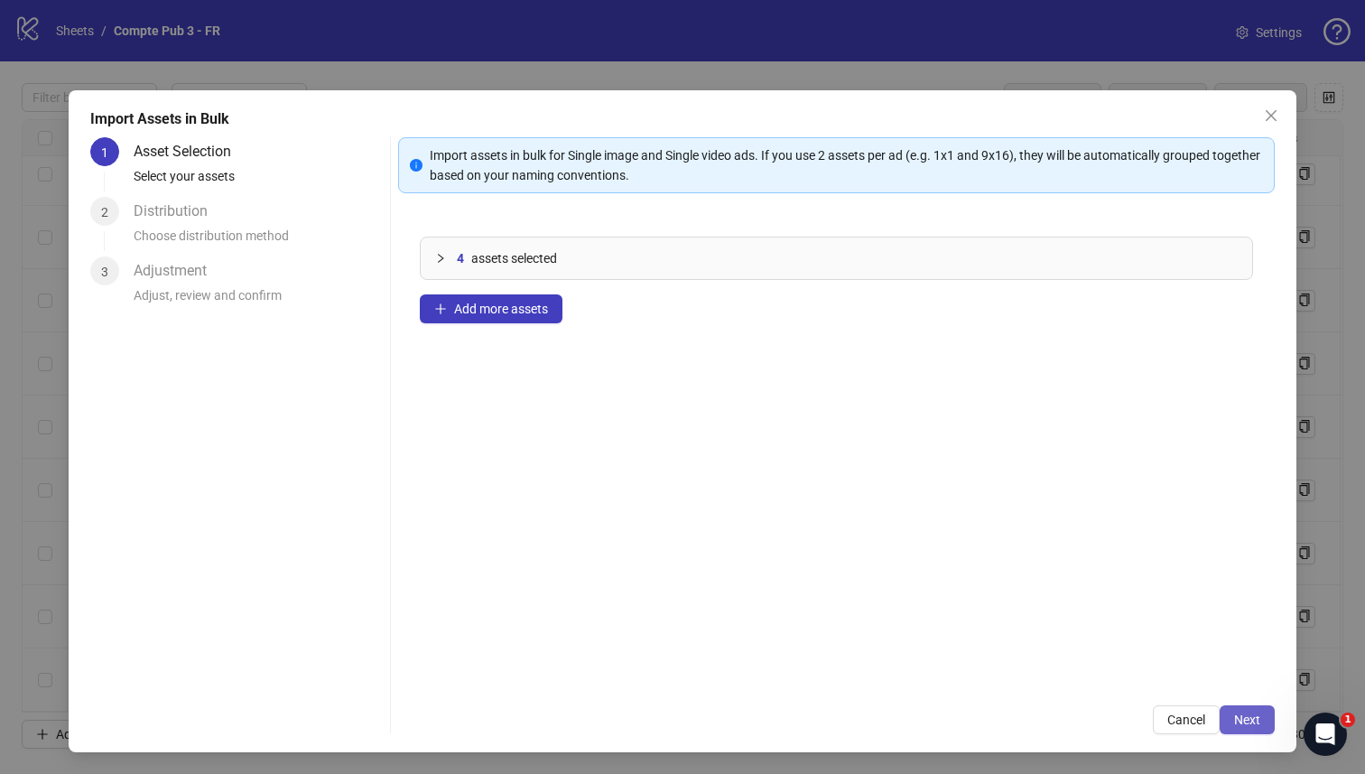
click at [1243, 706] on button "Next" at bounding box center [1247, 719] width 55 height 29
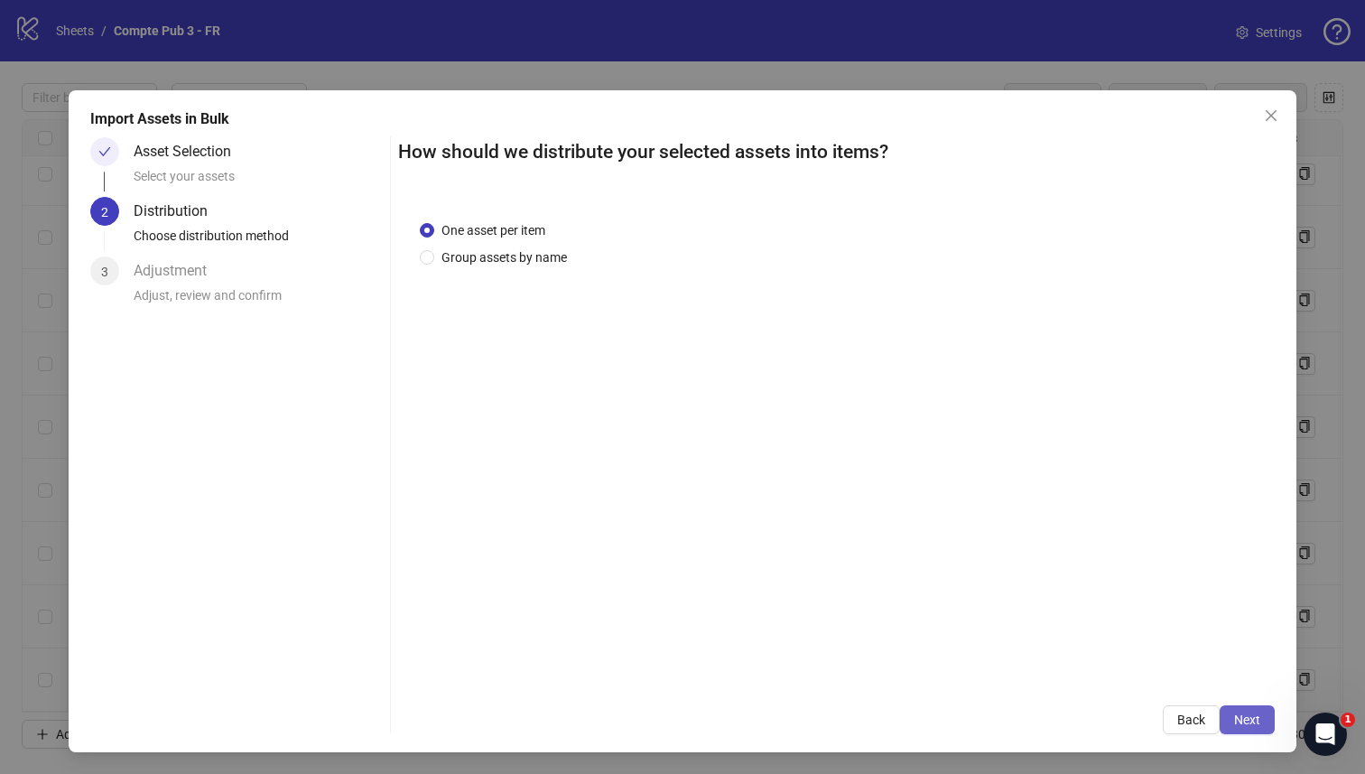
click at [1252, 714] on span "Next" at bounding box center [1247, 719] width 26 height 14
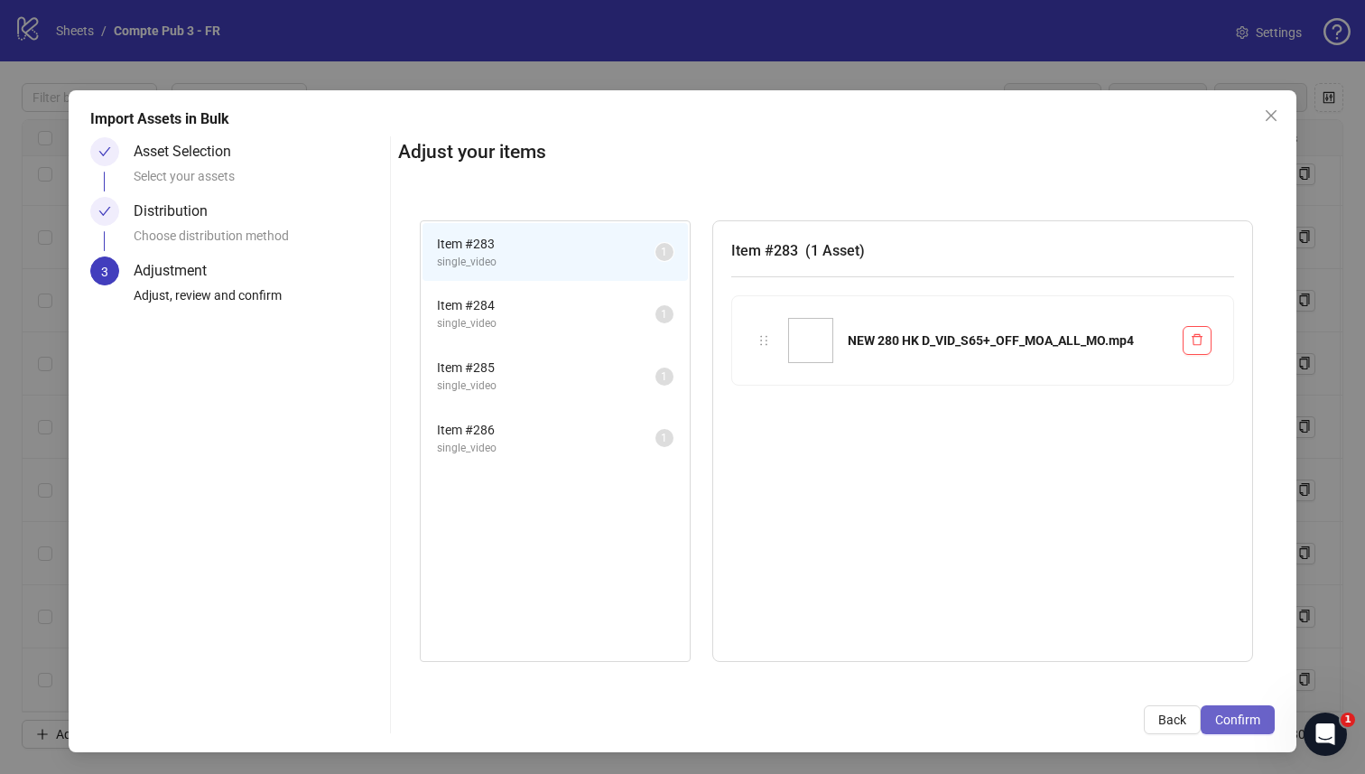
click at [1244, 721] on span "Confirm" at bounding box center [1237, 719] width 45 height 14
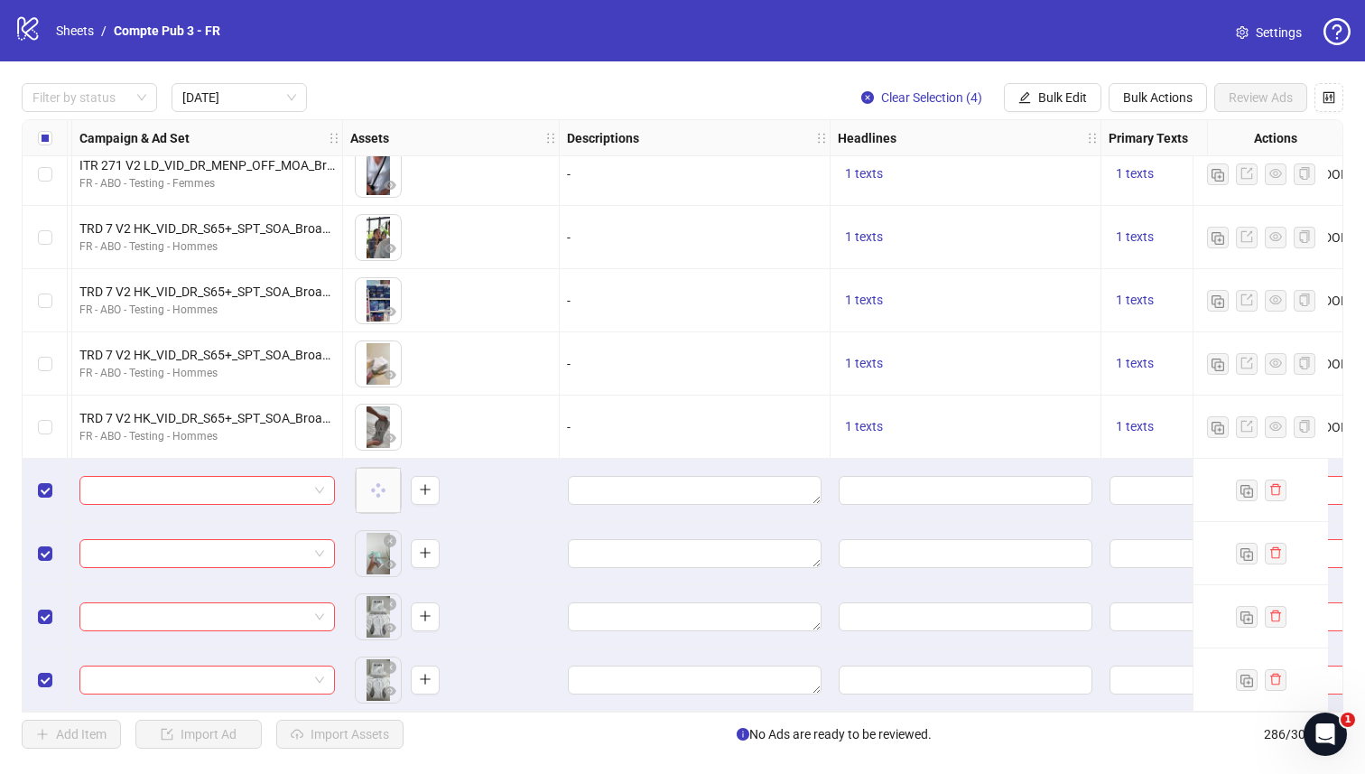
scroll to position [1348, 583]
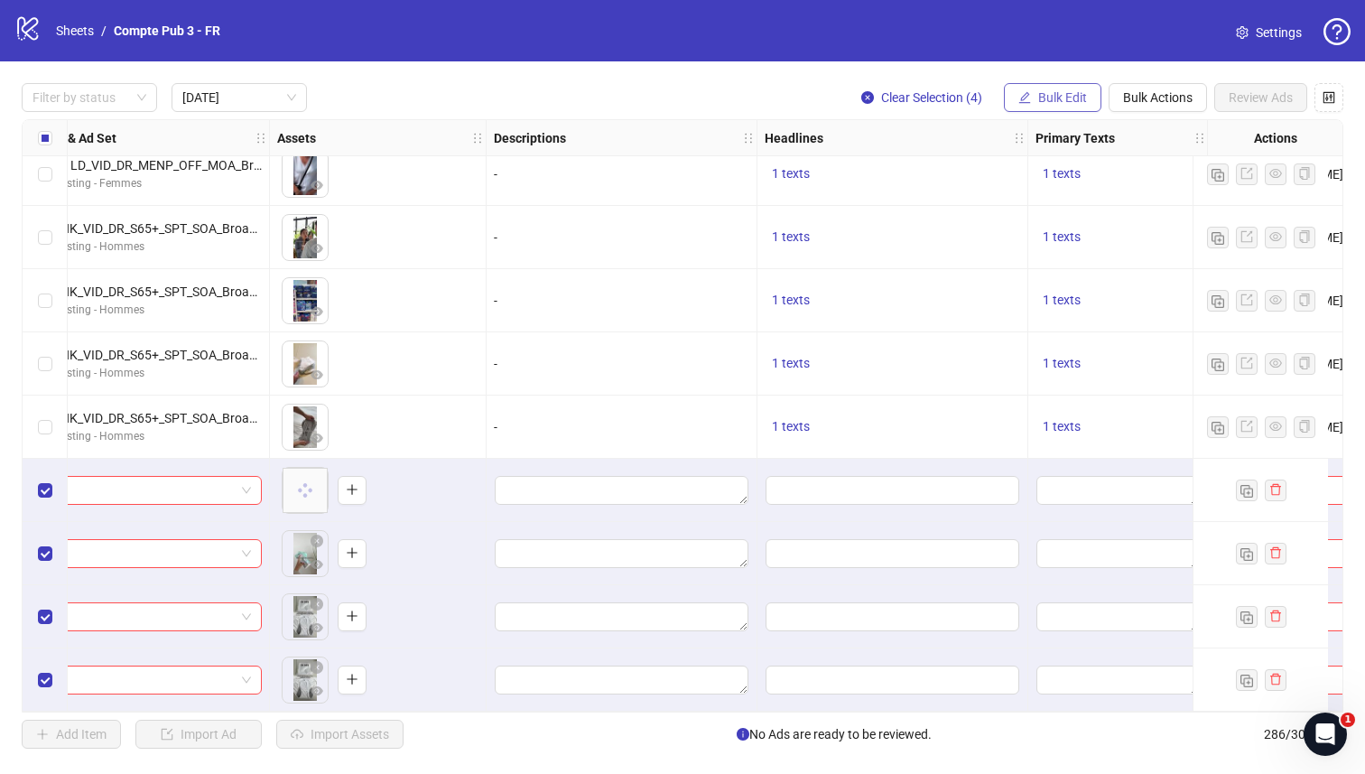
click at [1039, 105] on button "Bulk Edit" at bounding box center [1053, 97] width 98 height 29
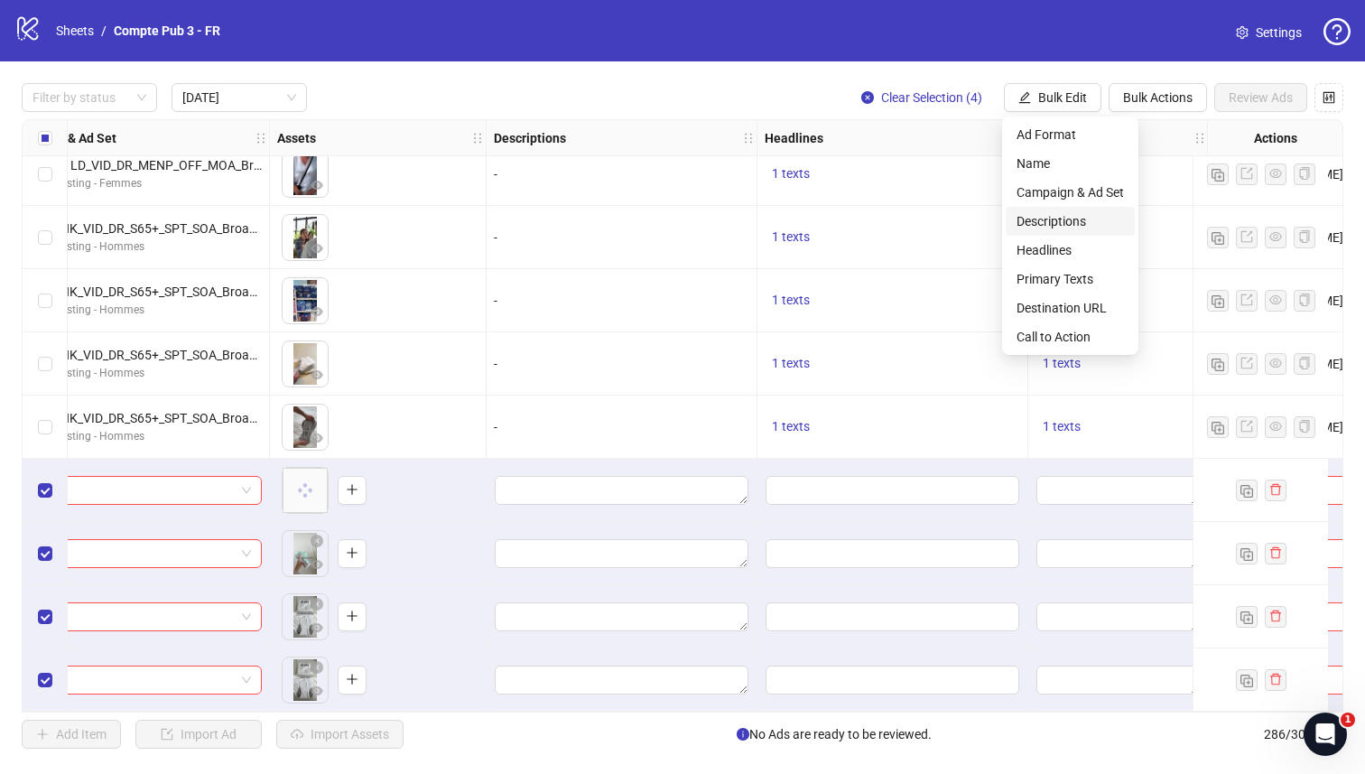
click at [1039, 228] on span "Descriptions" at bounding box center [1070, 221] width 107 height 20
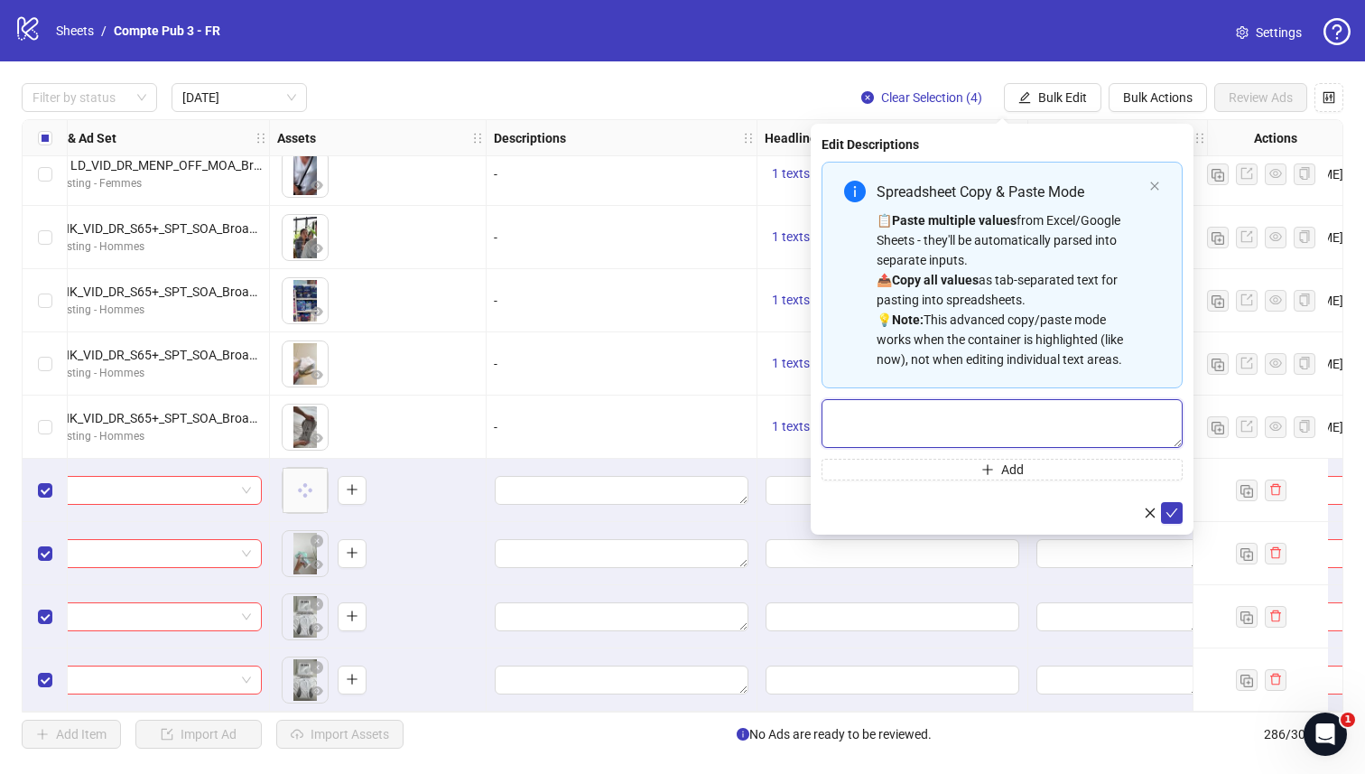
click at [848, 408] on textarea "Multi-text input container - paste or copy values" at bounding box center [1002, 423] width 361 height 49
paste textarea "**********"
type textarea "**********"
click at [1178, 513] on icon "check" at bounding box center [1172, 513] width 13 height 13
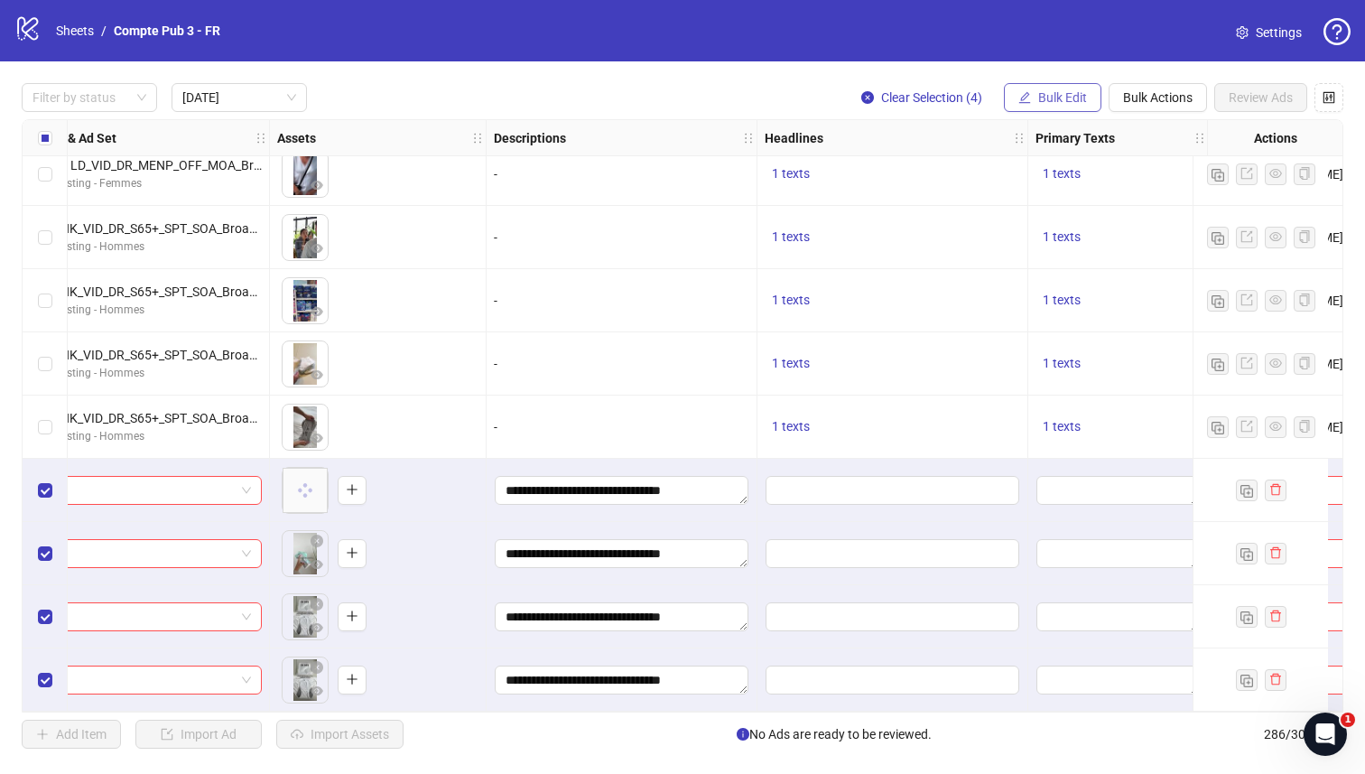
click at [1045, 94] on span "Bulk Edit" at bounding box center [1062, 97] width 49 height 14
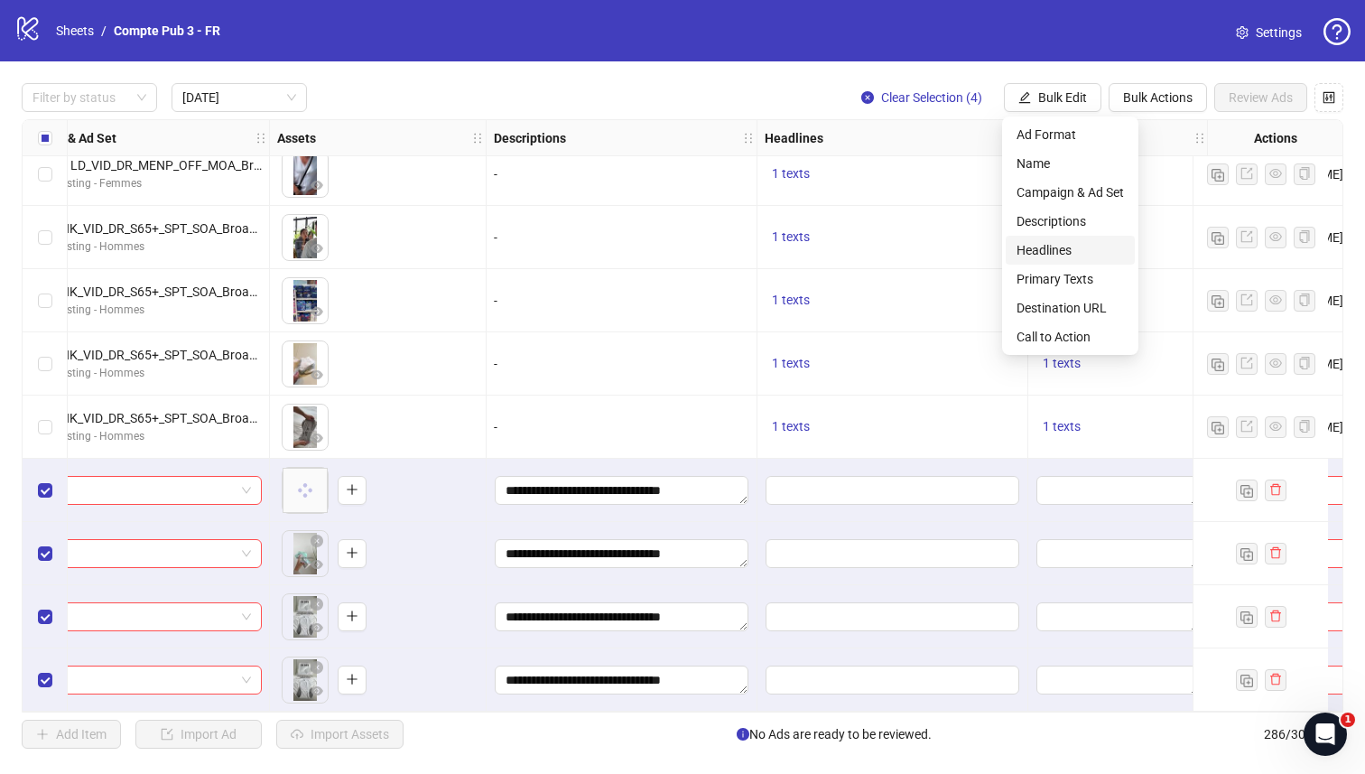
click at [1049, 245] on span "Headlines" at bounding box center [1070, 250] width 107 height 20
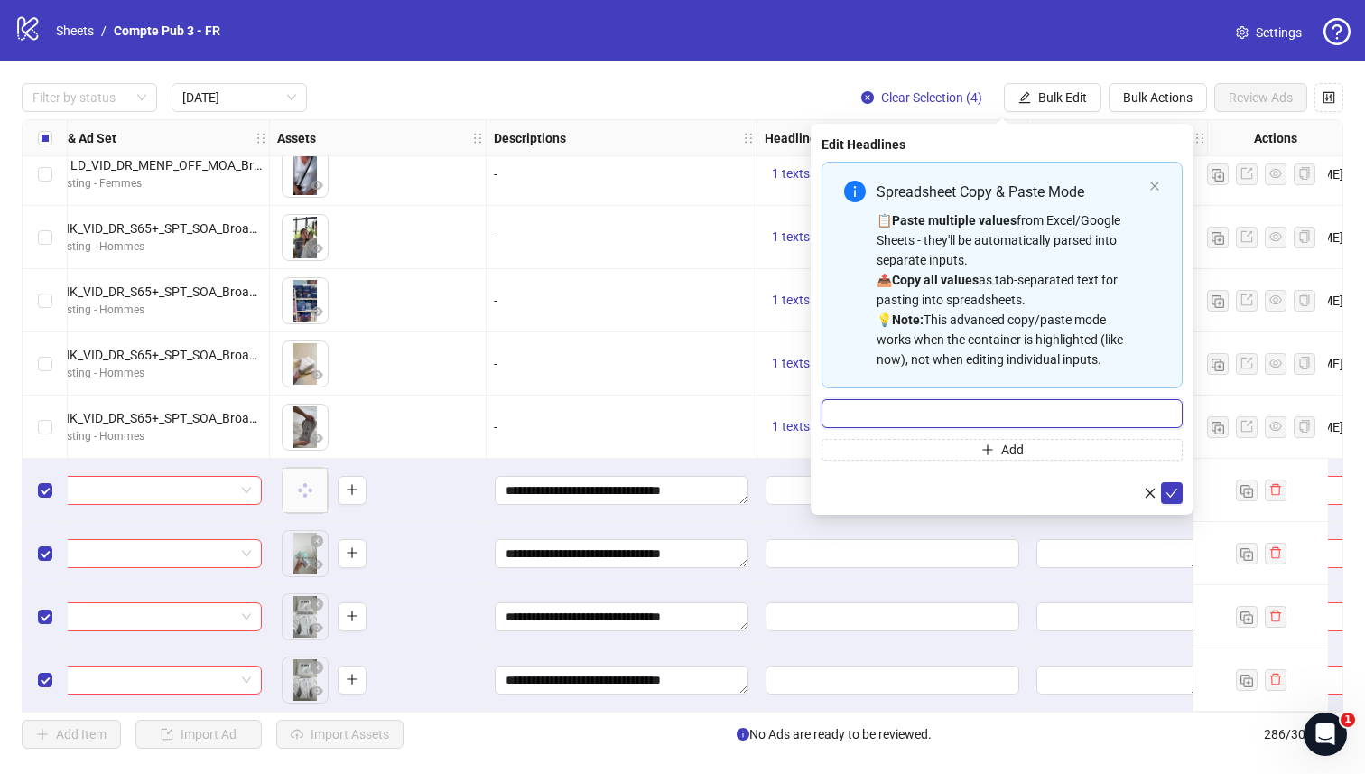
click at [838, 409] on input "Multi-input container - paste or copy values" at bounding box center [1002, 413] width 361 height 29
paste input "**********"
type input "**********"
click at [1173, 492] on icon "check" at bounding box center [1173, 493] width 12 height 9
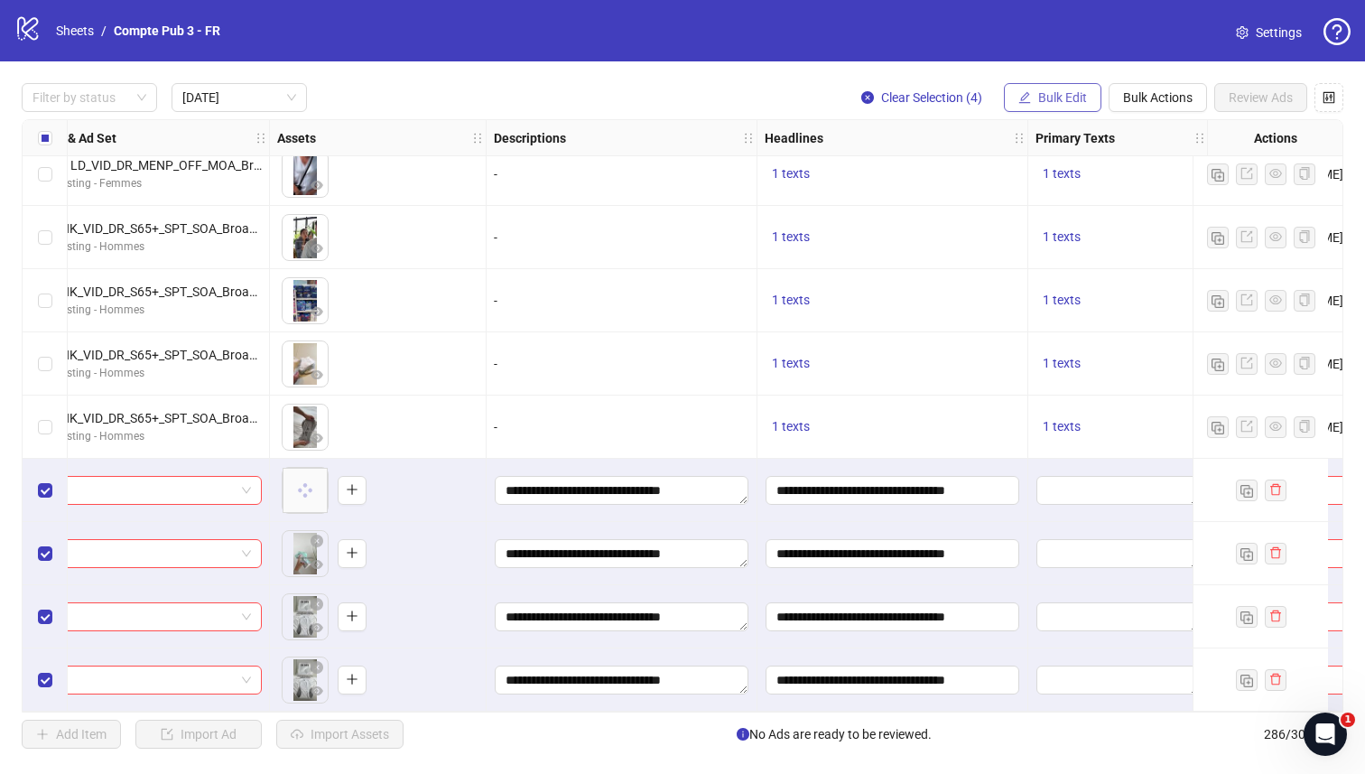
click at [1047, 86] on button "Bulk Edit" at bounding box center [1053, 97] width 98 height 29
click at [1044, 88] on button "Bulk Edit" at bounding box center [1053, 97] width 98 height 29
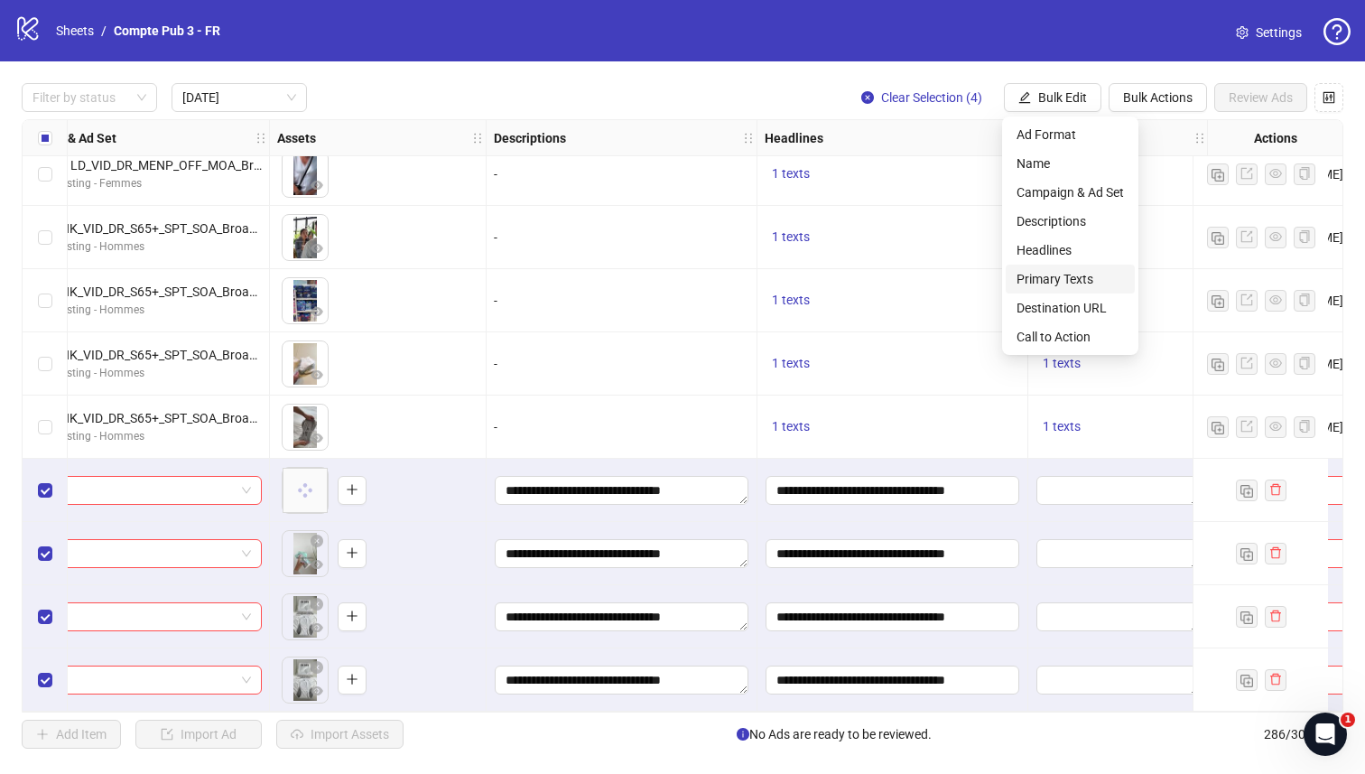
click at [1049, 281] on span "Primary Texts" at bounding box center [1070, 279] width 107 height 20
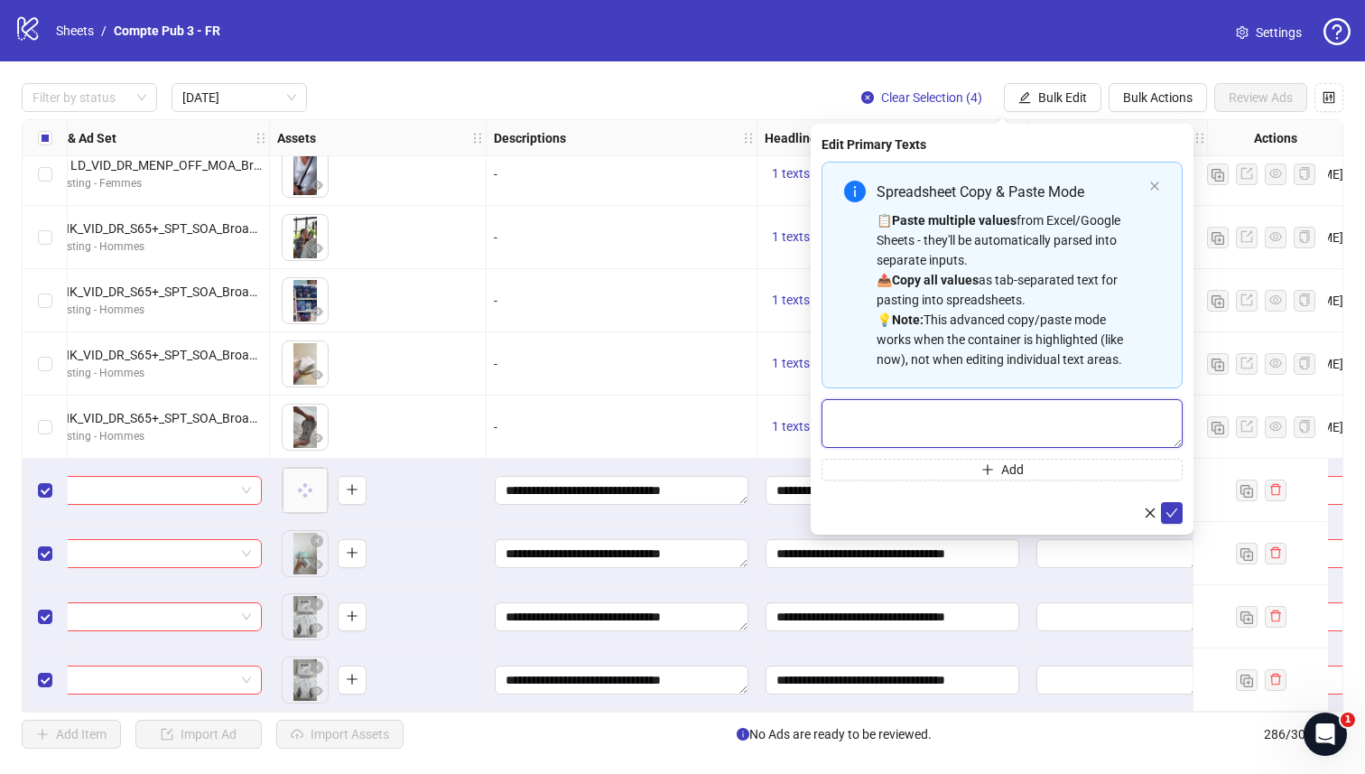
click at [894, 418] on textarea "Multi-text input container - paste or copy values" at bounding box center [1002, 423] width 361 height 49
paste textarea "**********"
type textarea "**********"
click at [1177, 515] on icon "check" at bounding box center [1172, 513] width 13 height 13
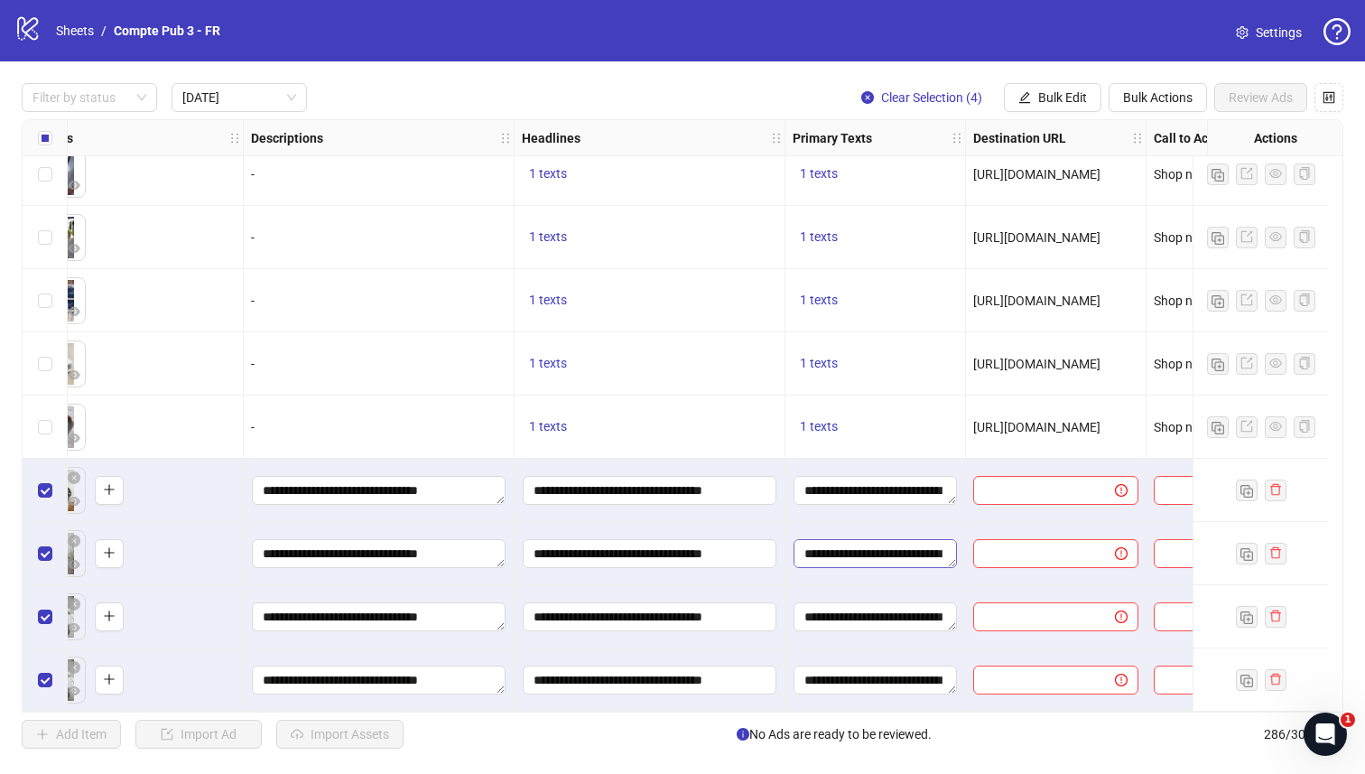
scroll to position [1348, 925]
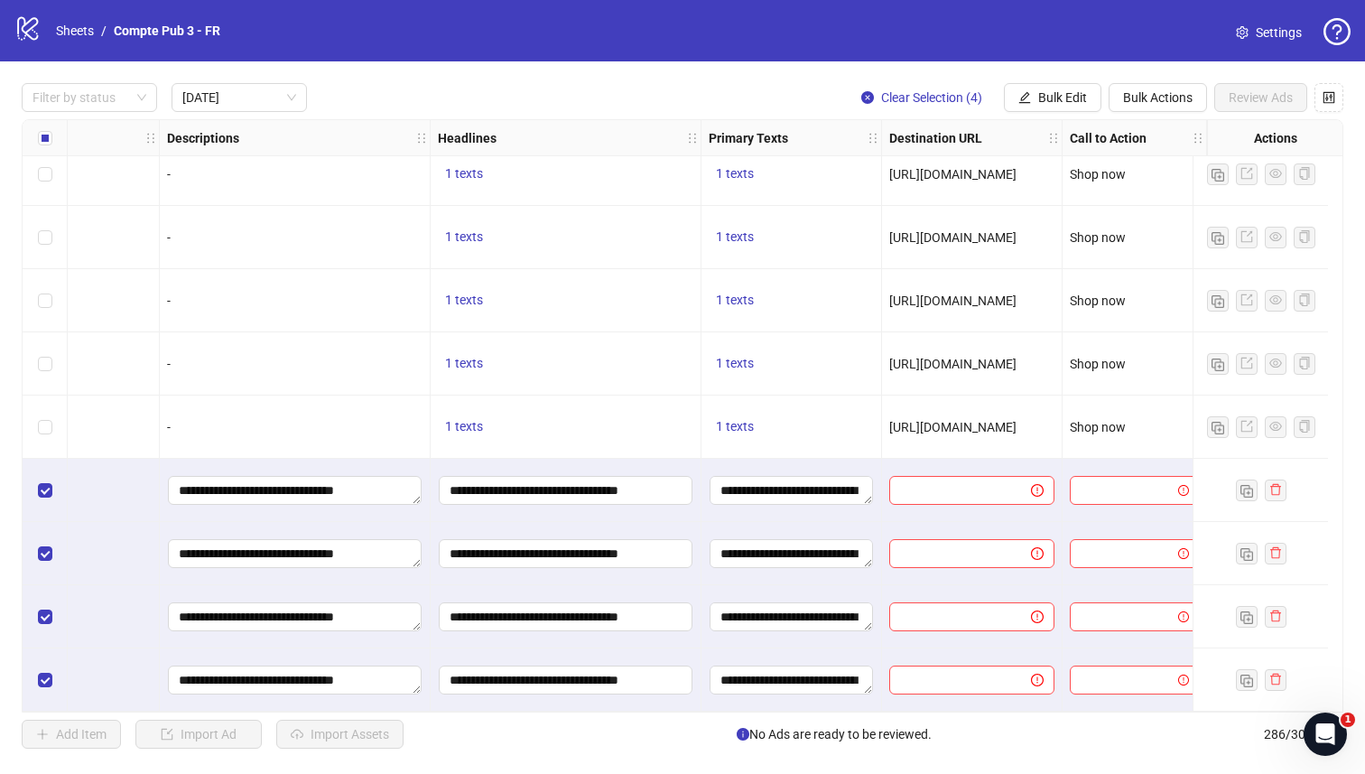
click at [929, 420] on span "[URL][DOMAIN_NAME]" at bounding box center [952, 427] width 127 height 14
copy span "[URL][DOMAIN_NAME]"
click at [1057, 90] on span "Bulk Edit" at bounding box center [1062, 97] width 49 height 14
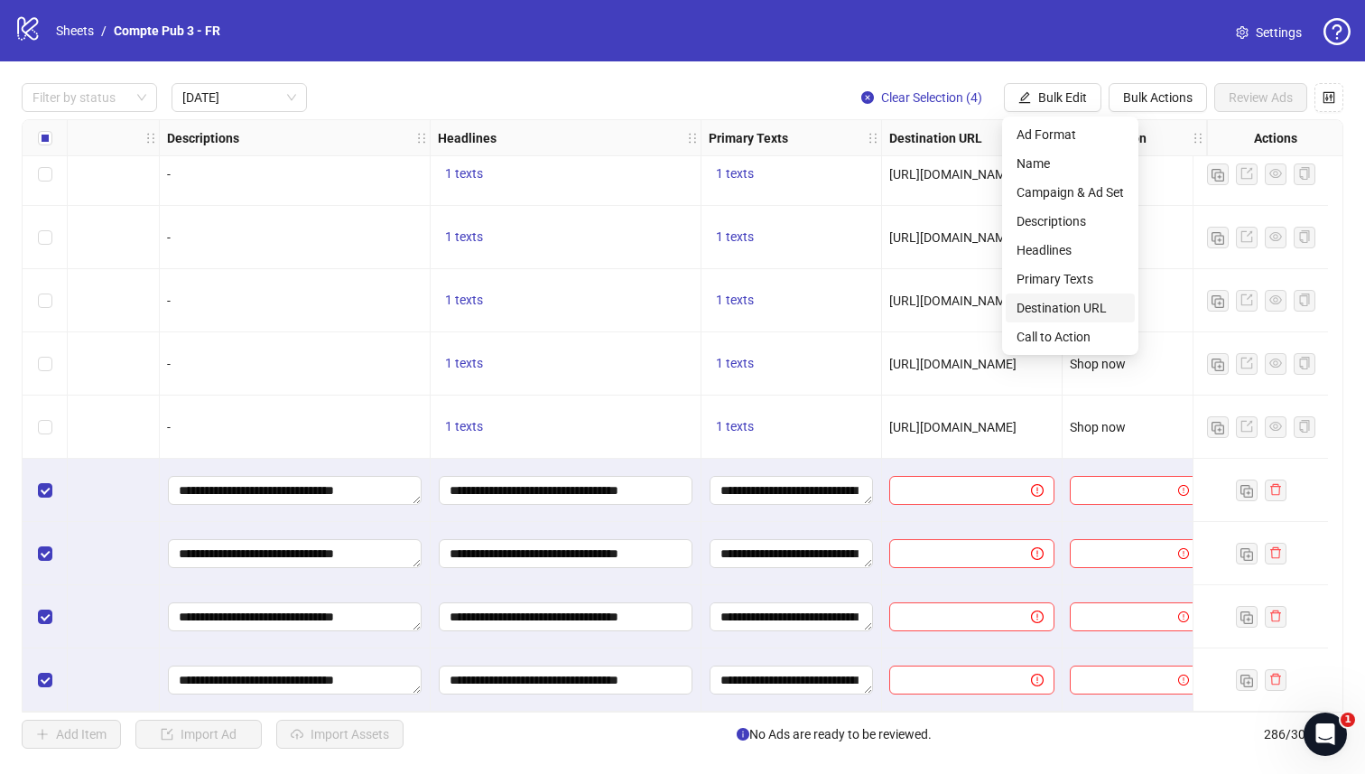
click at [1055, 304] on span "Destination URL" at bounding box center [1070, 308] width 107 height 20
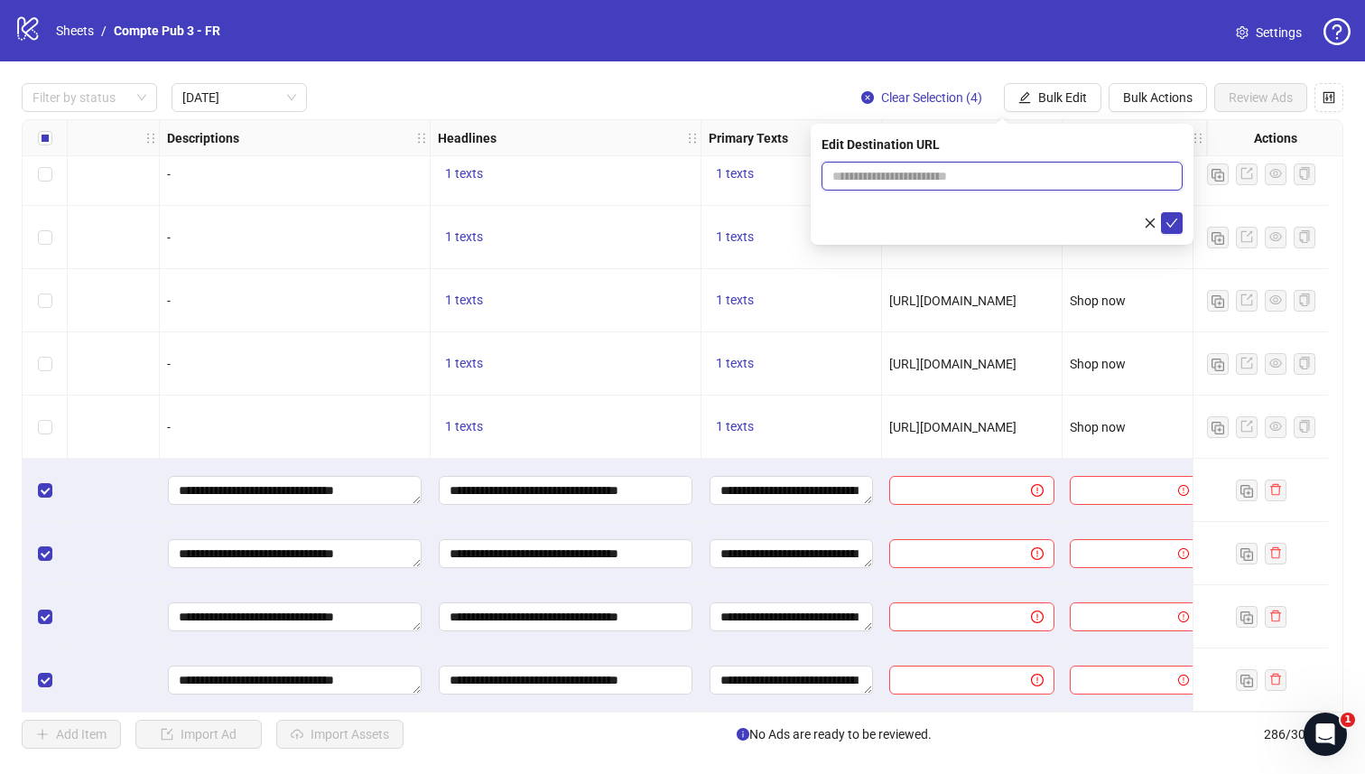
click at [951, 171] on input "text" at bounding box center [995, 176] width 325 height 20
paste input "**********"
type input "**********"
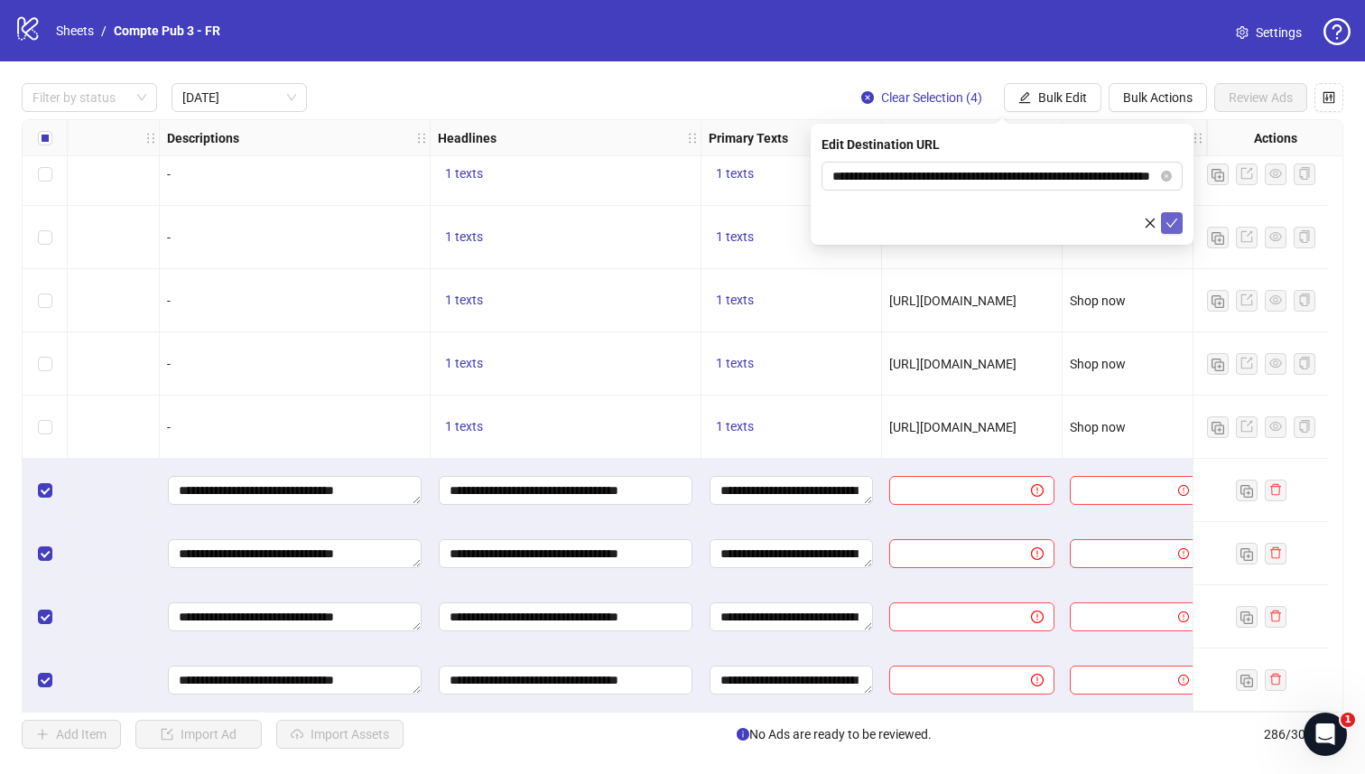
click at [1176, 225] on icon "check" at bounding box center [1172, 223] width 13 height 13
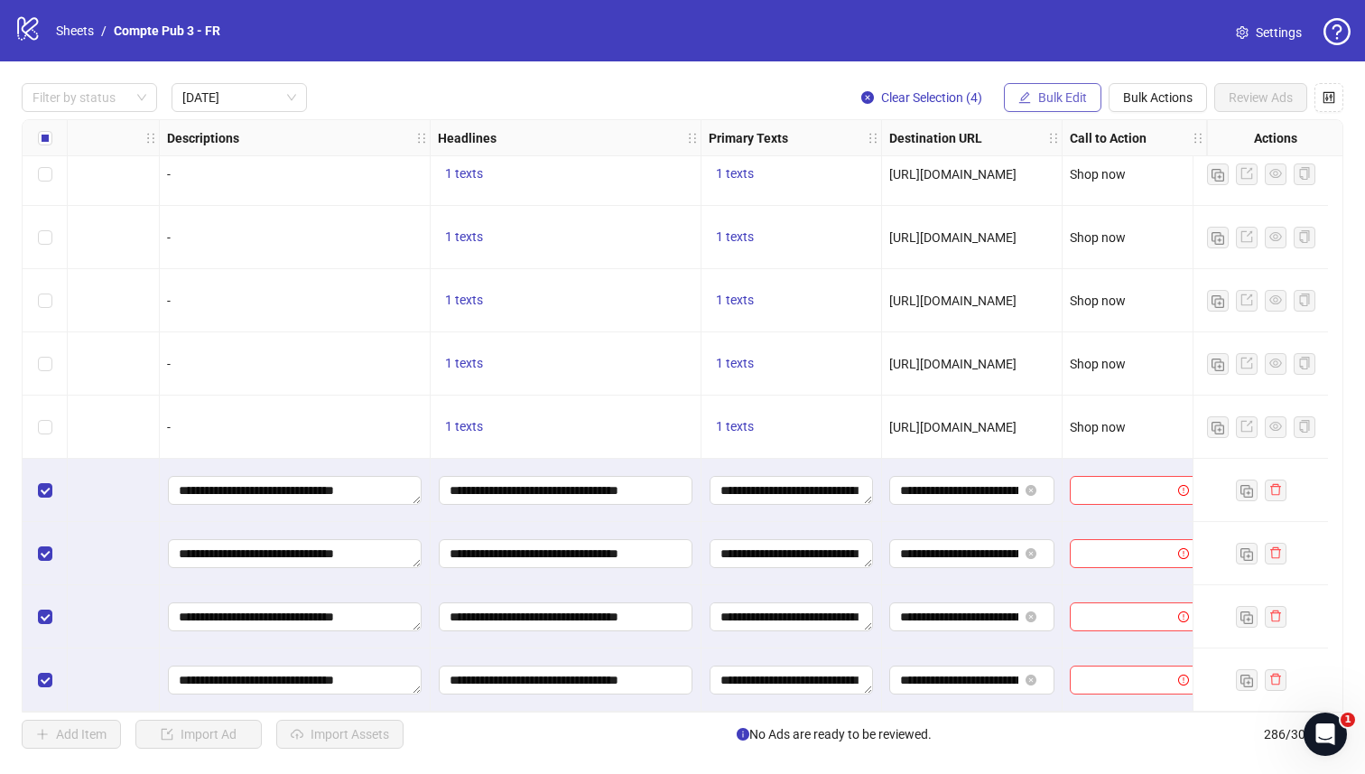
click at [1047, 98] on span "Bulk Edit" at bounding box center [1062, 97] width 49 height 14
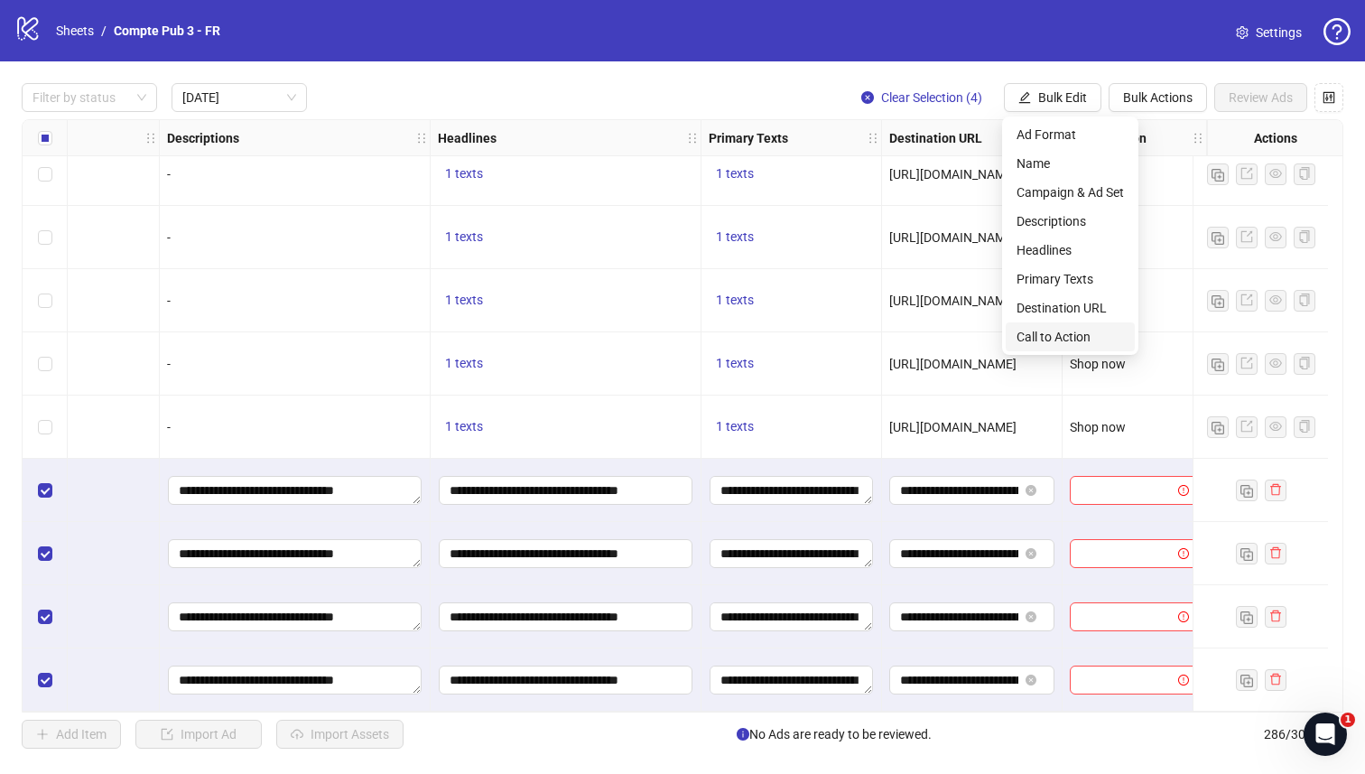
click at [1048, 338] on span "Call to Action" at bounding box center [1070, 337] width 107 height 20
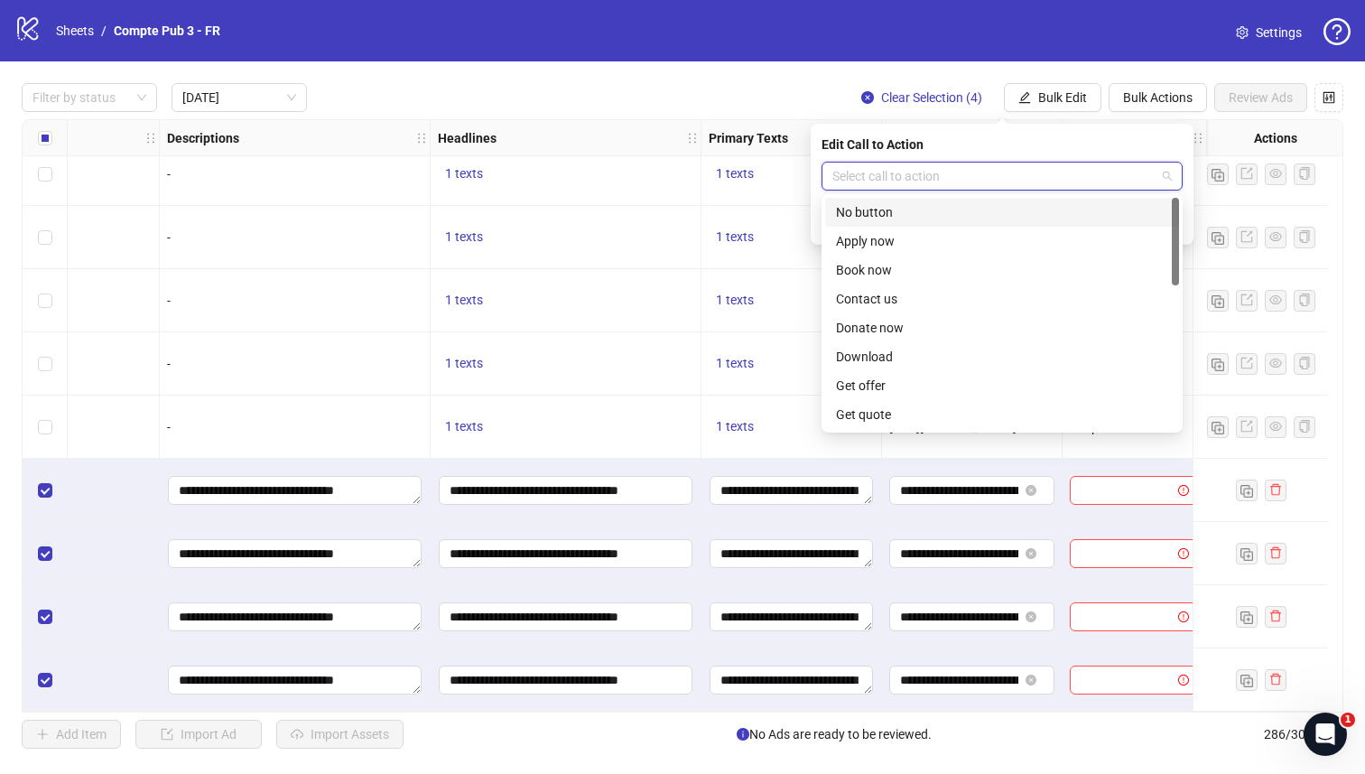
click at [953, 171] on input "search" at bounding box center [994, 176] width 323 height 27
type input "**"
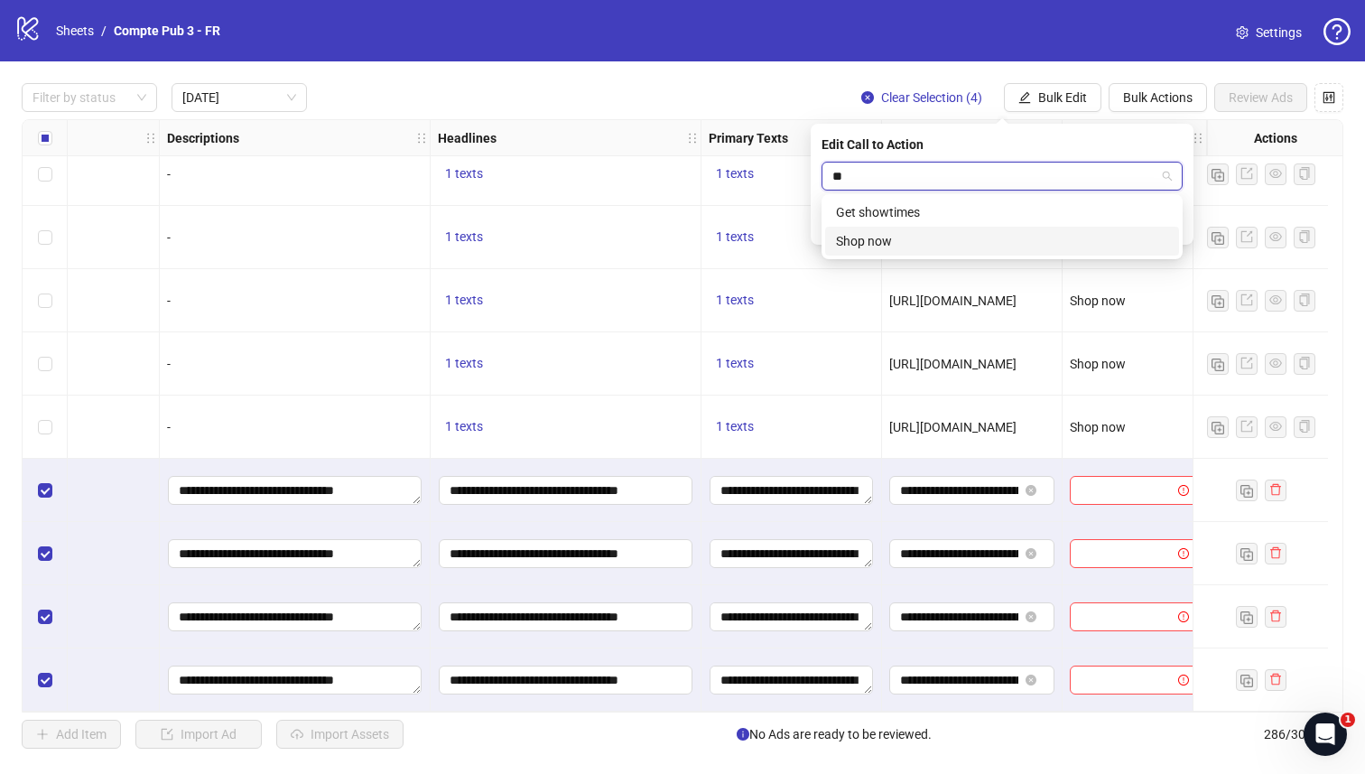
click at [939, 231] on div "Shop now" at bounding box center [1002, 241] width 332 height 20
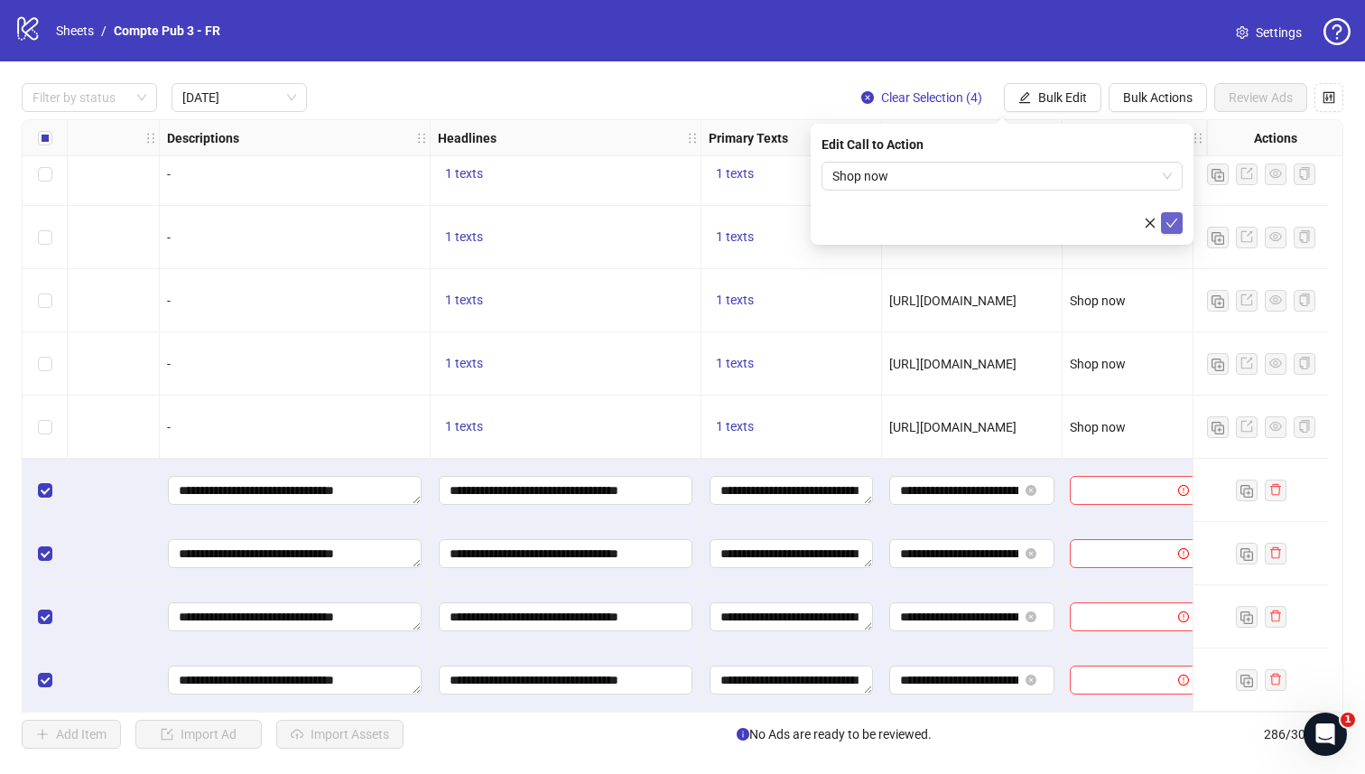
click at [1168, 219] on icon "check" at bounding box center [1172, 223] width 13 height 13
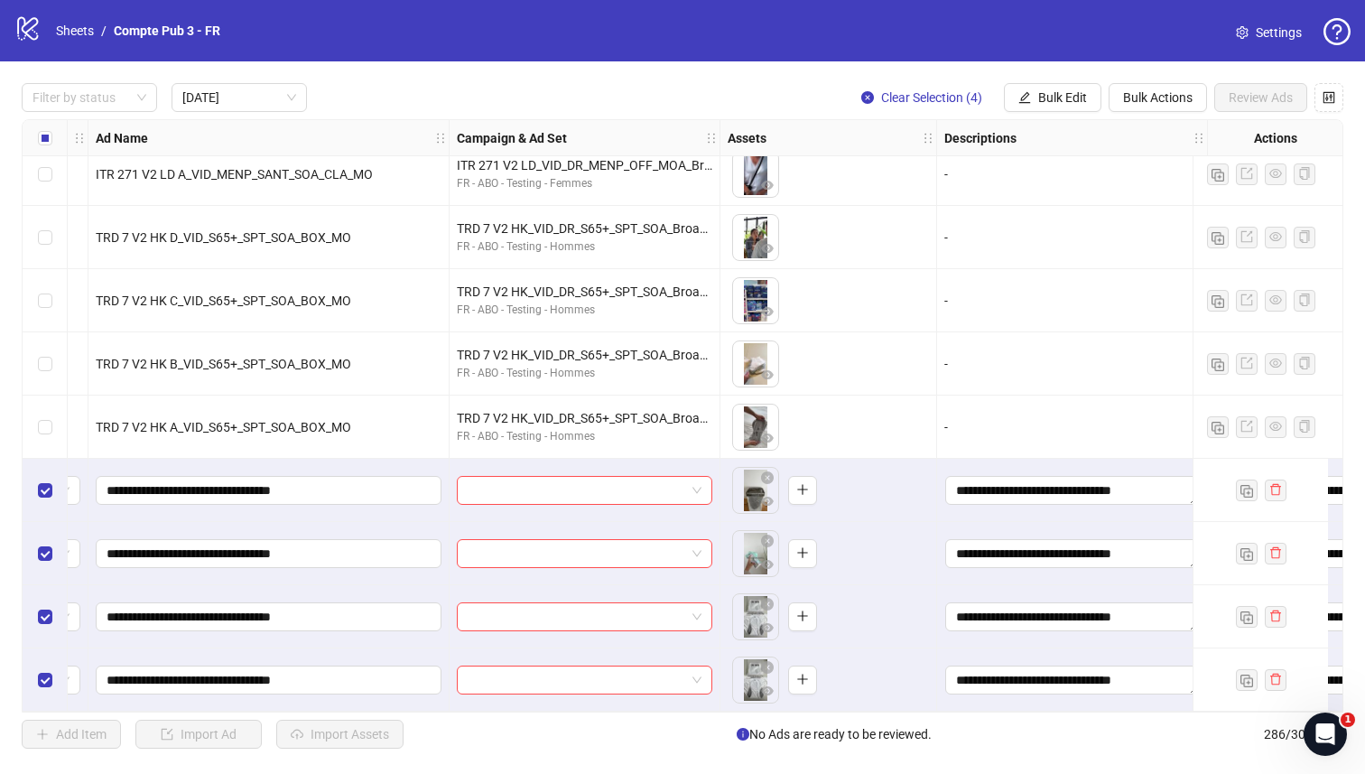
scroll to position [1348, 0]
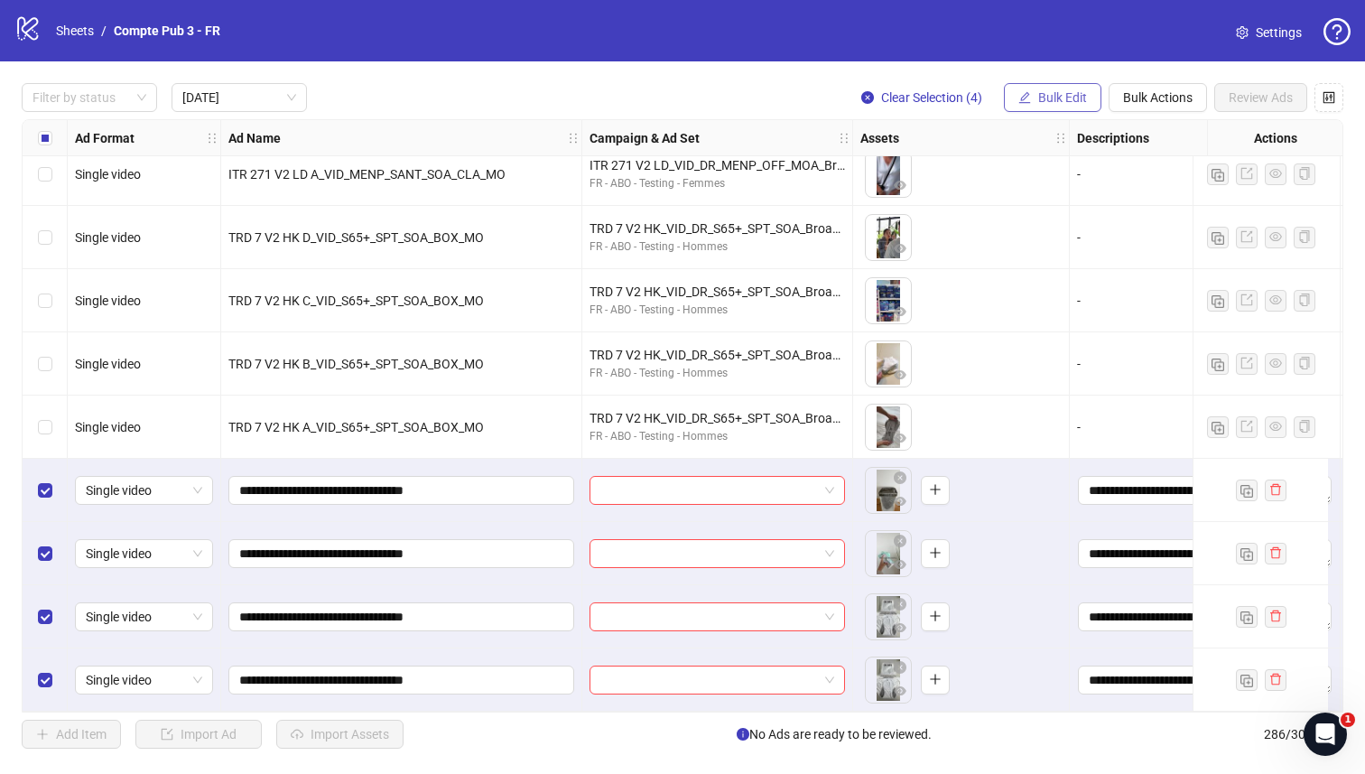
click at [1036, 88] on button "Bulk Edit" at bounding box center [1053, 97] width 98 height 29
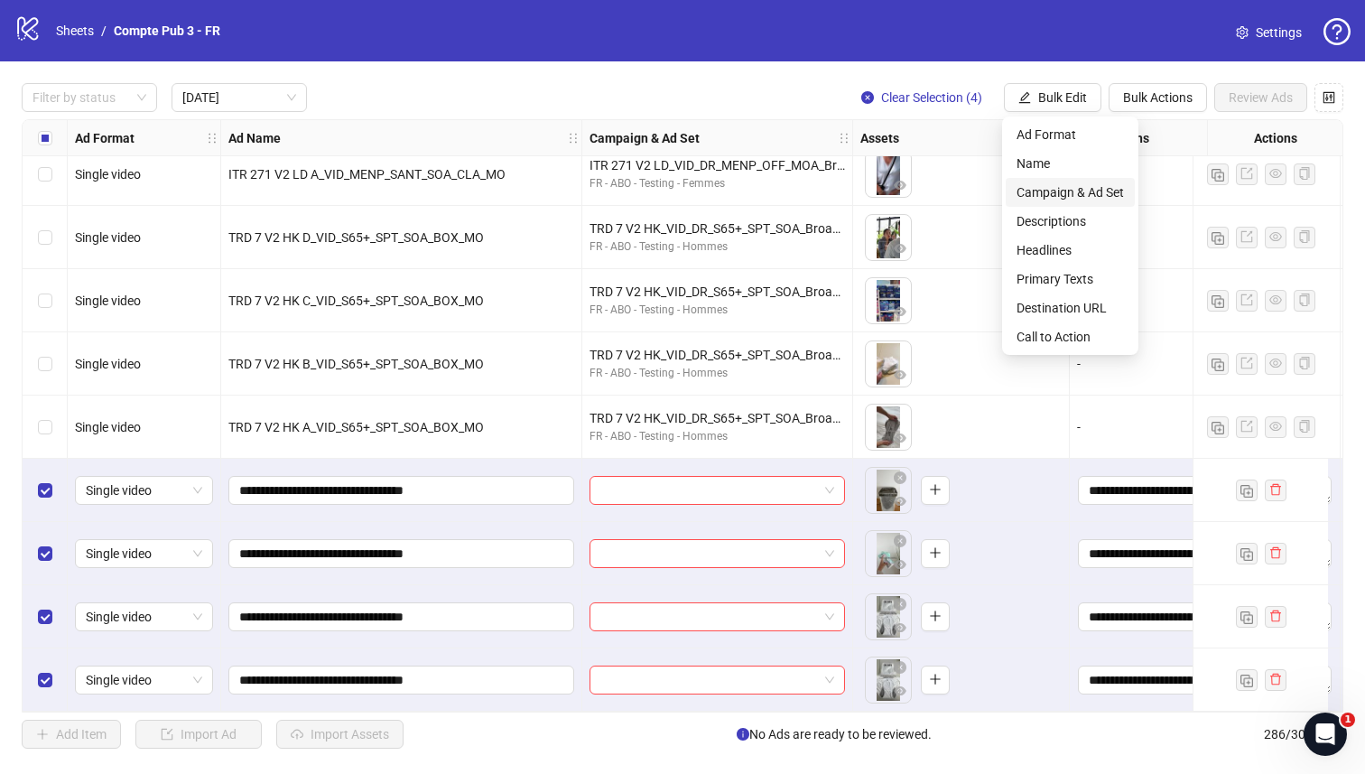
click at [1049, 195] on span "Campaign & Ad Set" at bounding box center [1070, 192] width 107 height 20
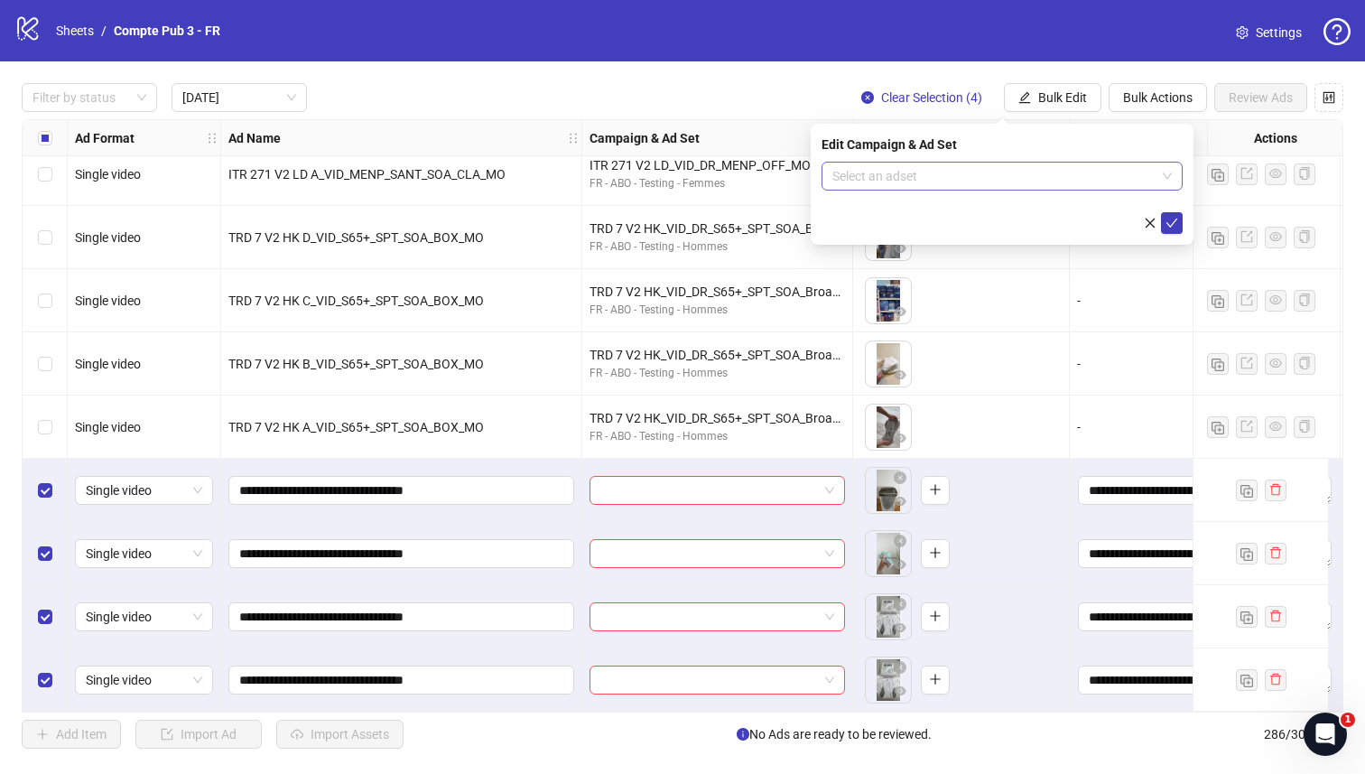
click at [1004, 178] on input "search" at bounding box center [994, 176] width 323 height 27
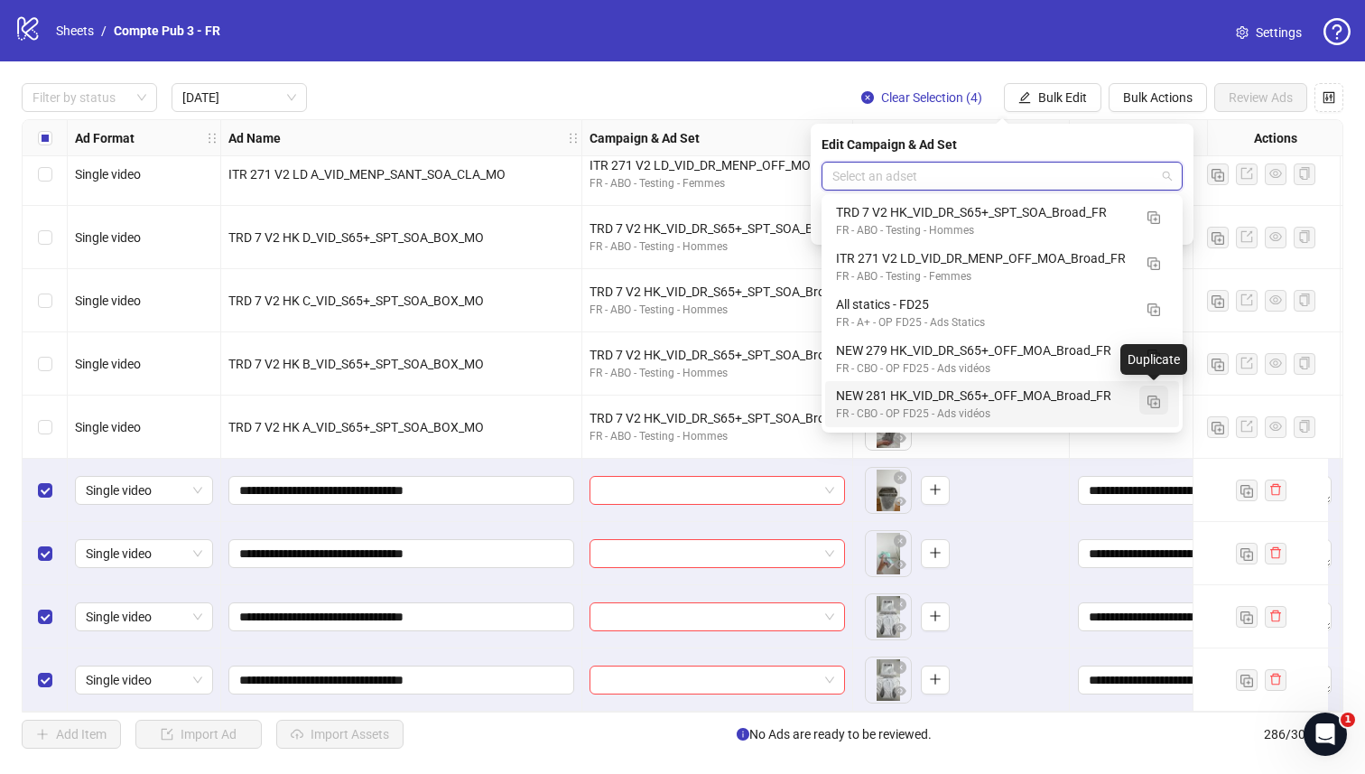
click at [1157, 397] on img "button" at bounding box center [1154, 402] width 13 height 13
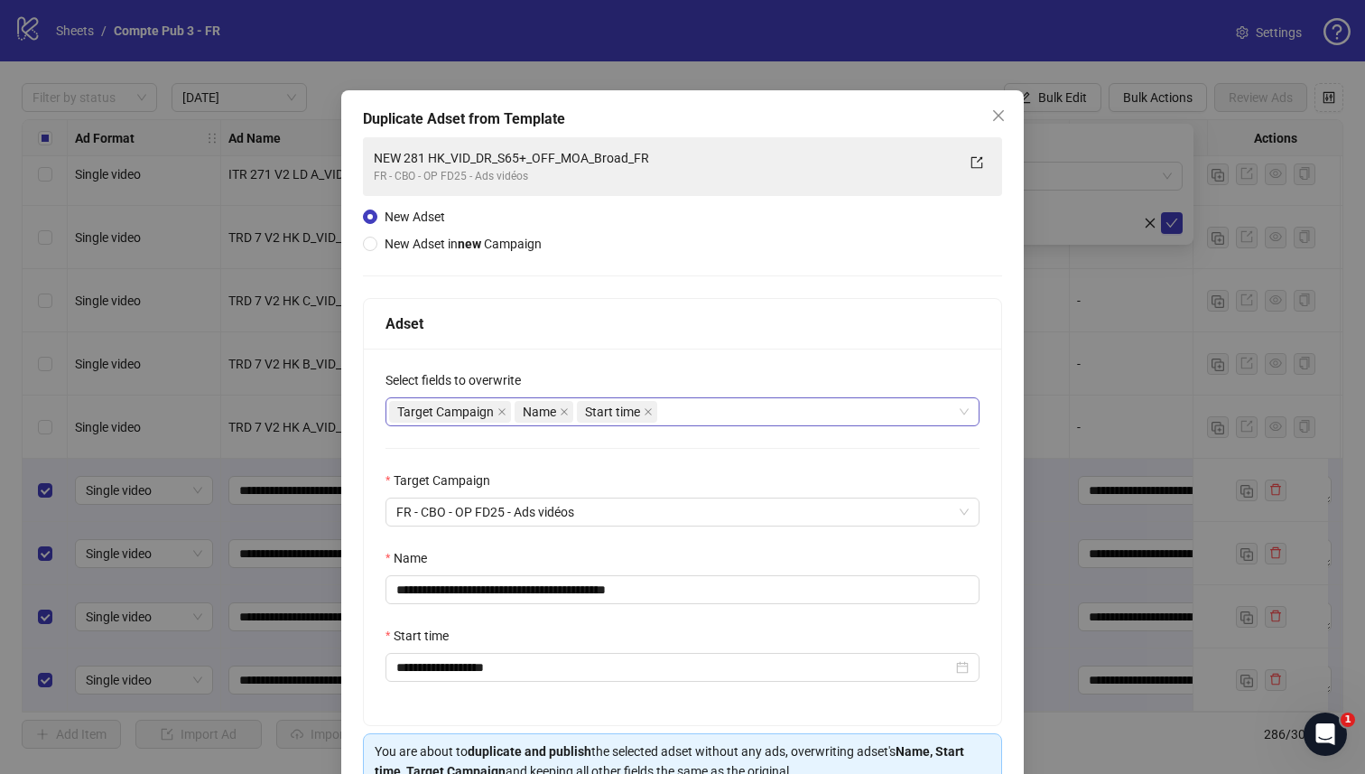
click at [718, 406] on div "Target Campaign Name Start time" at bounding box center [673, 411] width 568 height 25
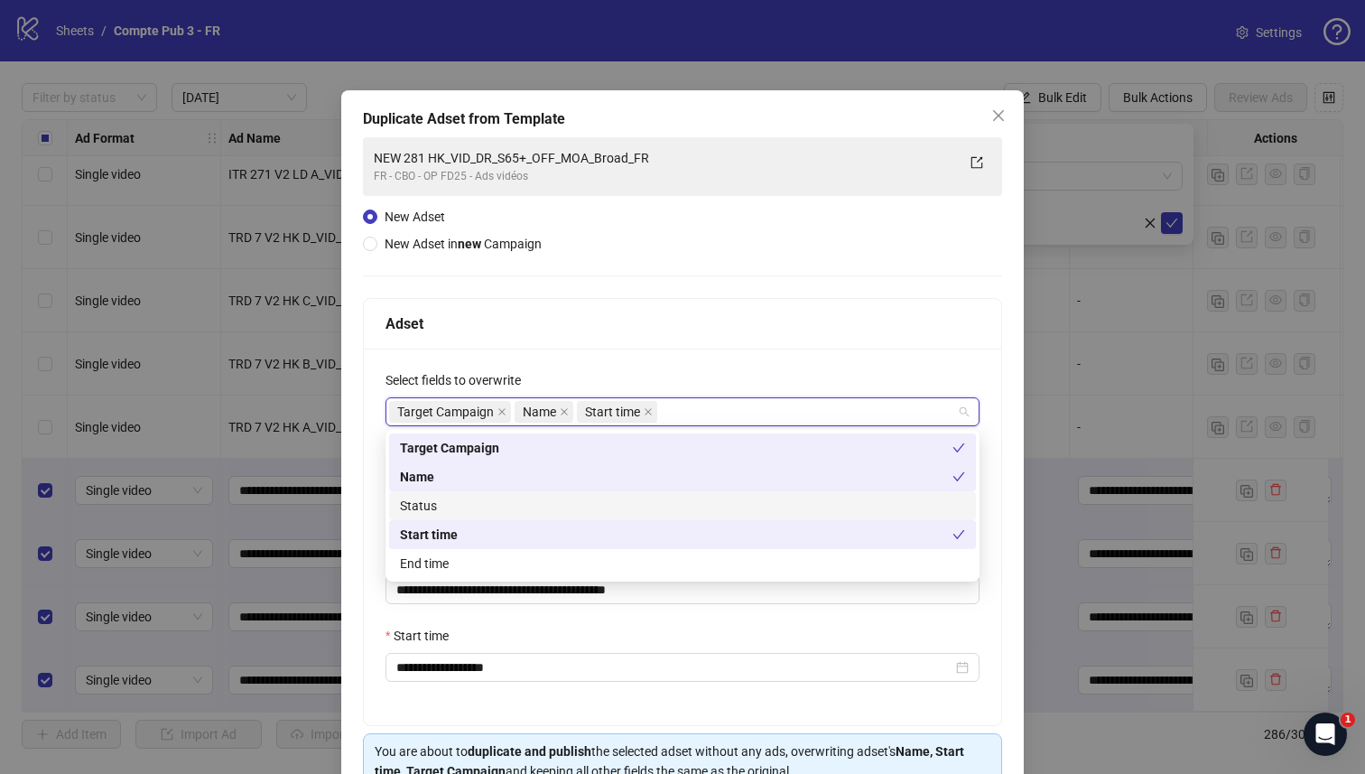
click at [608, 507] on div "Status" at bounding box center [682, 506] width 565 height 20
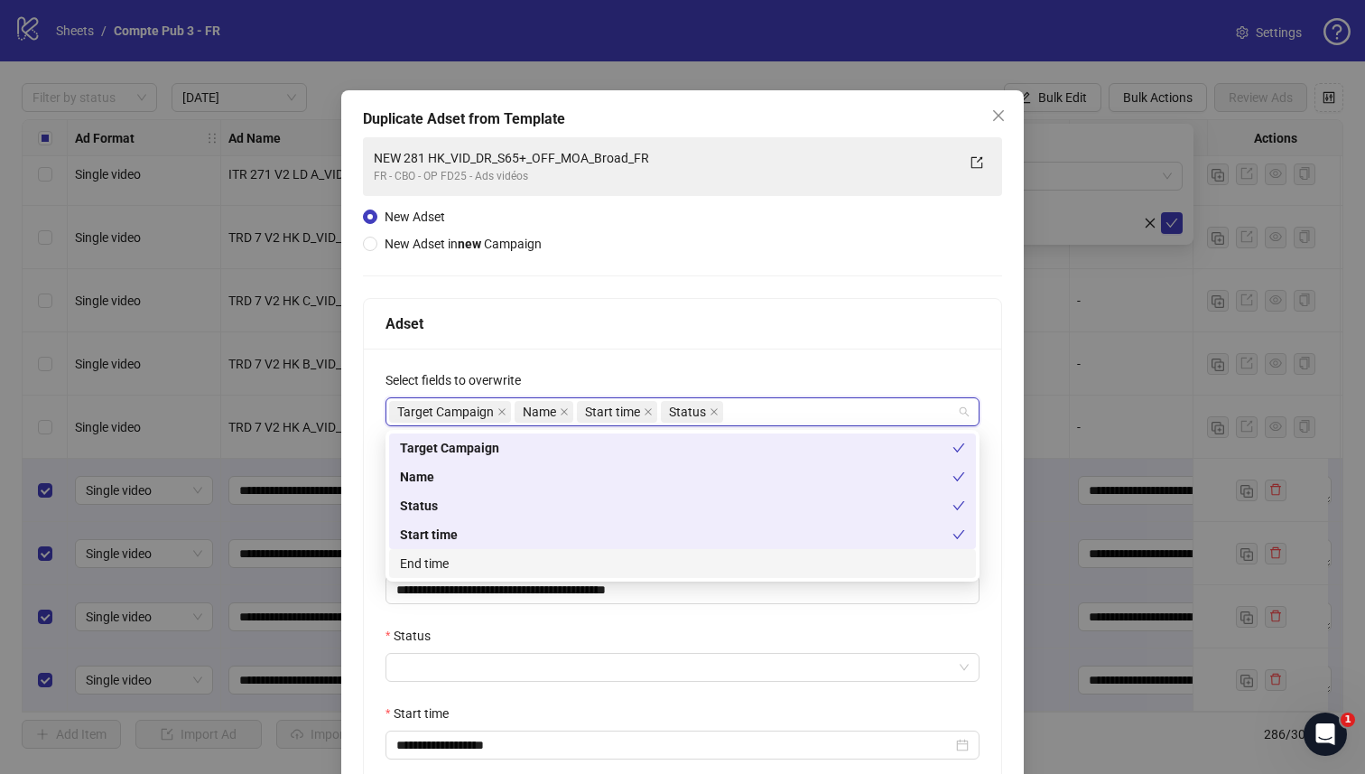
click at [634, 623] on div "**********" at bounding box center [683, 576] width 638 height 454
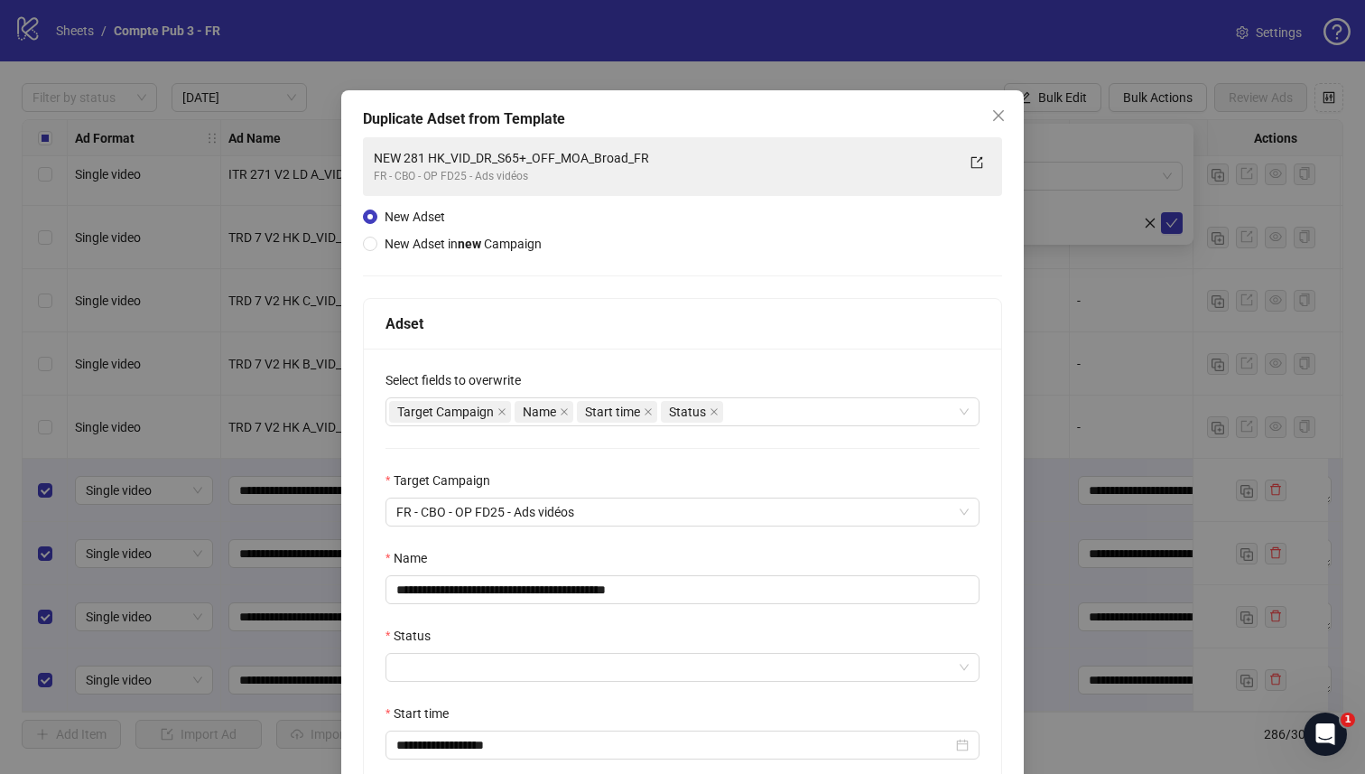
click at [621, 653] on div "Status" at bounding box center [683, 639] width 594 height 27
click at [618, 674] on input "Status" at bounding box center [674, 667] width 556 height 27
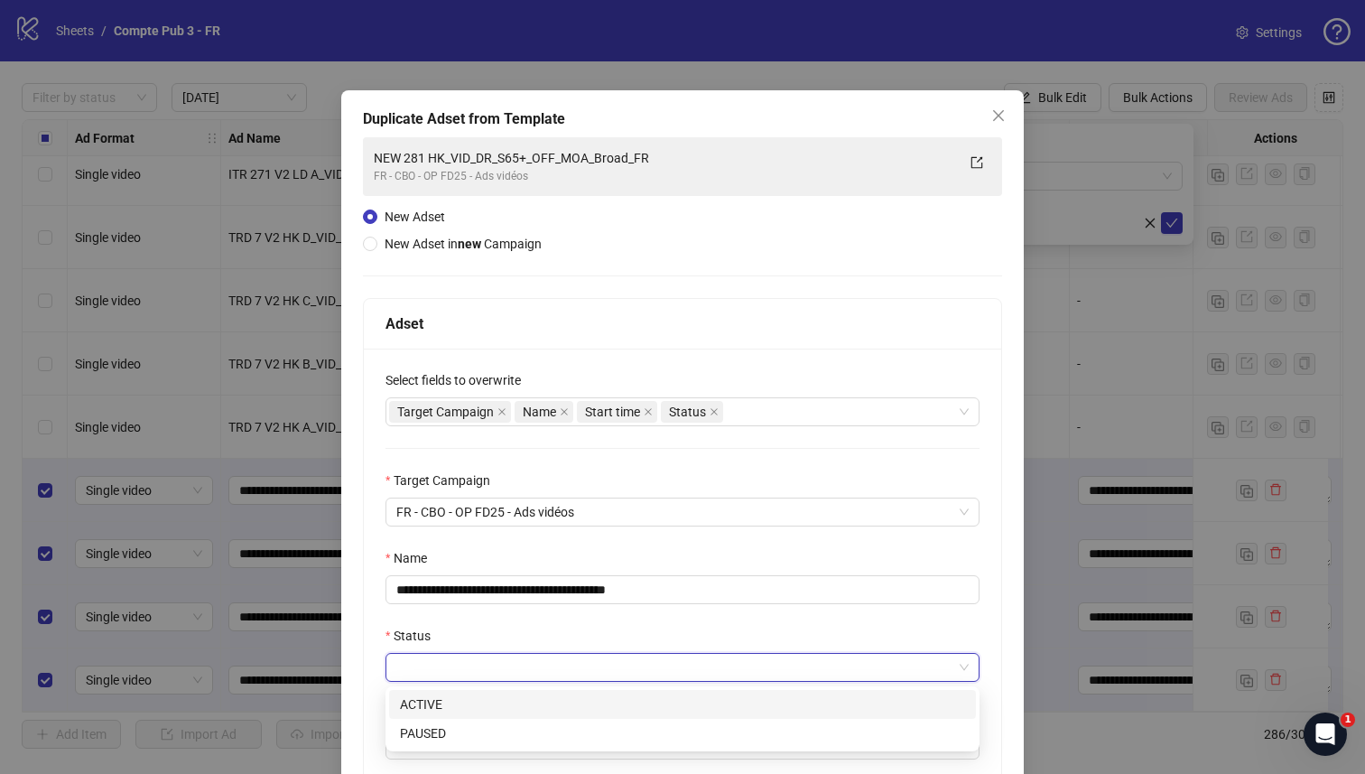
click at [565, 704] on div "ACTIVE" at bounding box center [682, 704] width 565 height 20
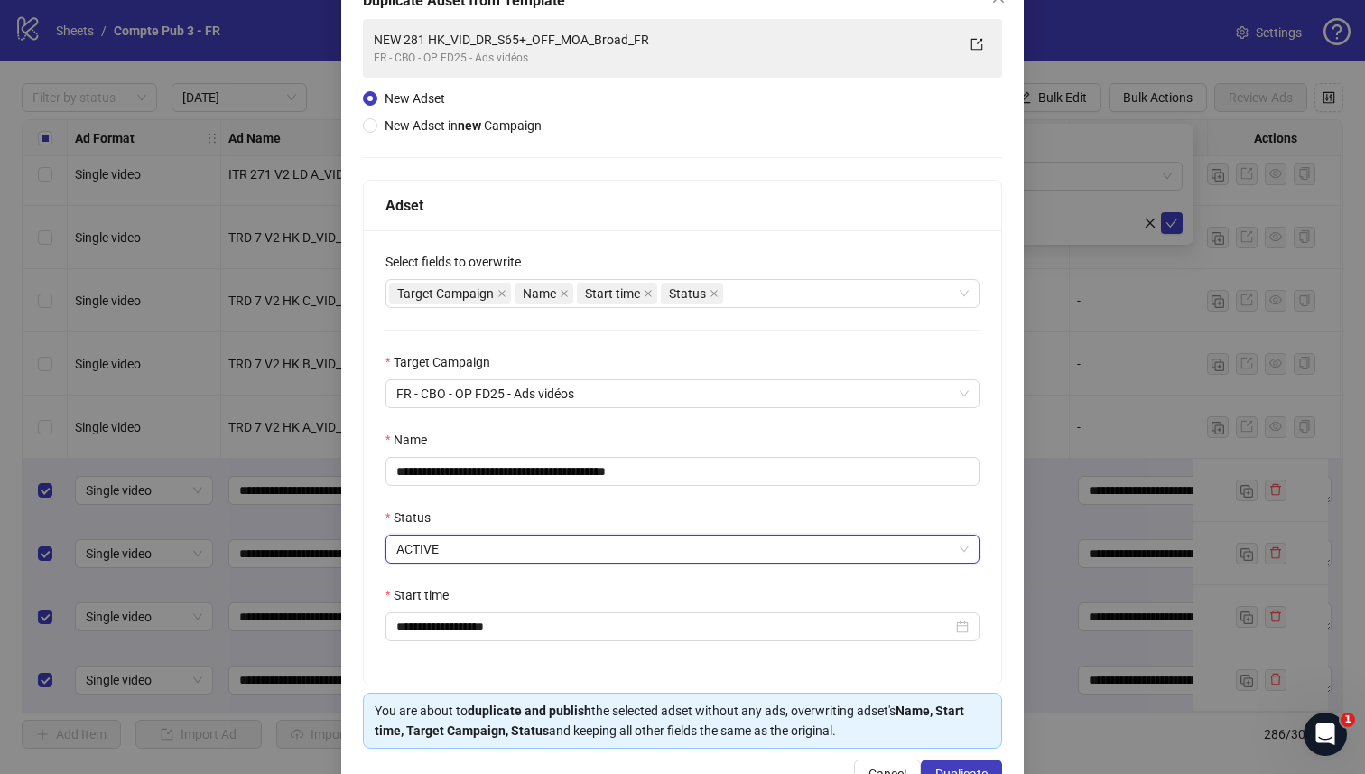
scroll to position [174, 0]
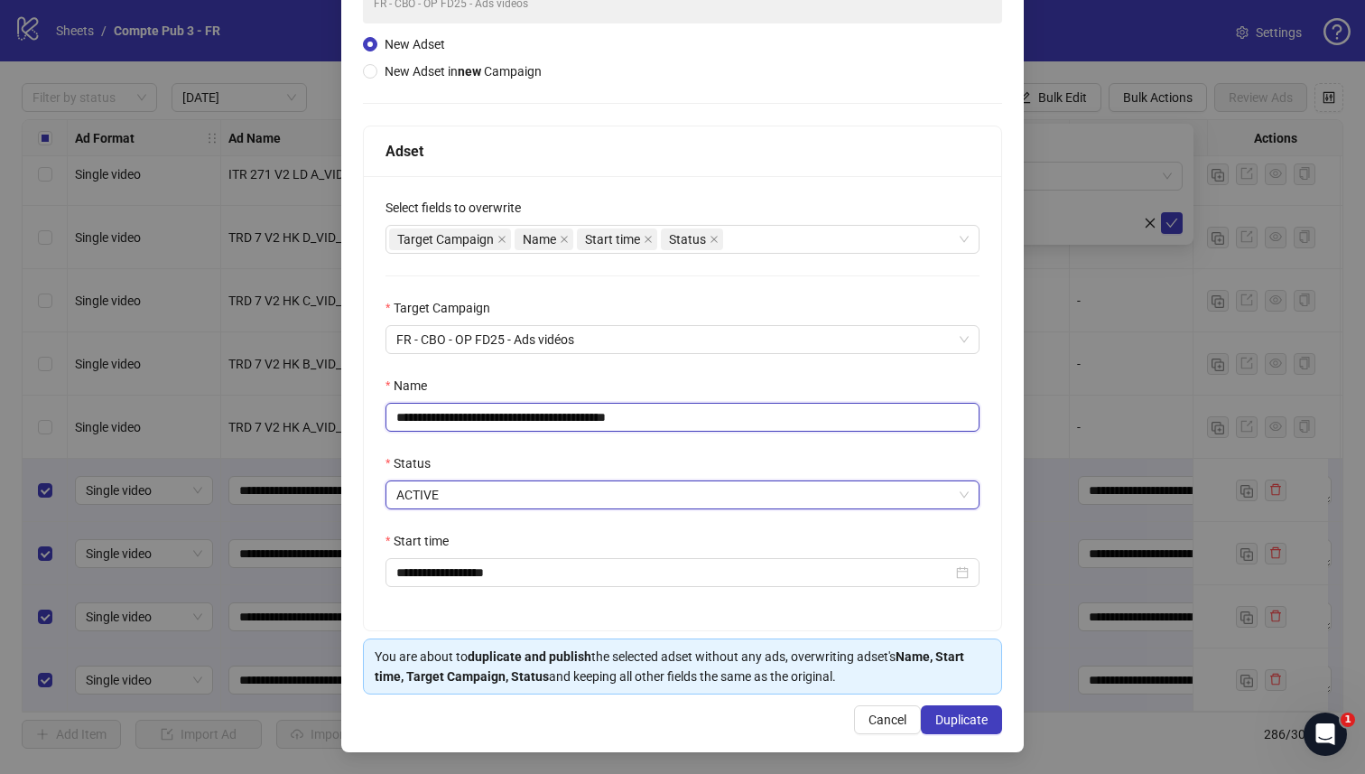
click at [493, 418] on input "**********" at bounding box center [683, 417] width 594 height 29
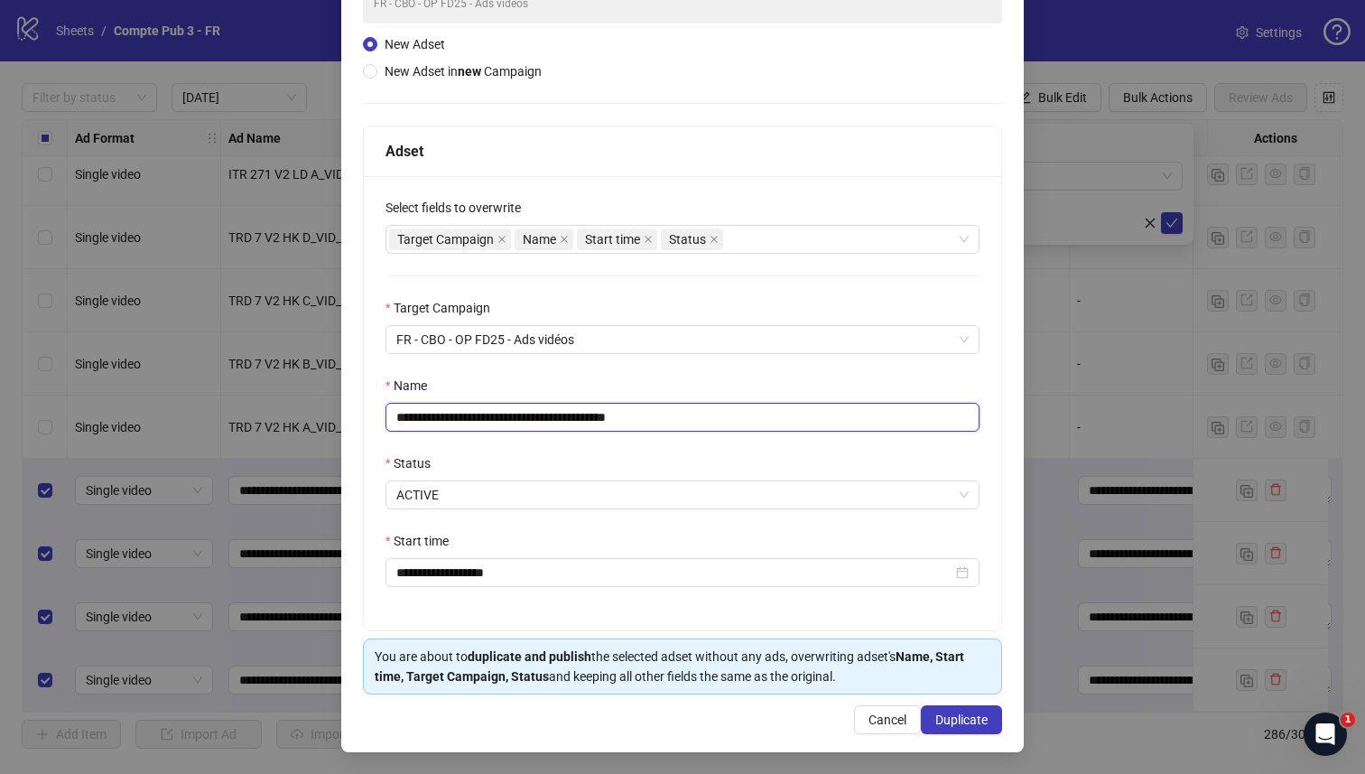
click at [493, 418] on input "**********" at bounding box center [683, 417] width 594 height 29
paste input "text"
type input "**********"
click at [677, 376] on div "Name" at bounding box center [683, 389] width 594 height 27
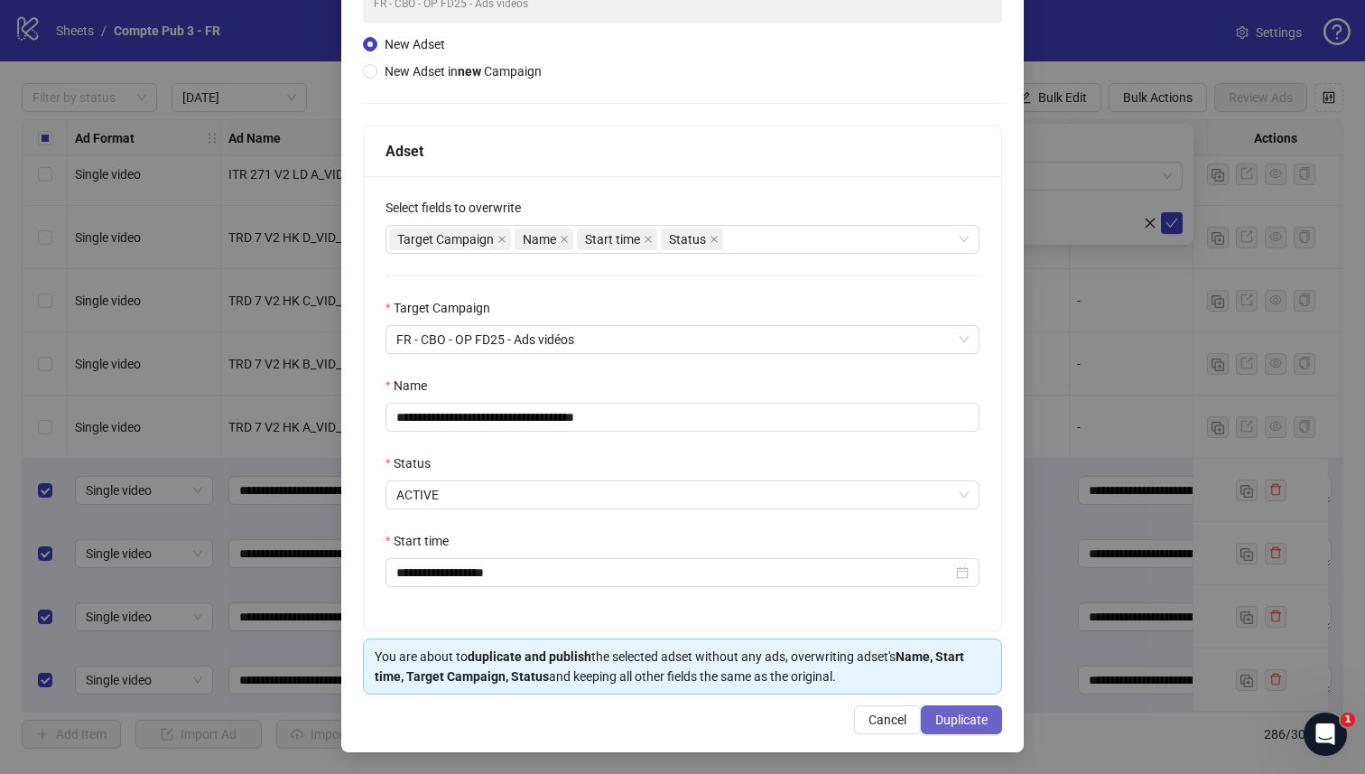
click at [953, 721] on span "Duplicate" at bounding box center [962, 719] width 52 height 14
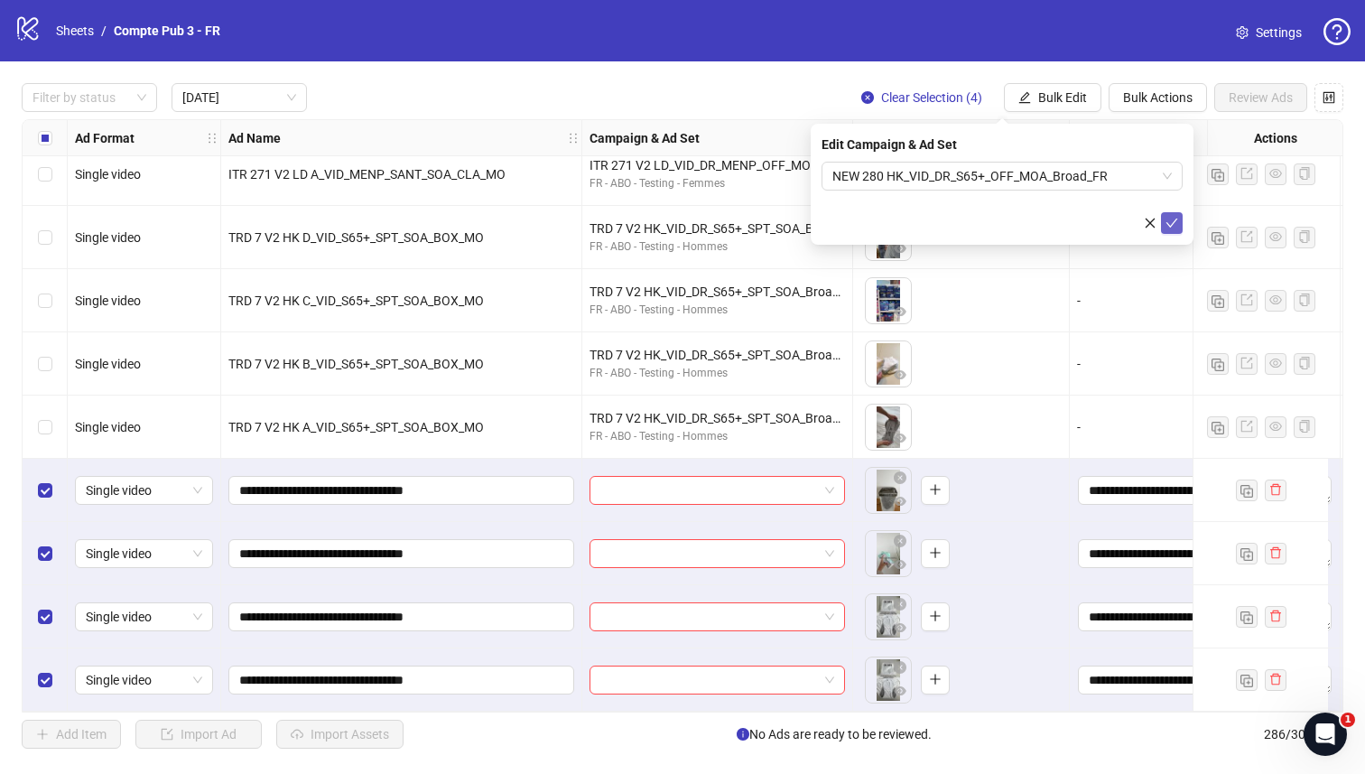
click at [1176, 219] on icon "check" at bounding box center [1173, 223] width 12 height 9
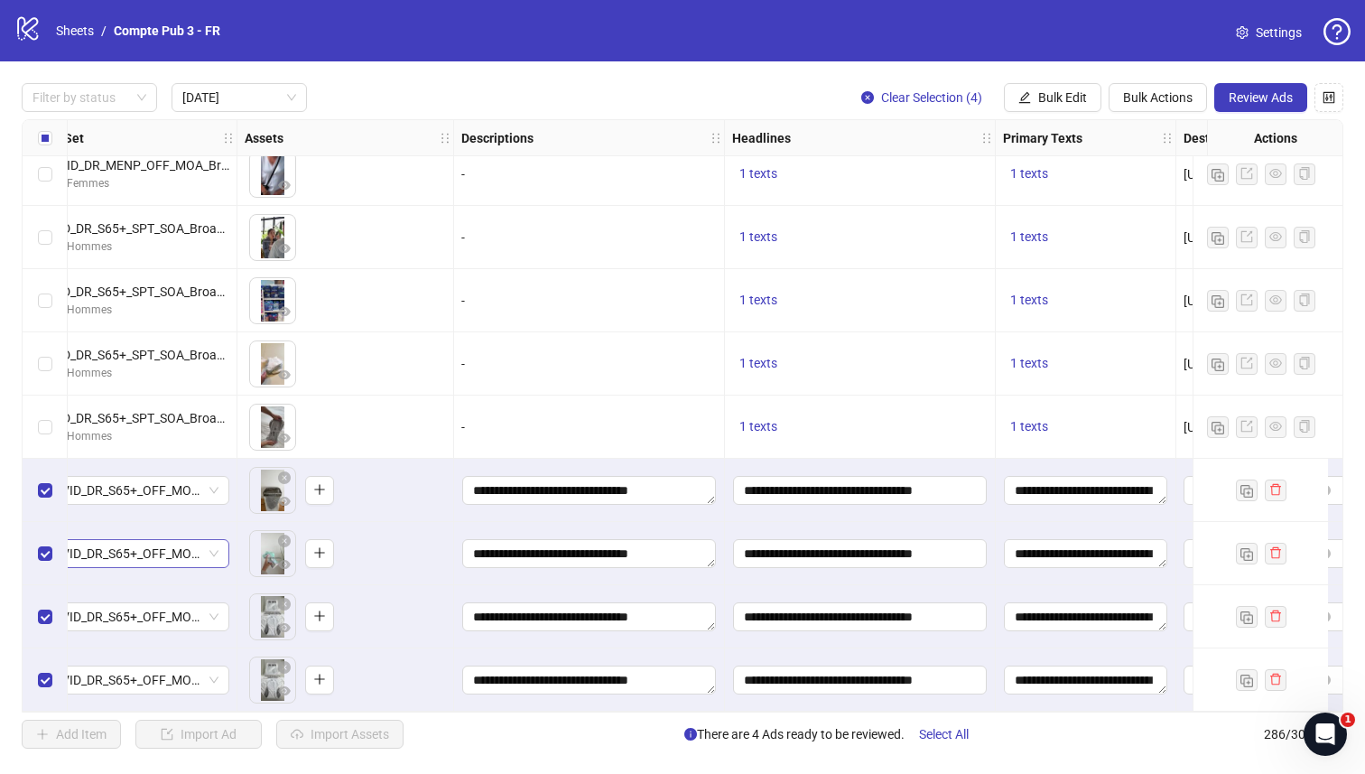
scroll to position [1345, 925]
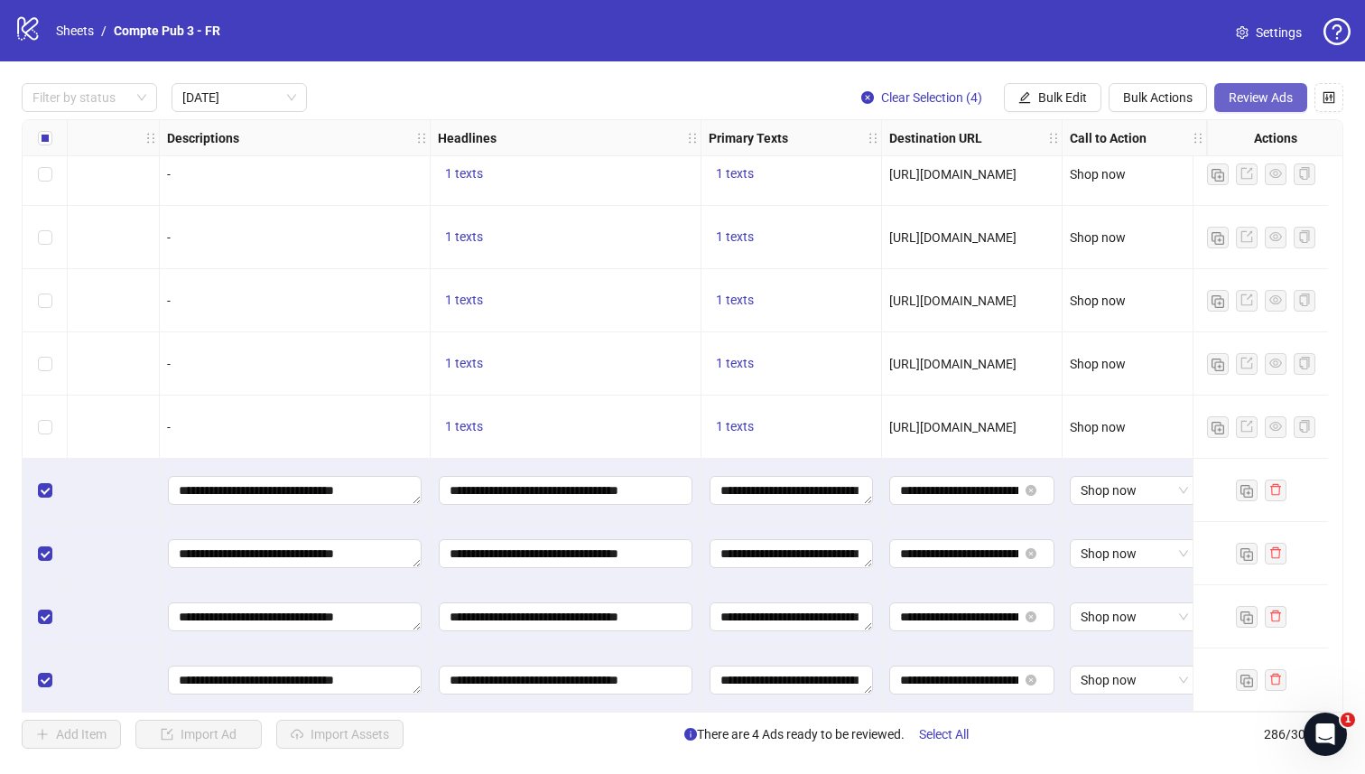
click at [1245, 92] on span "Review Ads" at bounding box center [1261, 97] width 64 height 14
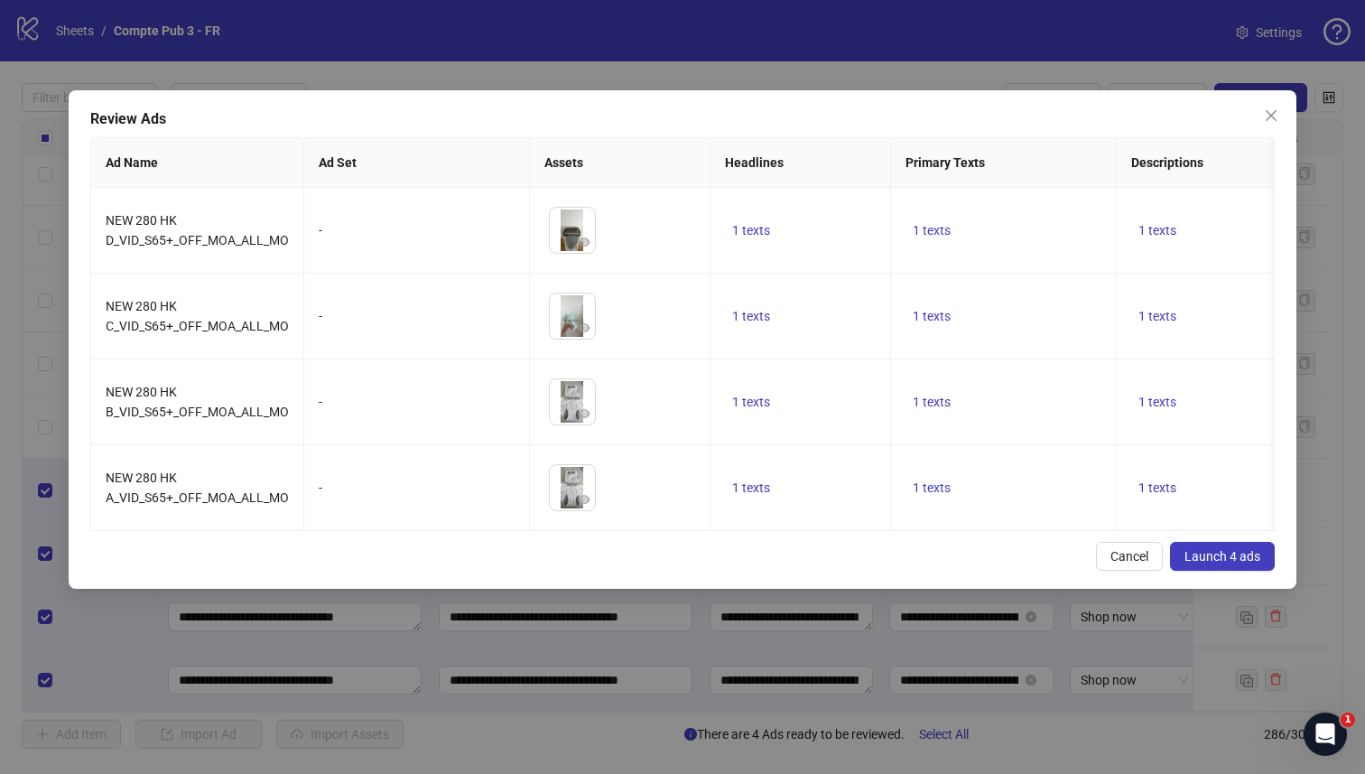
click at [1206, 561] on button "Launch 4 ads" at bounding box center [1222, 556] width 105 height 29
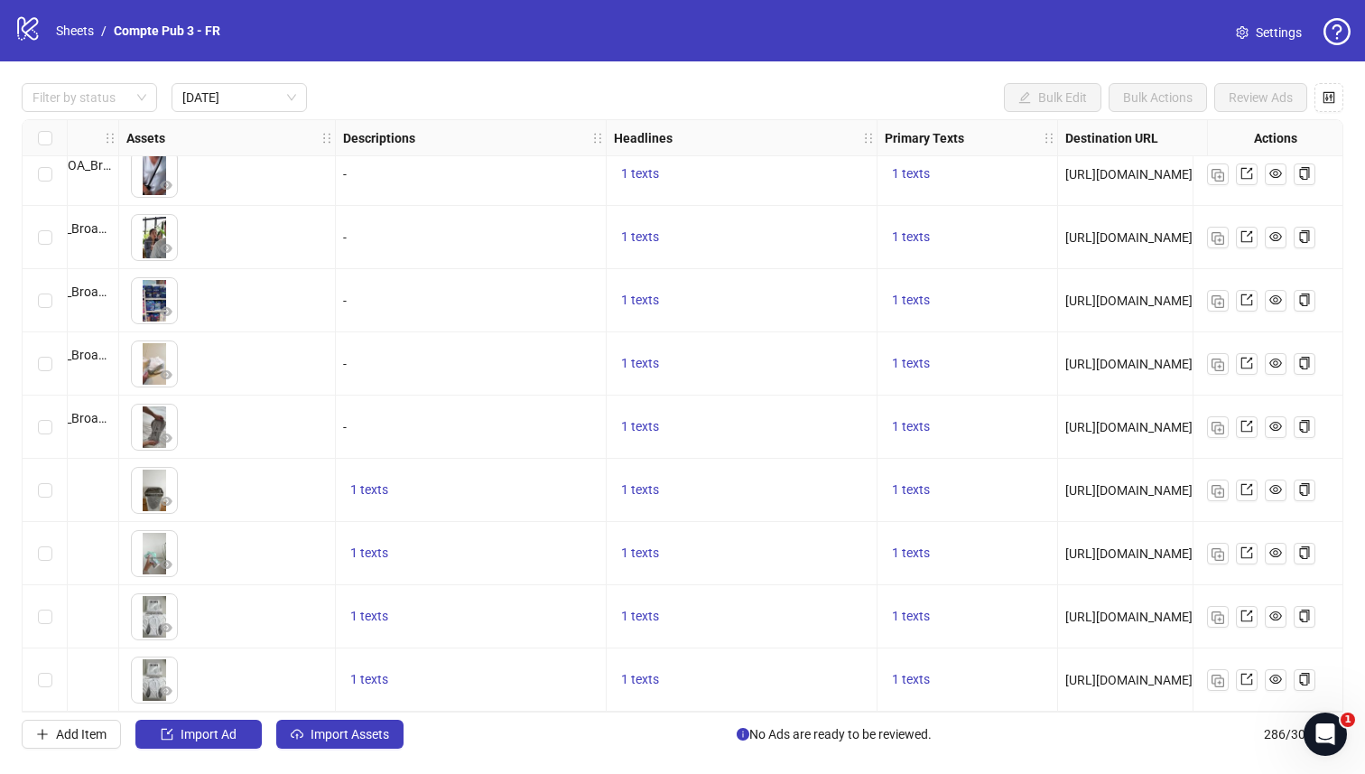
scroll to position [1348, 925]
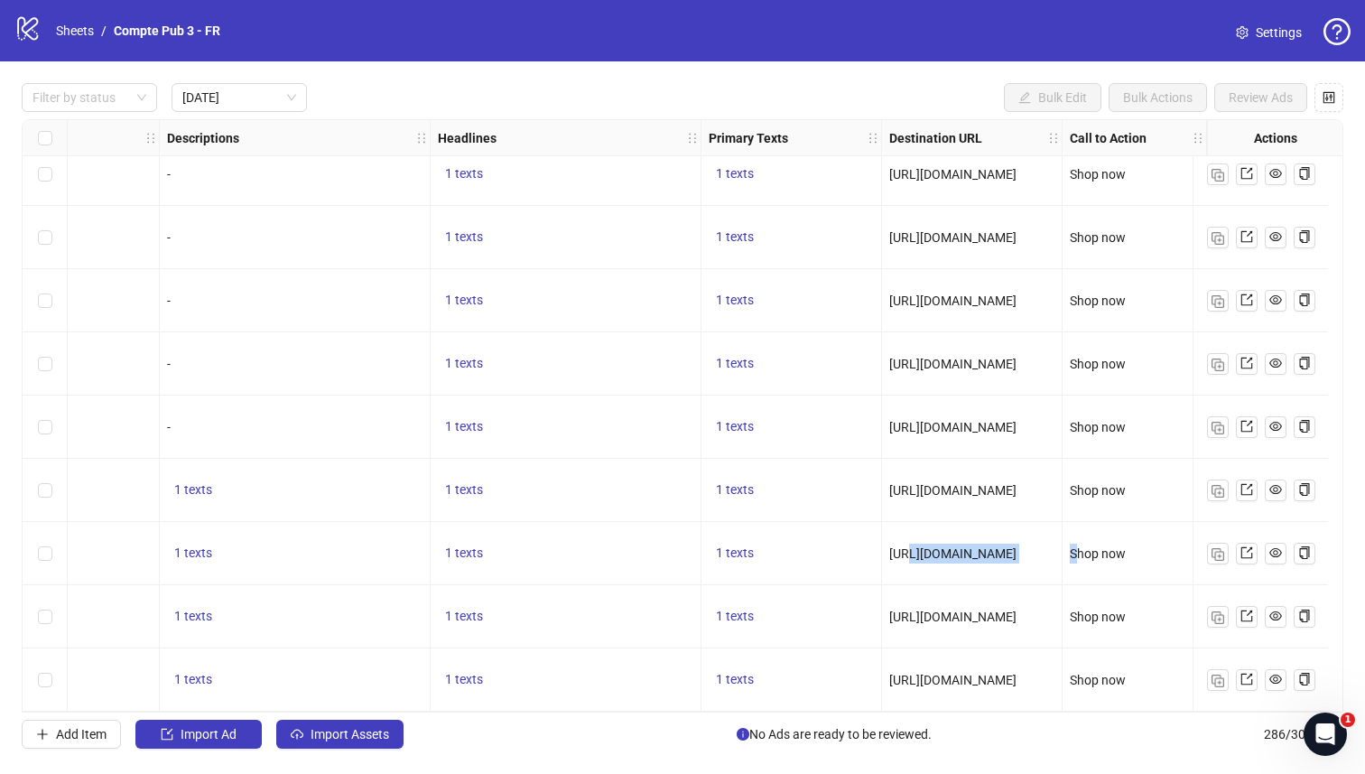
drag, startPoint x: 891, startPoint y: 550, endPoint x: 1063, endPoint y: 550, distance: 171.6
